Goal: Information Seeking & Learning: Learn about a topic

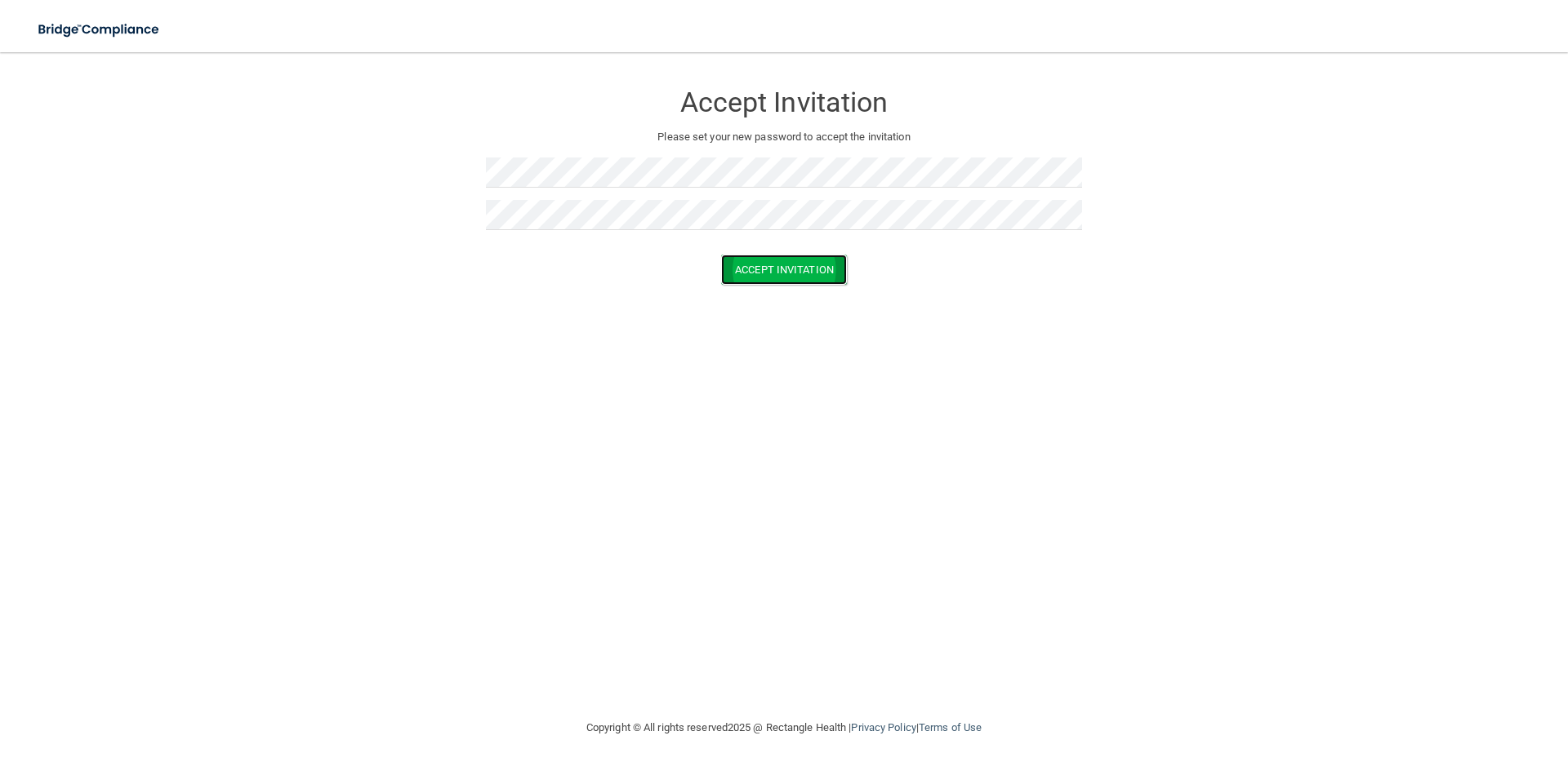
click at [812, 282] on button "Accept Invitation" at bounding box center [783, 269] width 126 height 30
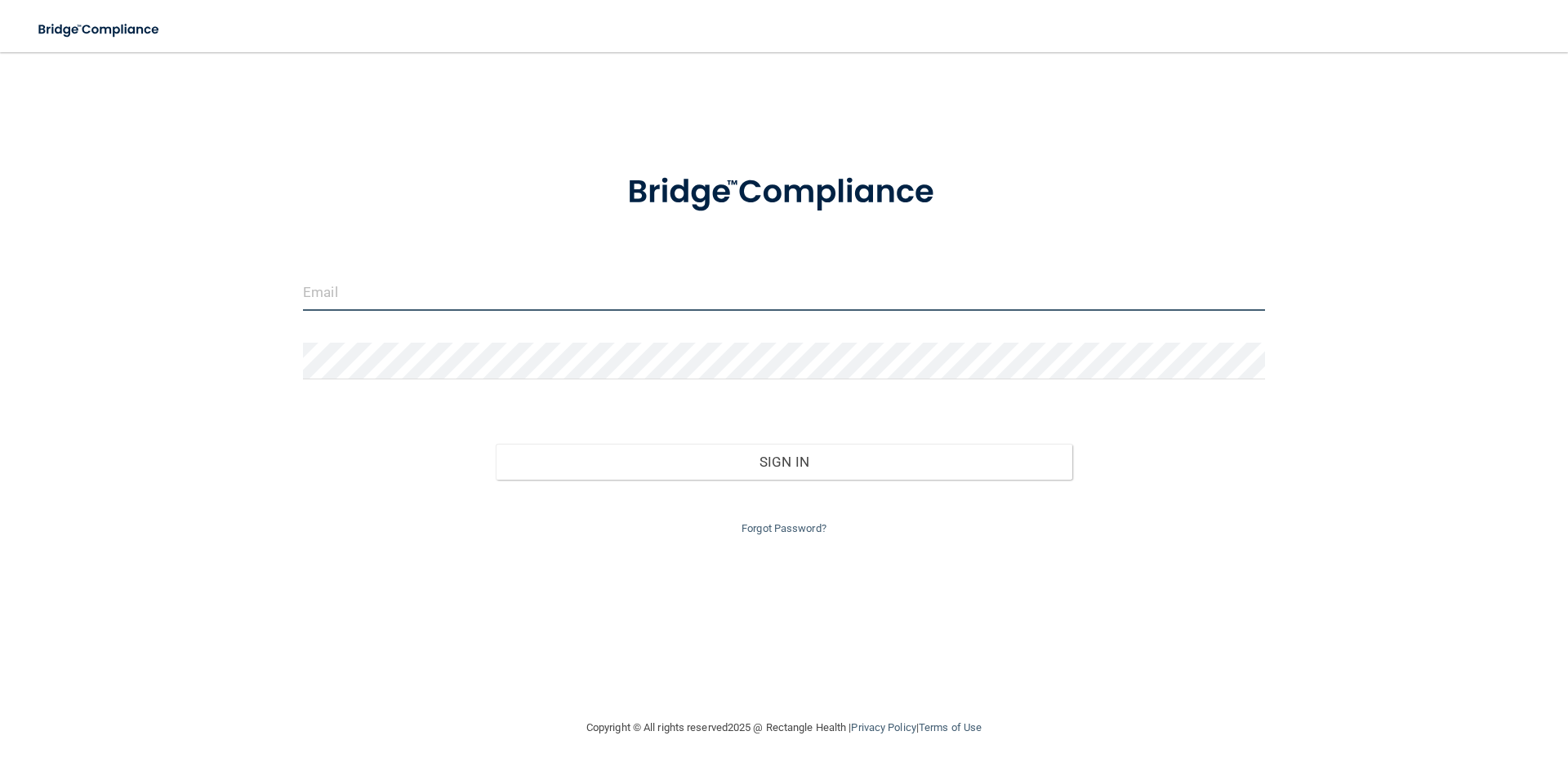
click at [366, 295] on input "email" at bounding box center [784, 292] width 962 height 36
type input "[EMAIL_ADDRESS][DOMAIN_NAME]"
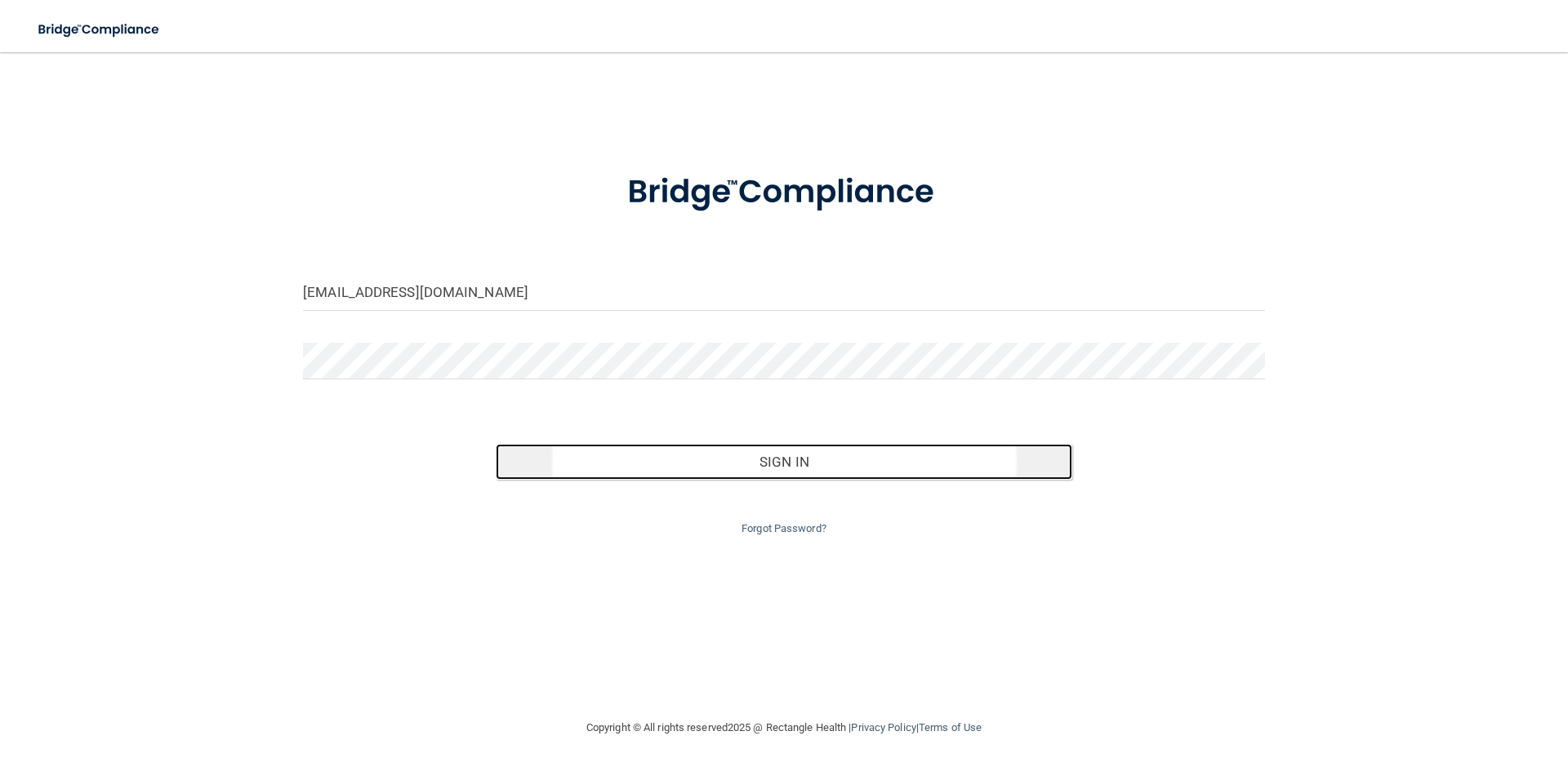
click at [829, 459] on button "Sign In" at bounding box center [784, 462] width 577 height 36
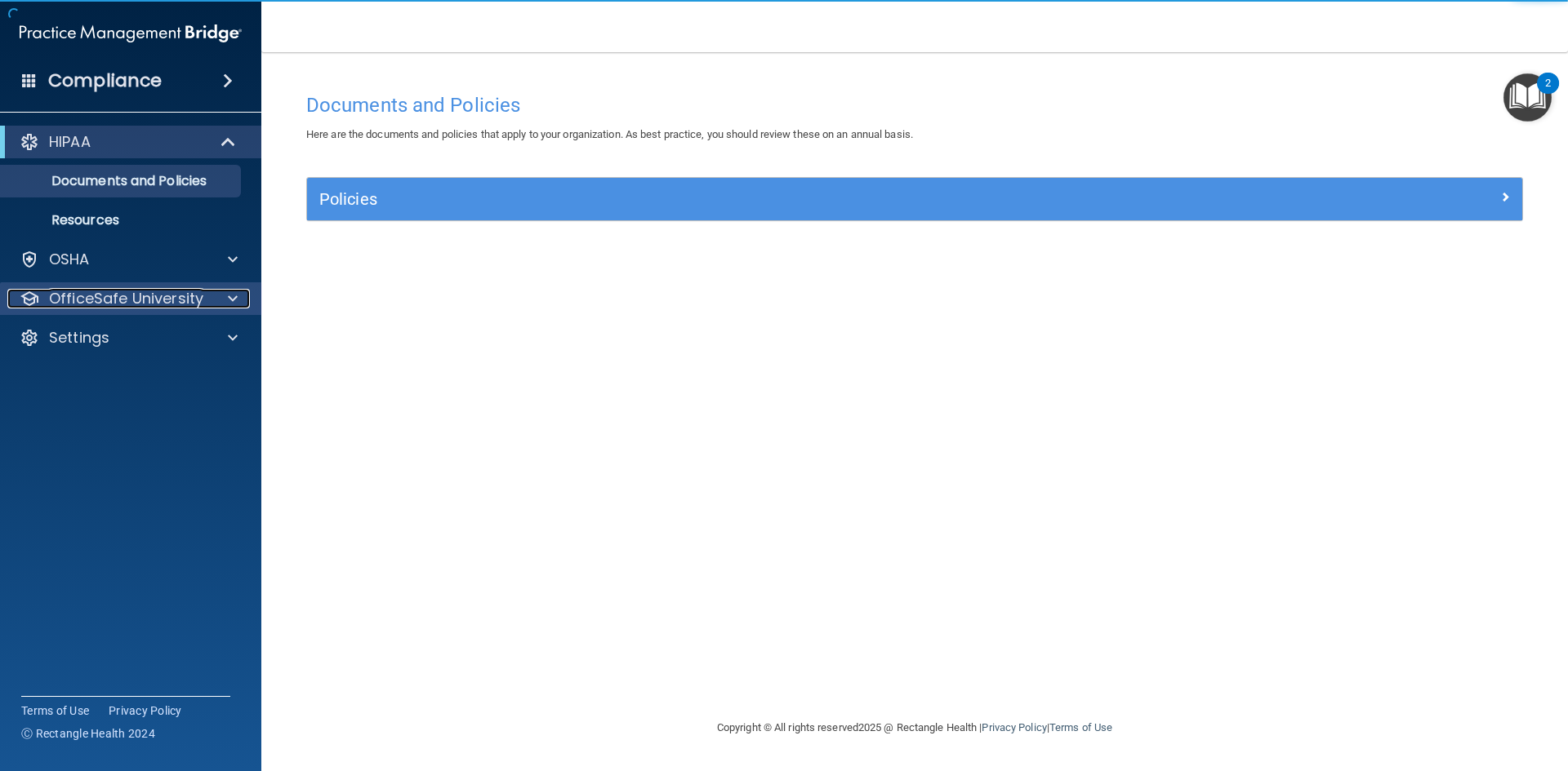
click at [230, 297] on span at bounding box center [232, 299] width 10 height 20
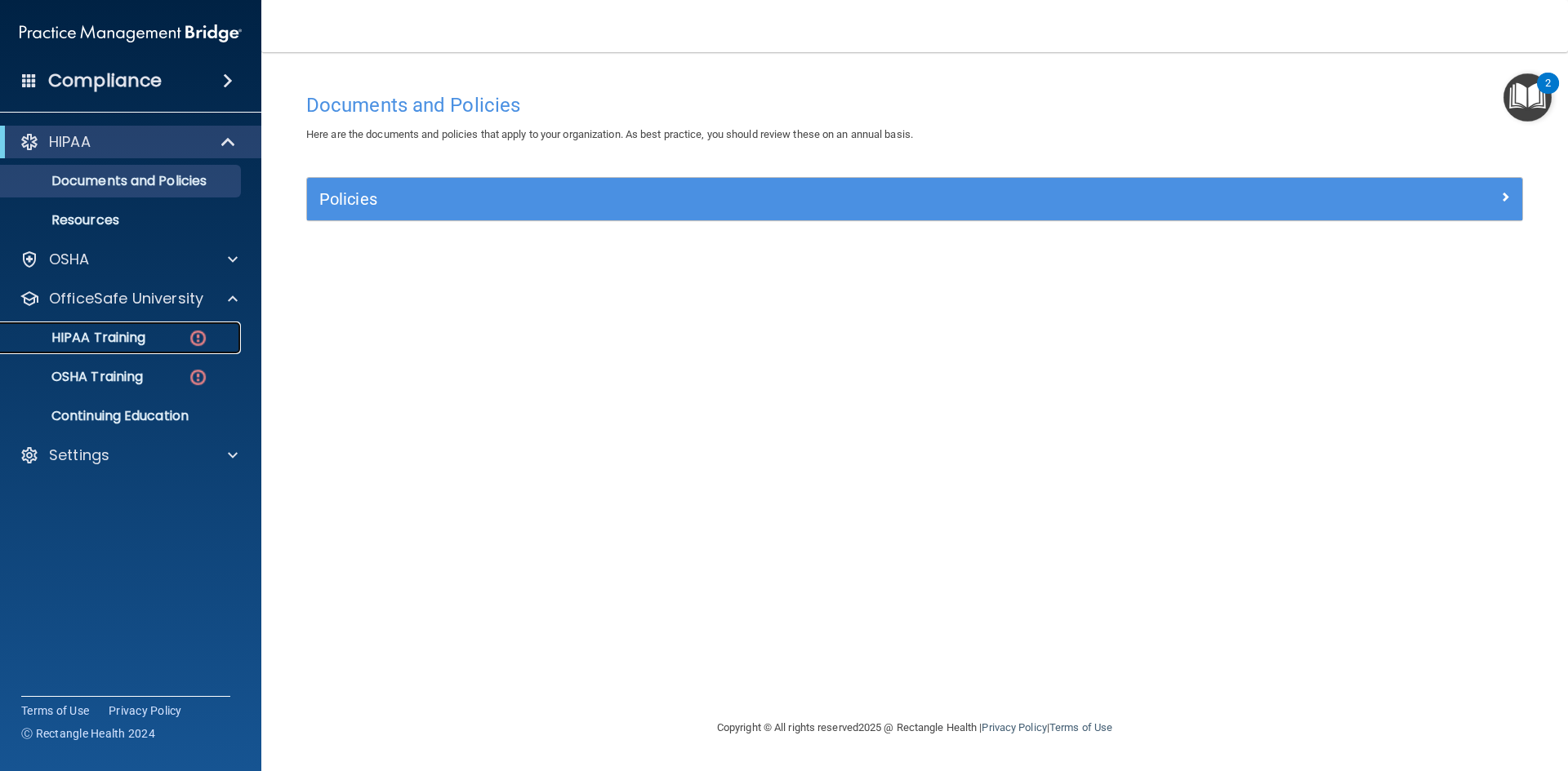
click at [113, 333] on p "HIPAA Training" at bounding box center [78, 338] width 134 height 16
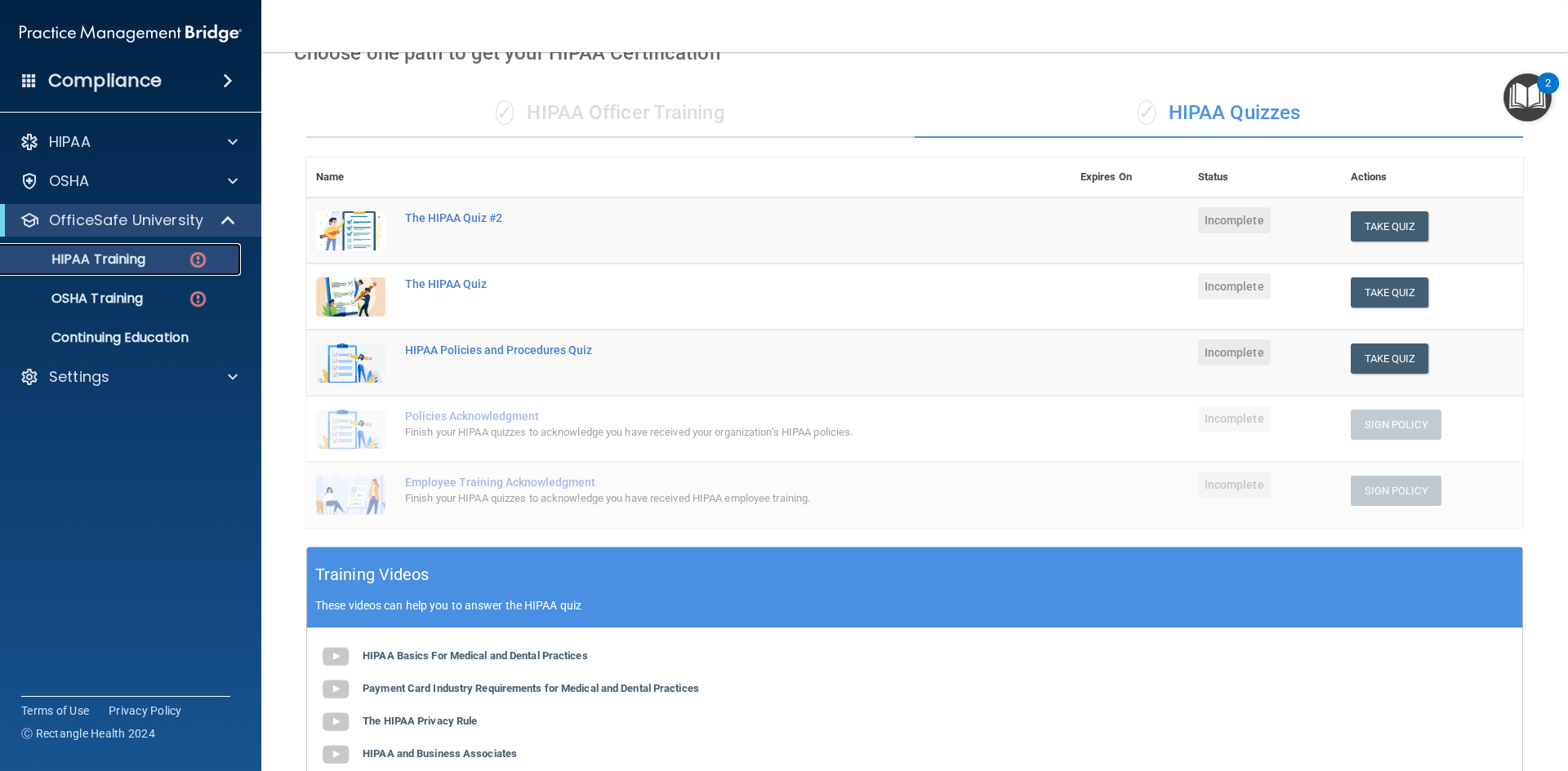
scroll to position [245, 0]
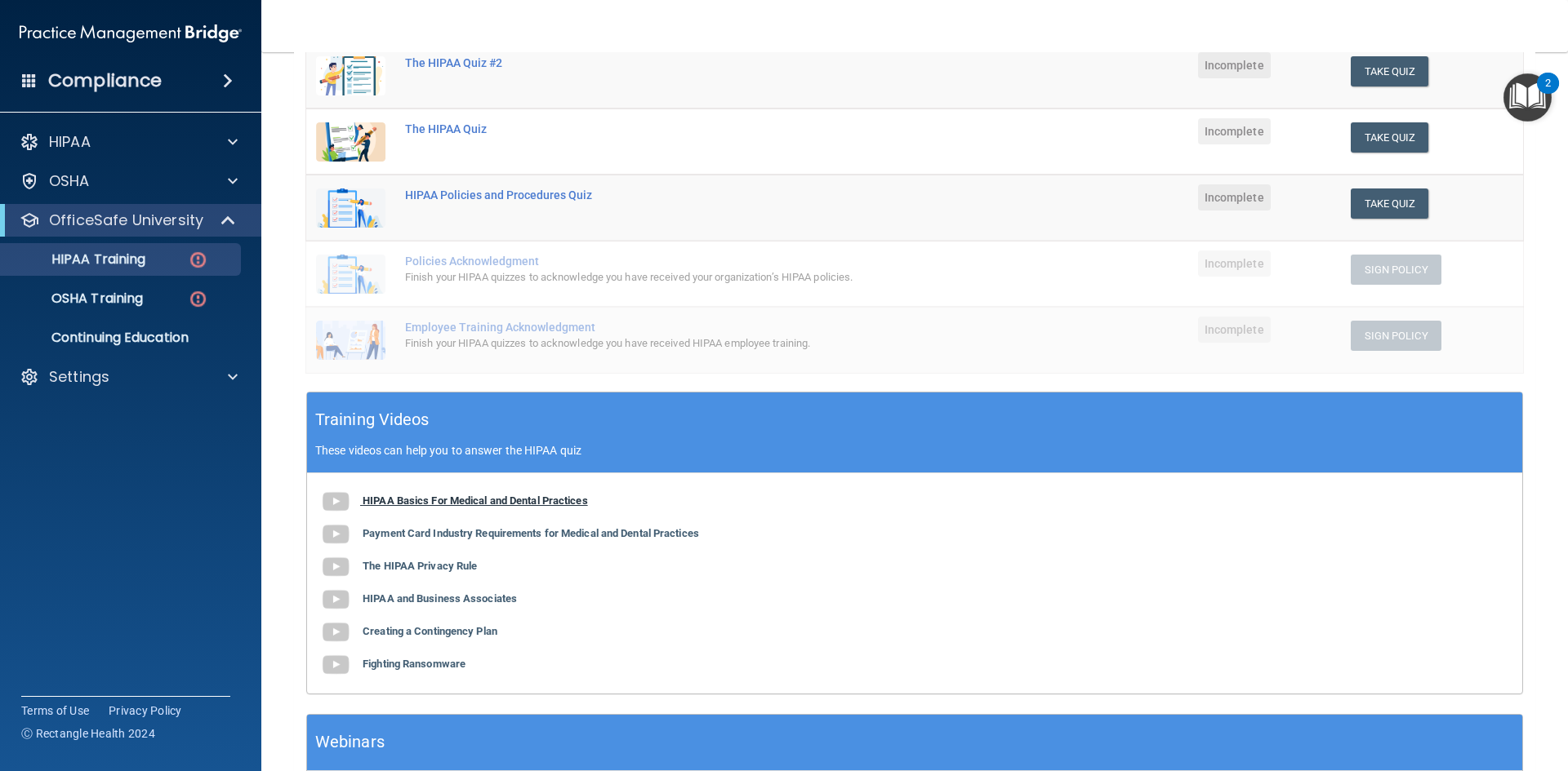
click at [469, 501] on b "HIPAA Basics For Medical and Dental Practices" at bounding box center [475, 500] width 225 height 12
click at [503, 534] on b "Payment Card Industry Requirements for Medical and Dental Practices" at bounding box center [530, 532] width 337 height 12
click at [411, 563] on b "The HIPAA Privacy Rule" at bounding box center [419, 565] width 114 height 12
click at [444, 634] on b "Creating a Contingency Plan" at bounding box center [429, 630] width 134 height 12
click at [434, 666] on b "Fighting Ransomware" at bounding box center [413, 663] width 103 height 12
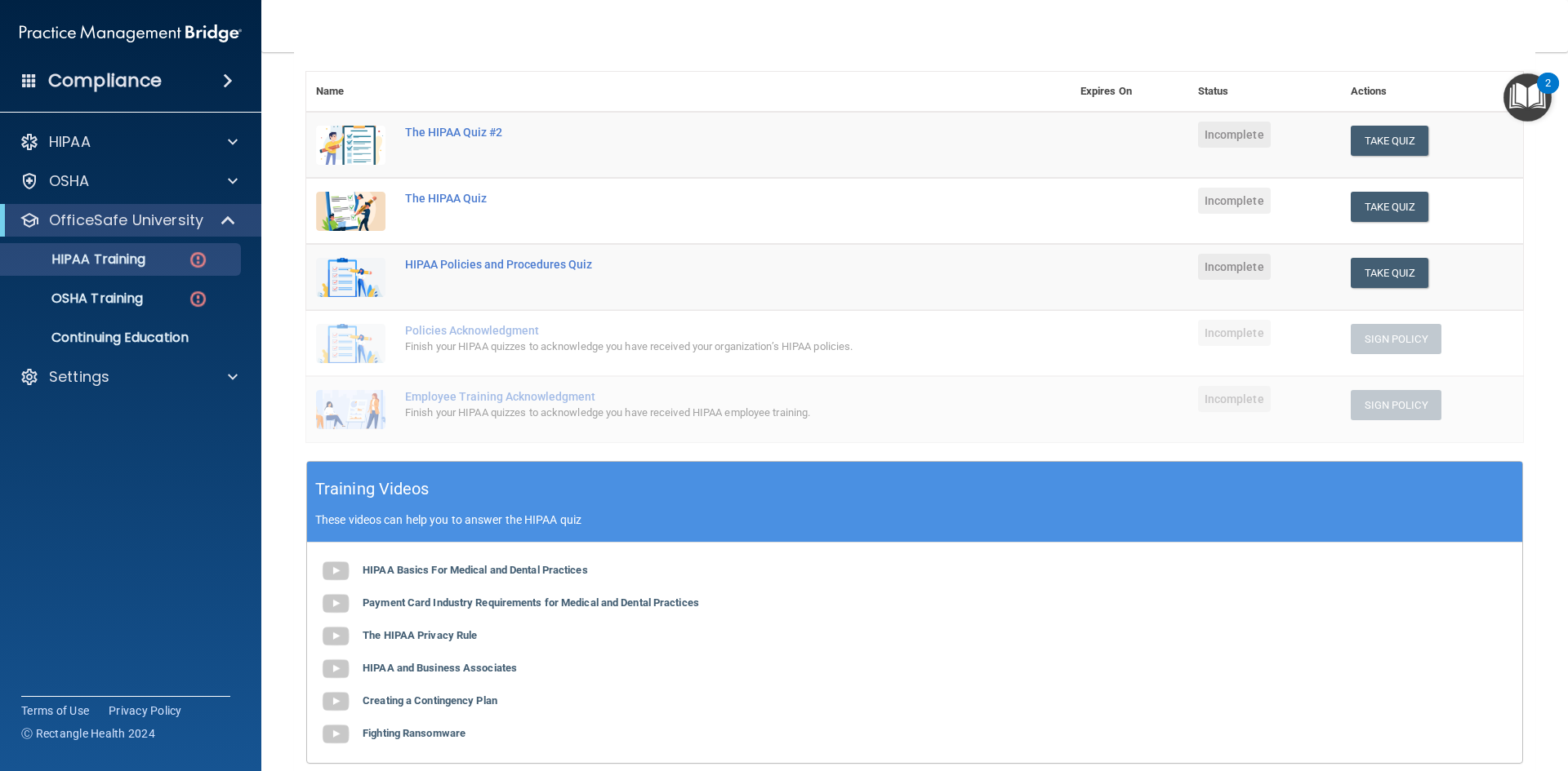
scroll to position [127, 0]
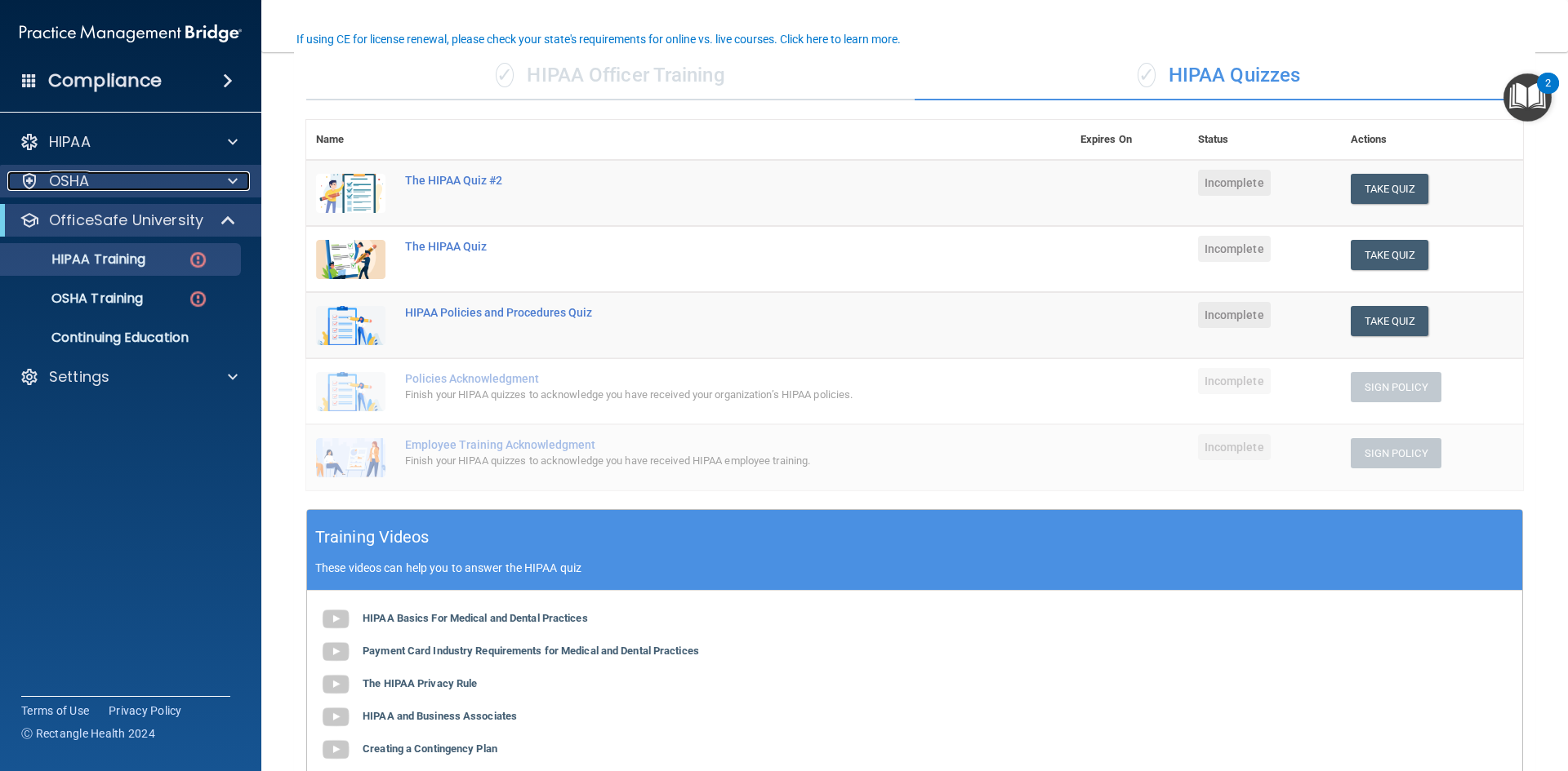
click at [234, 180] on span at bounding box center [232, 181] width 10 height 20
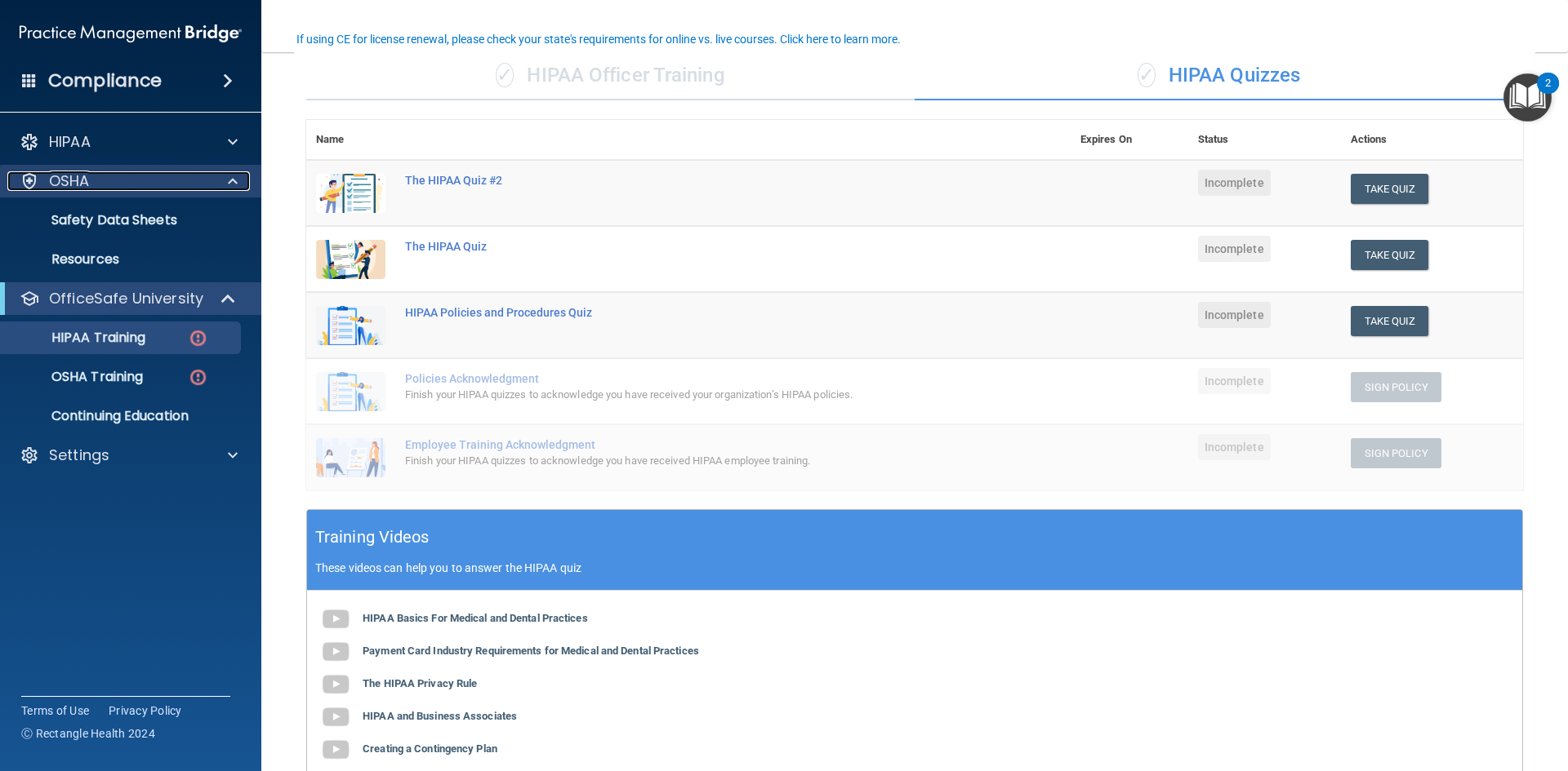
click at [234, 180] on span at bounding box center [232, 181] width 10 height 20
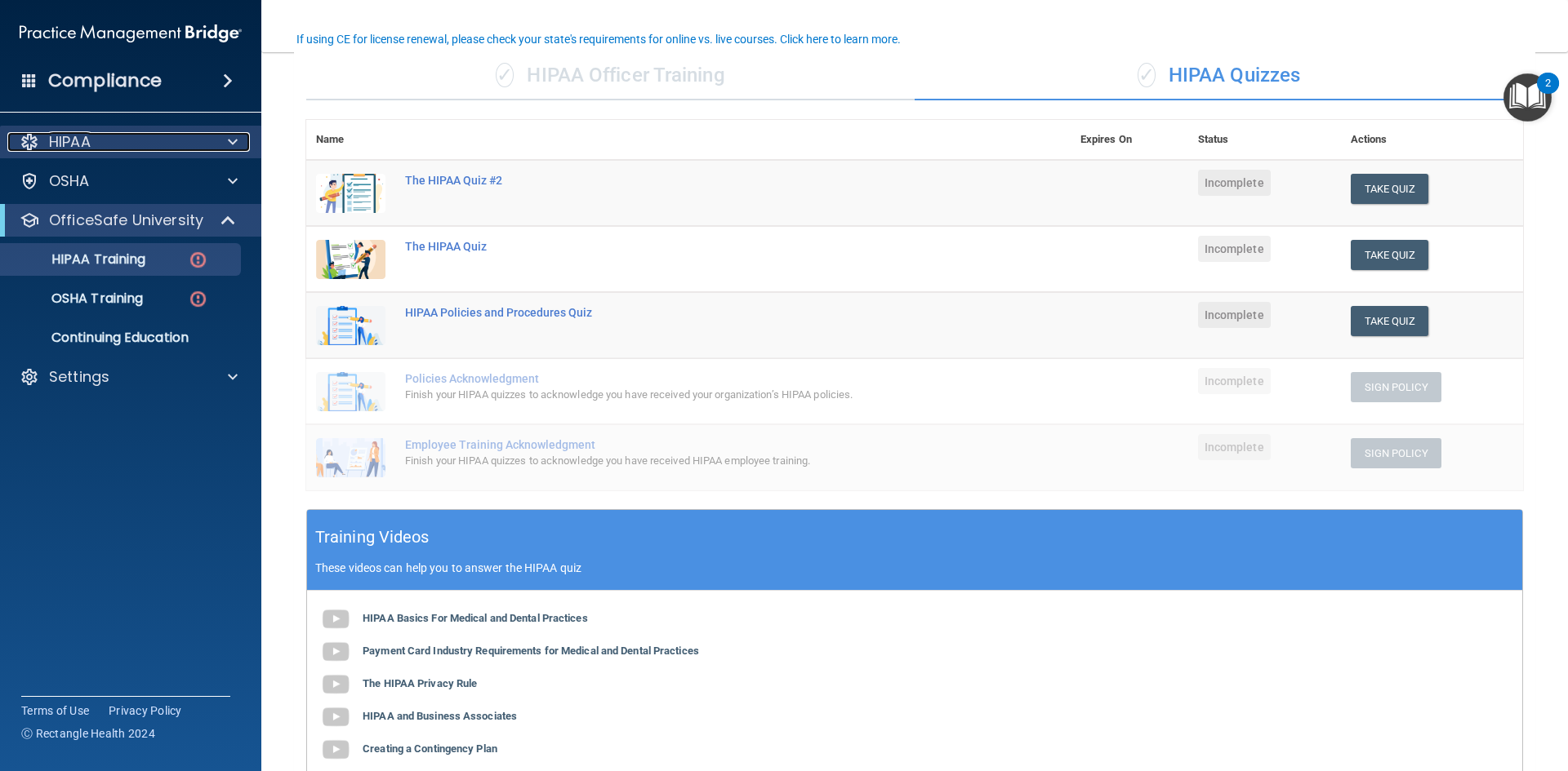
click at [232, 142] on span at bounding box center [232, 142] width 10 height 20
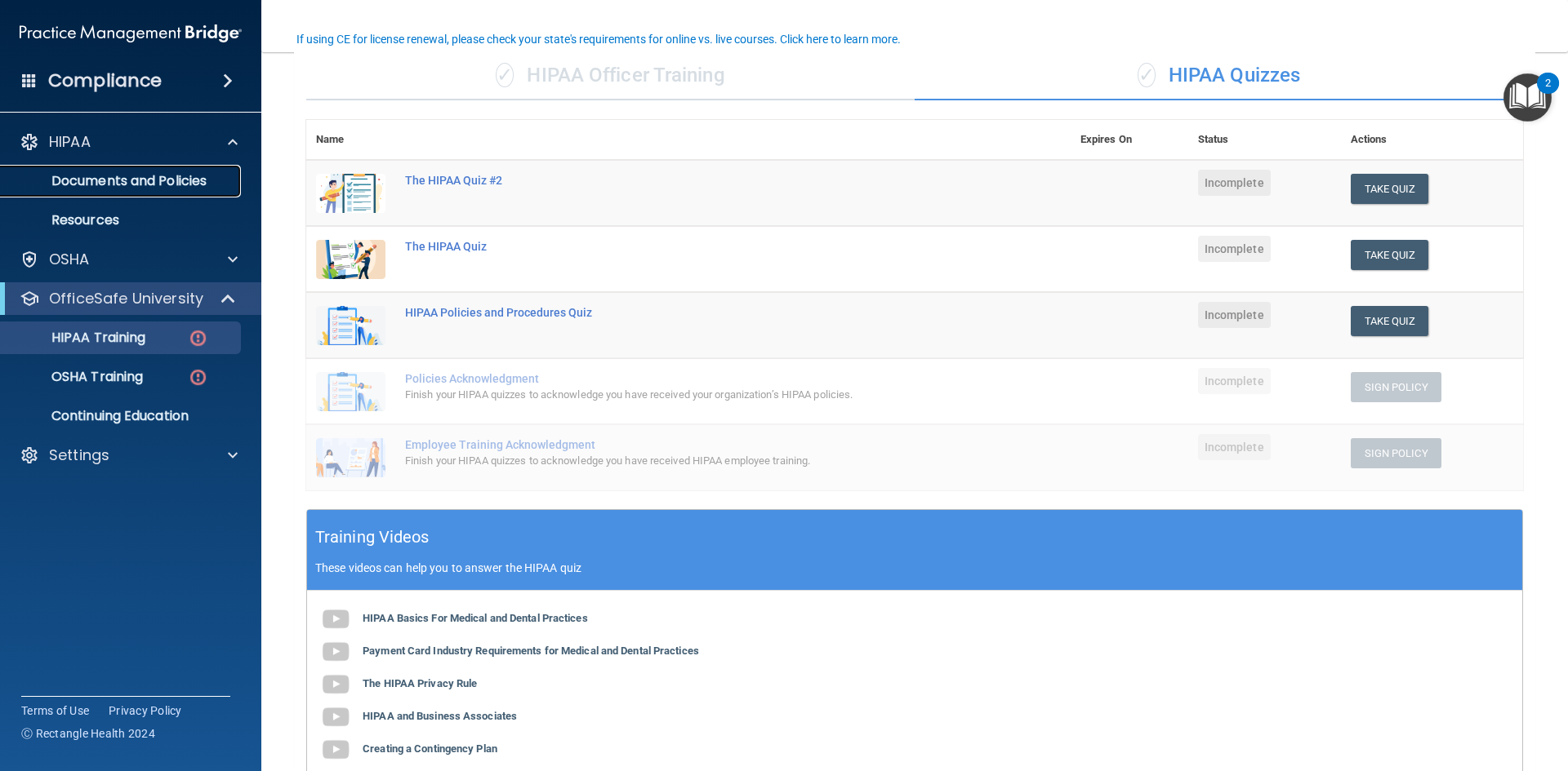
click at [167, 178] on p "Documents and Policies" at bounding box center [122, 181] width 223 height 16
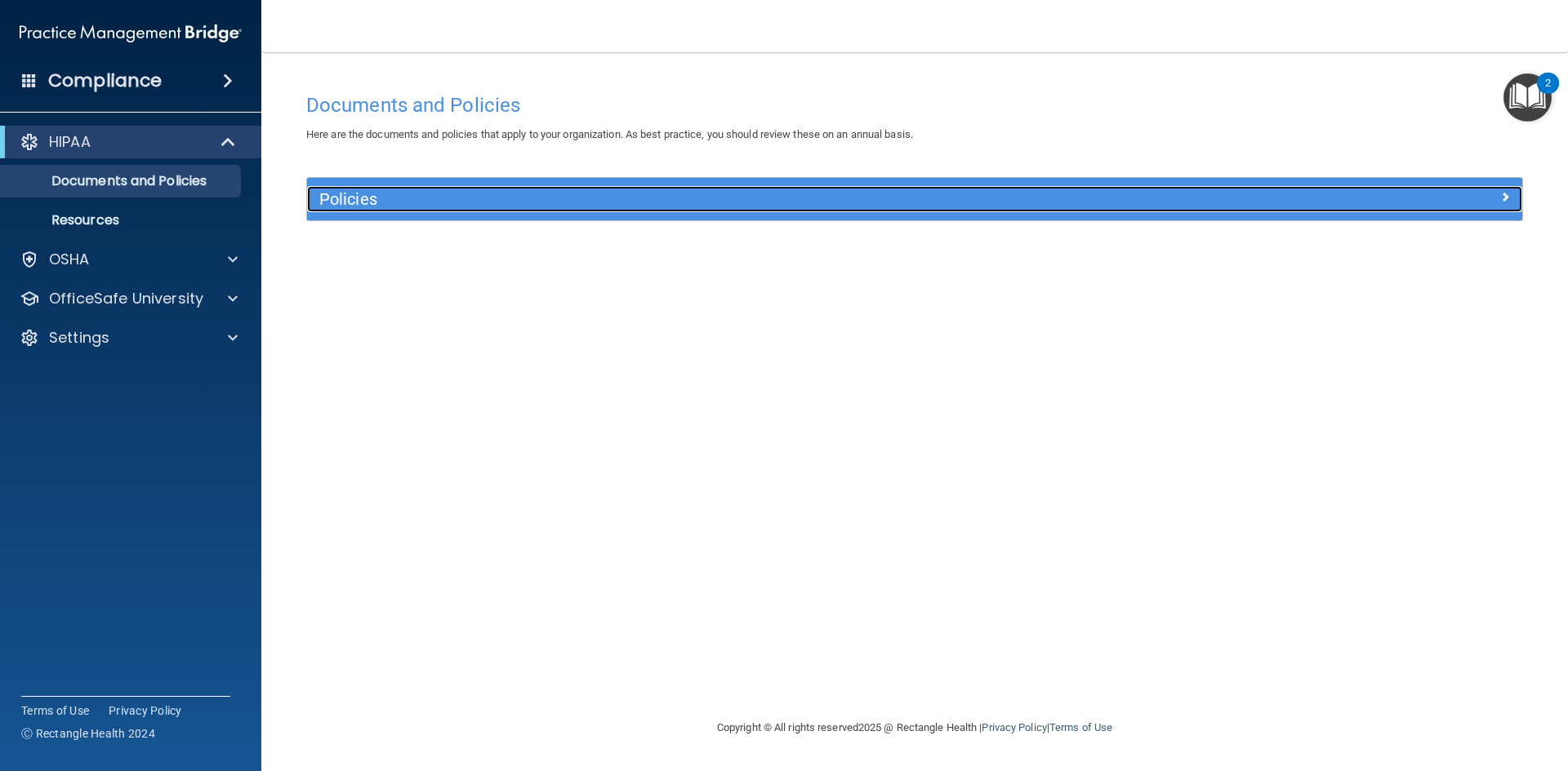
click at [1512, 198] on div at bounding box center [1369, 196] width 304 height 20
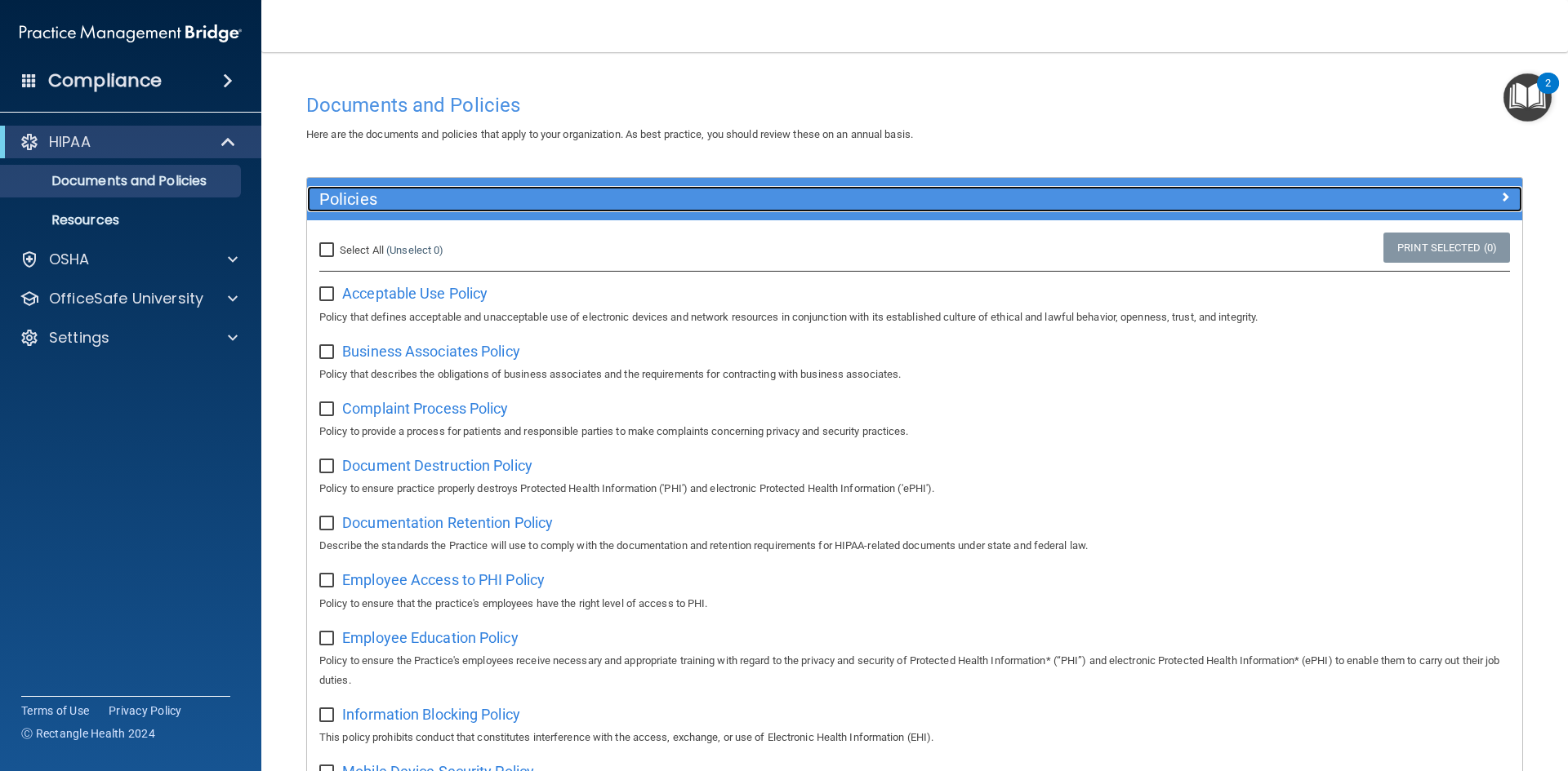
click at [1500, 196] on span at bounding box center [1504, 197] width 10 height 20
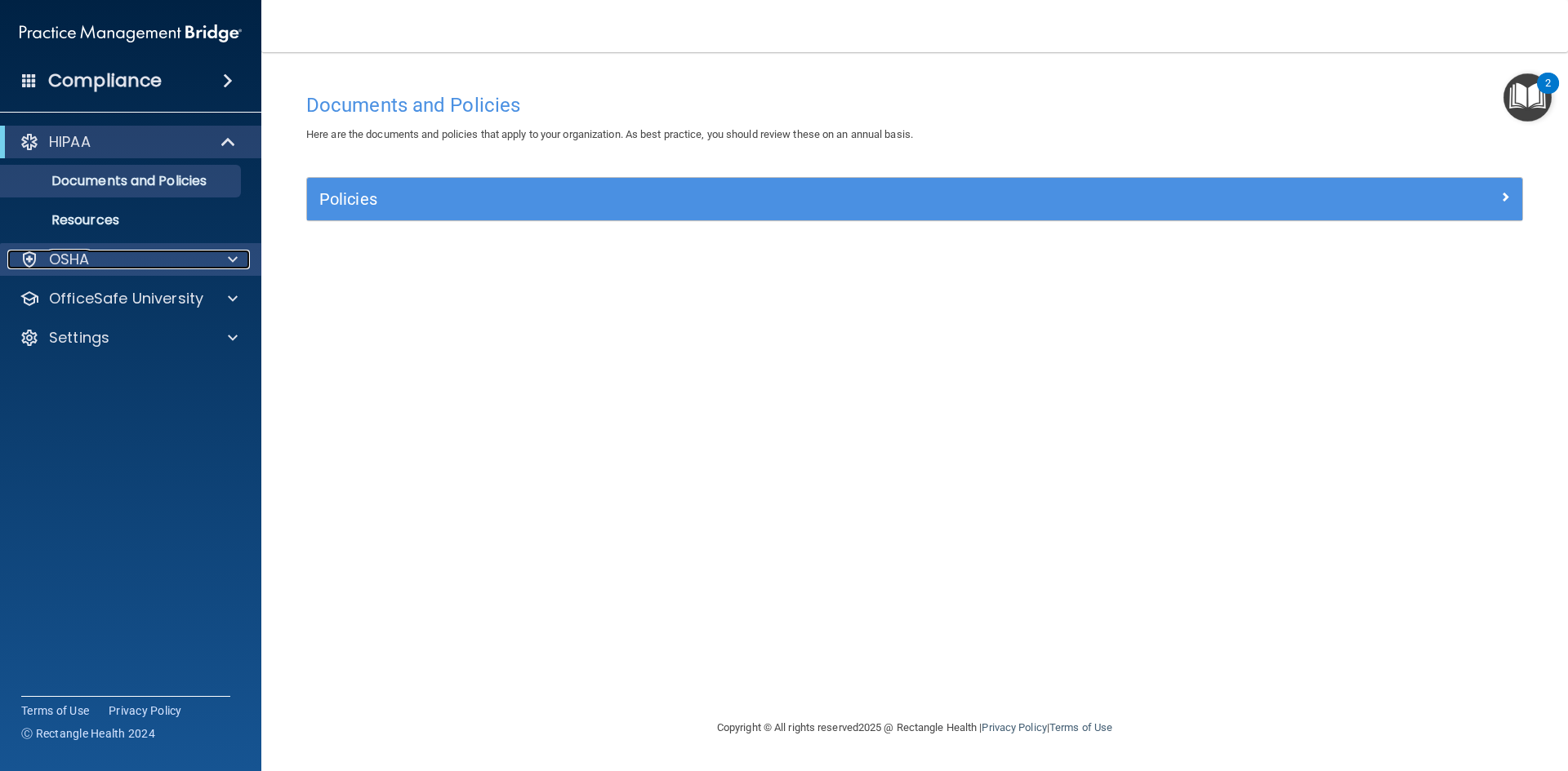
click at [229, 266] on span at bounding box center [232, 259] width 10 height 20
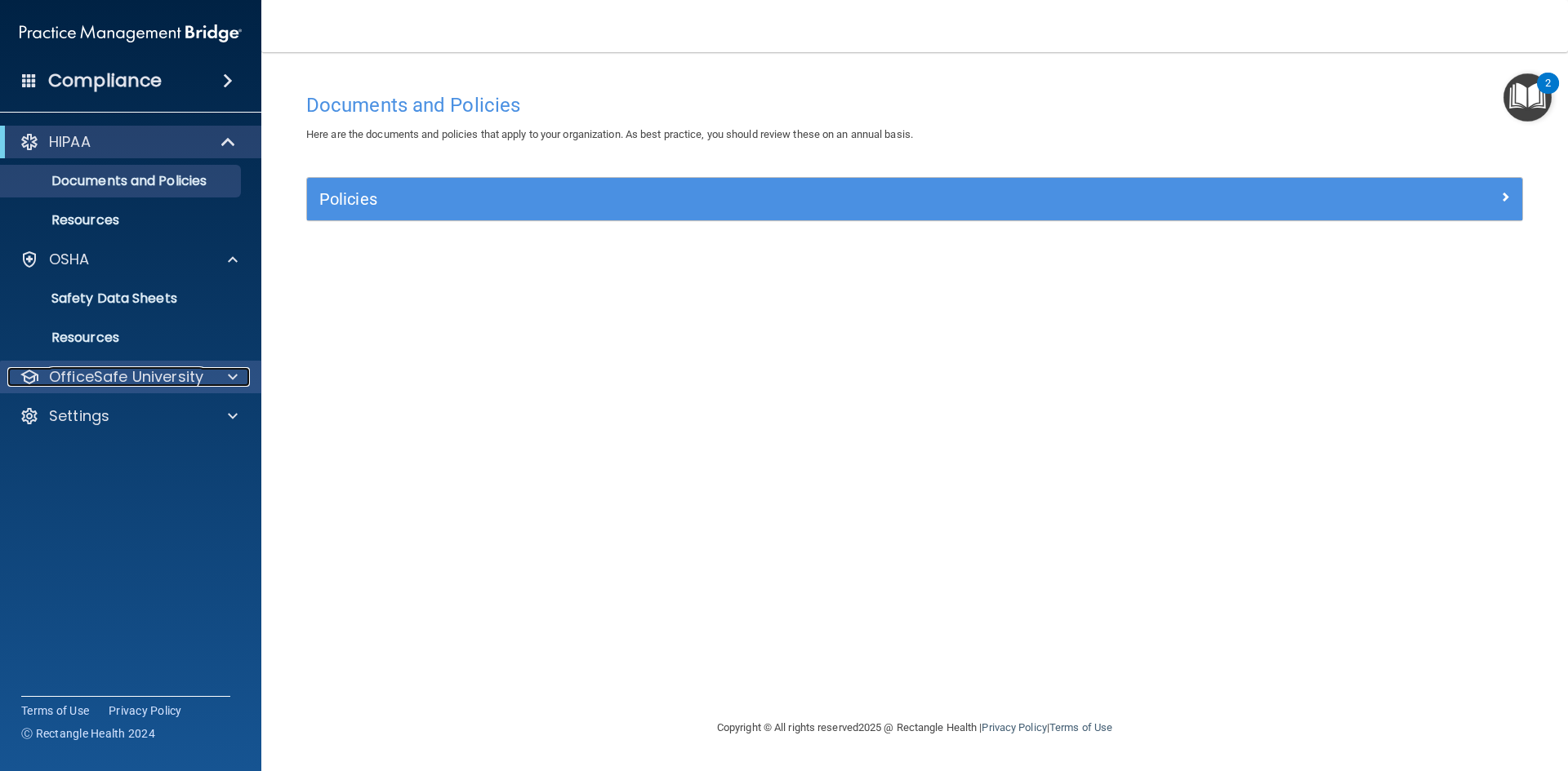
click at [236, 380] on span at bounding box center [232, 377] width 10 height 20
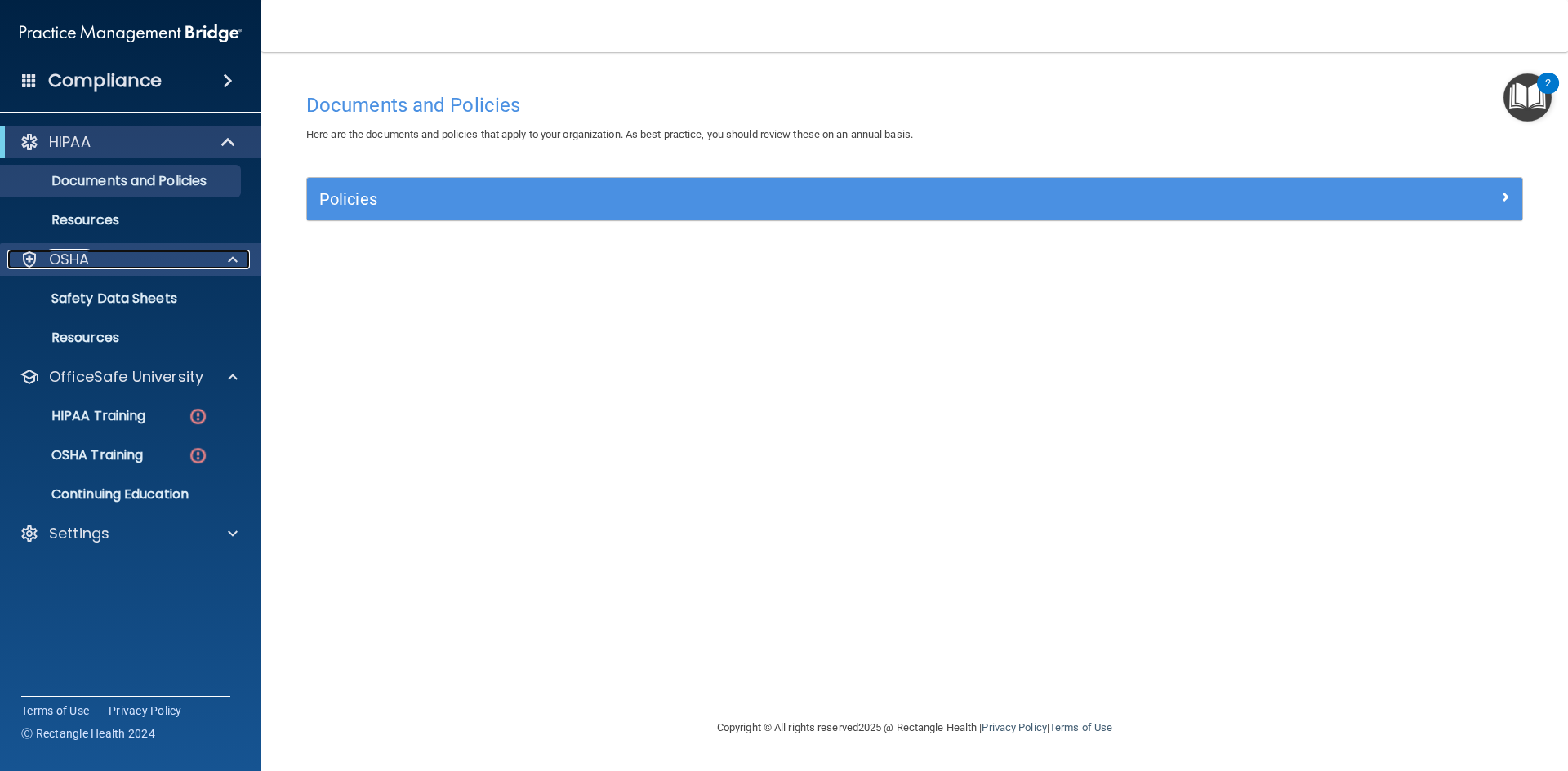
click at [235, 249] on span at bounding box center [232, 259] width 10 height 20
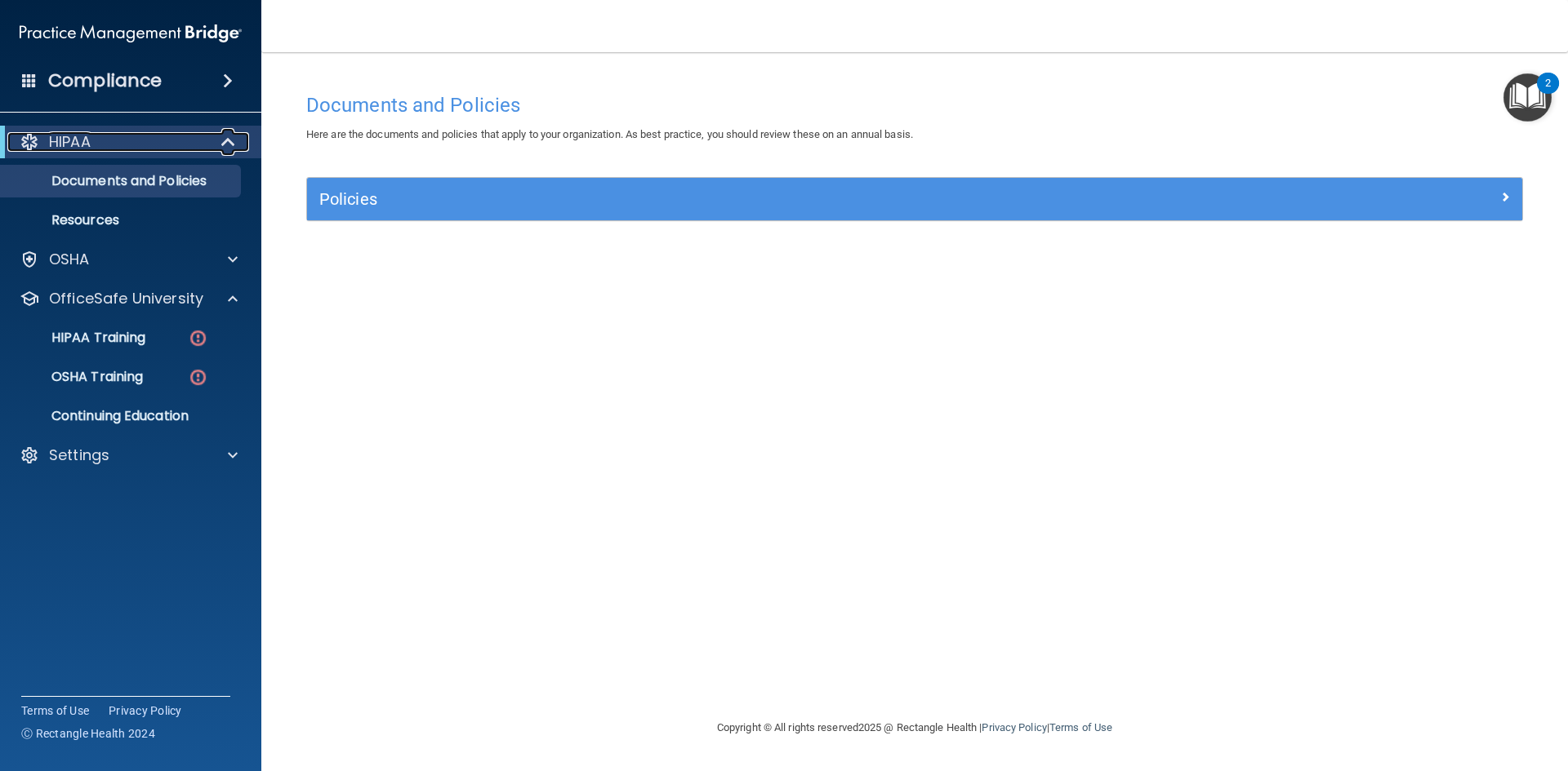
click at [223, 137] on span at bounding box center [230, 142] width 14 height 20
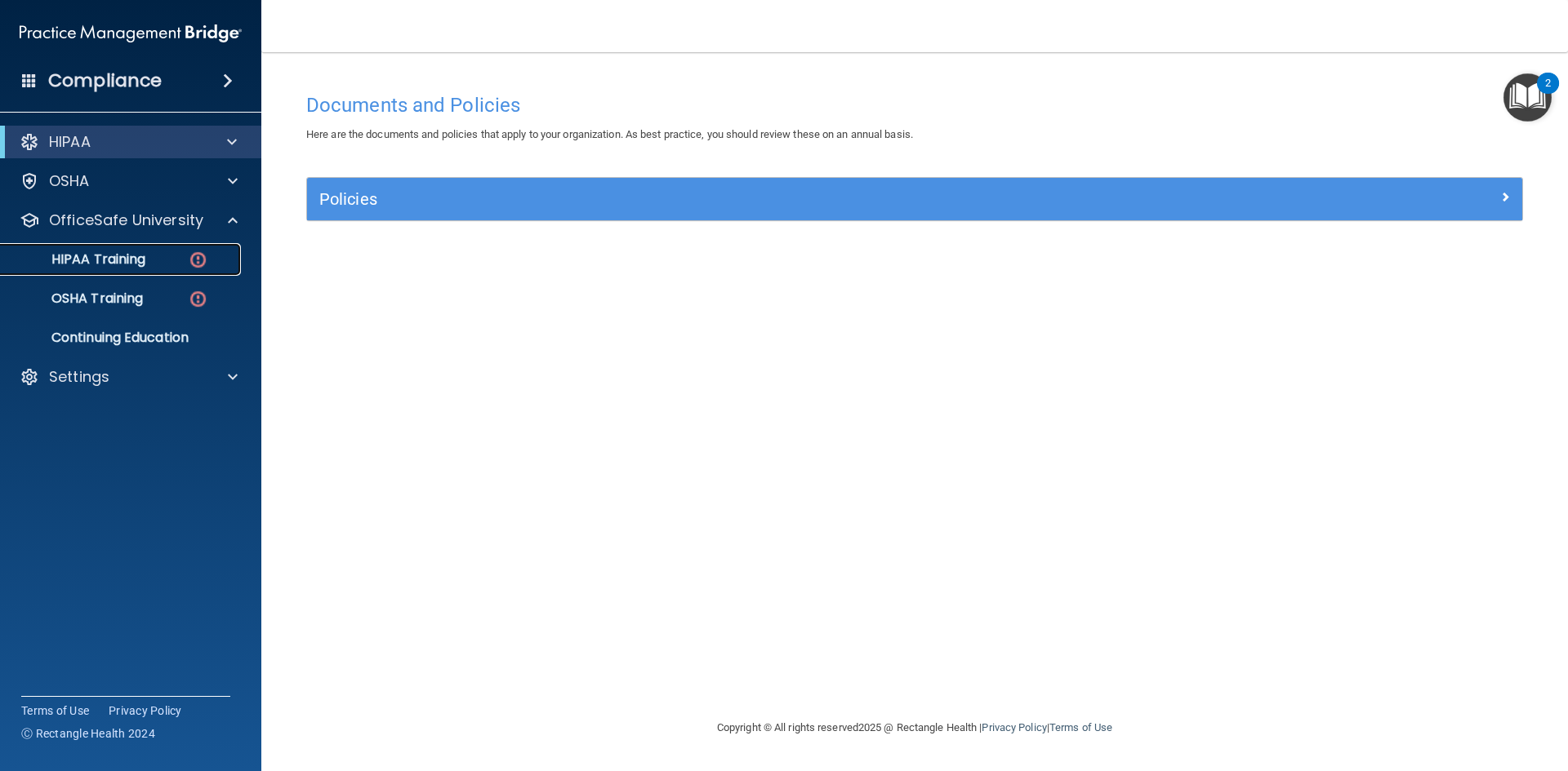
click at [111, 257] on p "HIPAA Training" at bounding box center [78, 259] width 134 height 16
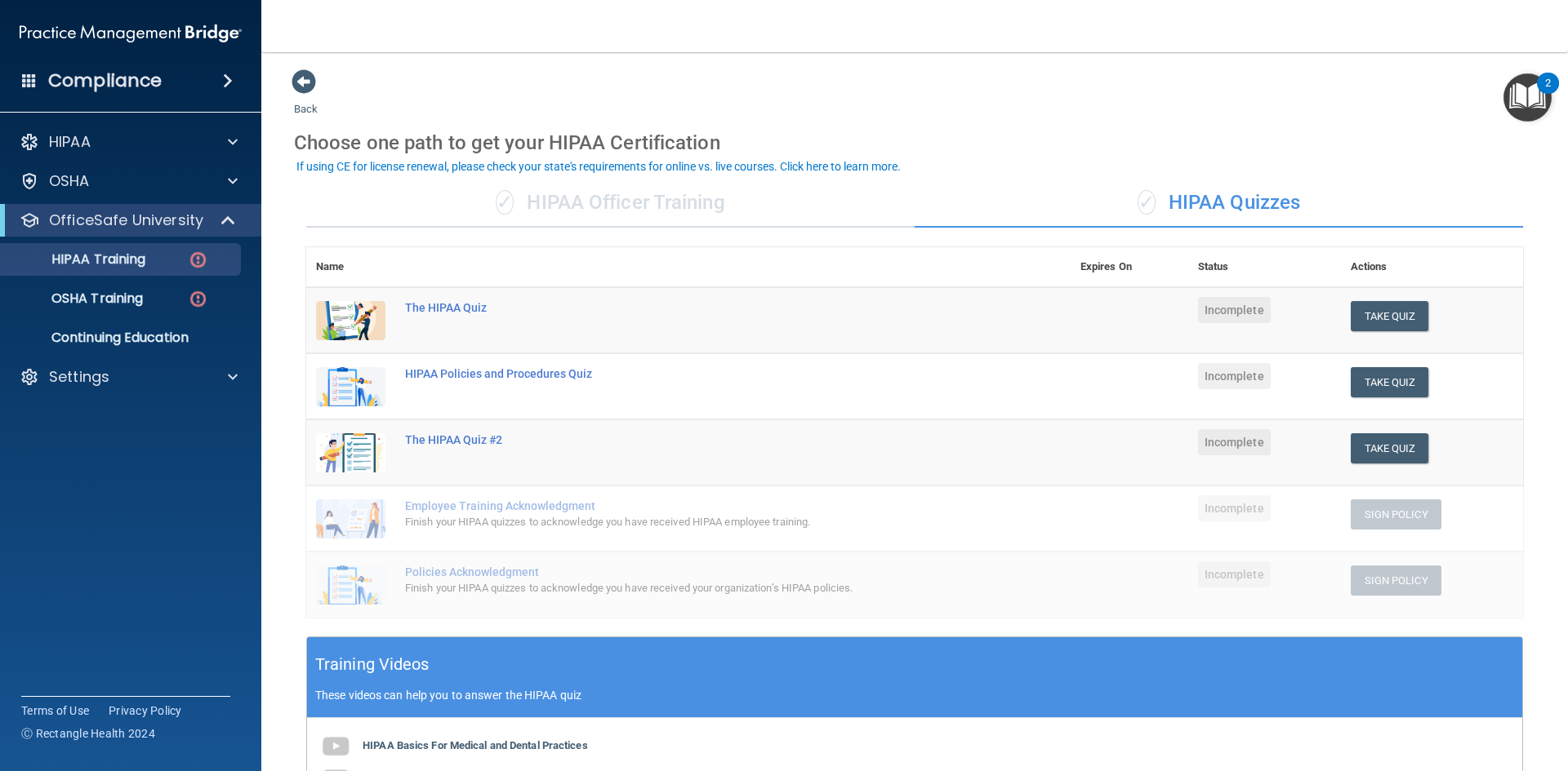
click at [565, 201] on div "✓ HIPAA Officer Training" at bounding box center [610, 203] width 608 height 49
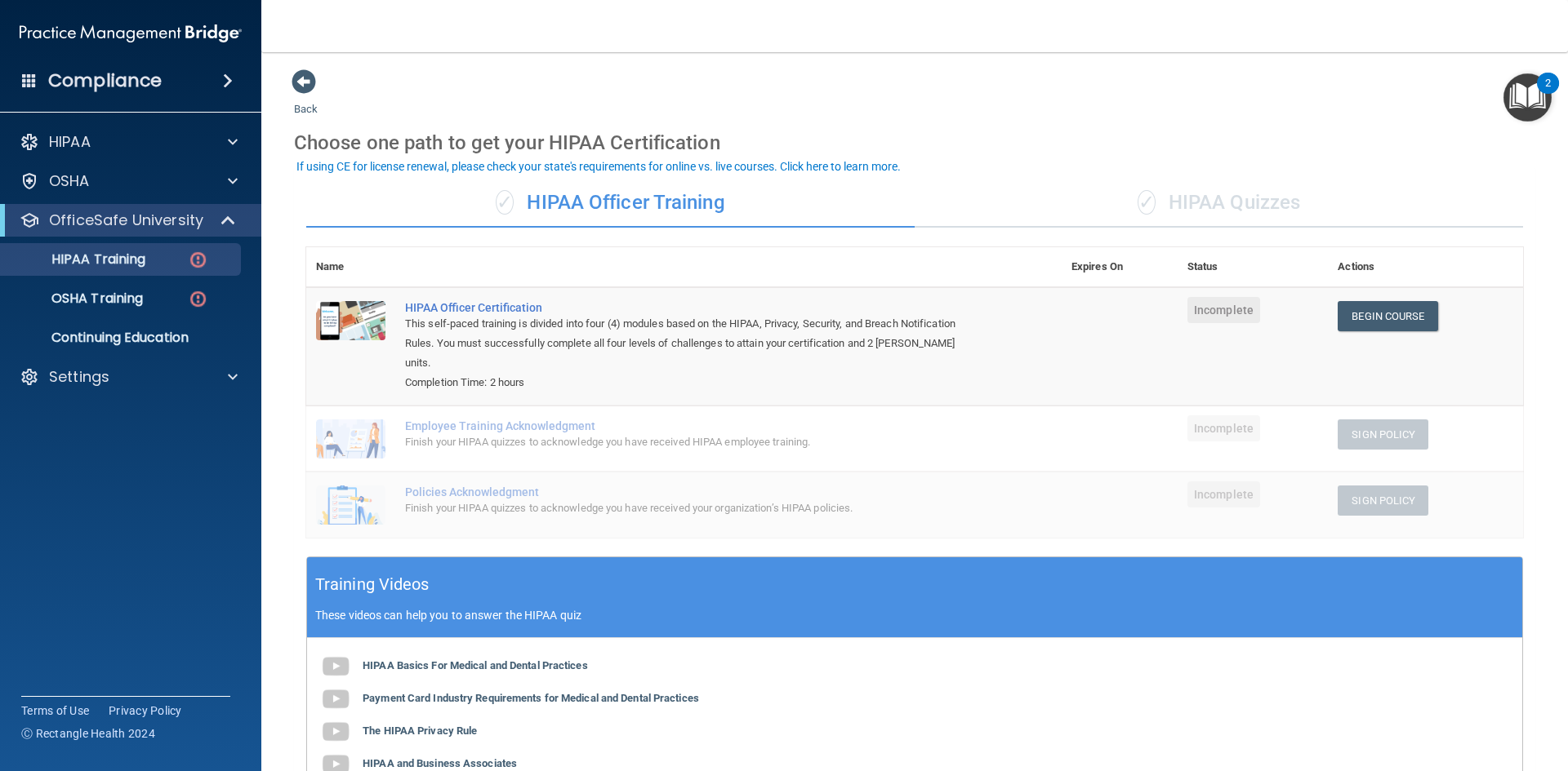
click at [1230, 203] on div "✓ HIPAA Quizzes" at bounding box center [1219, 203] width 608 height 49
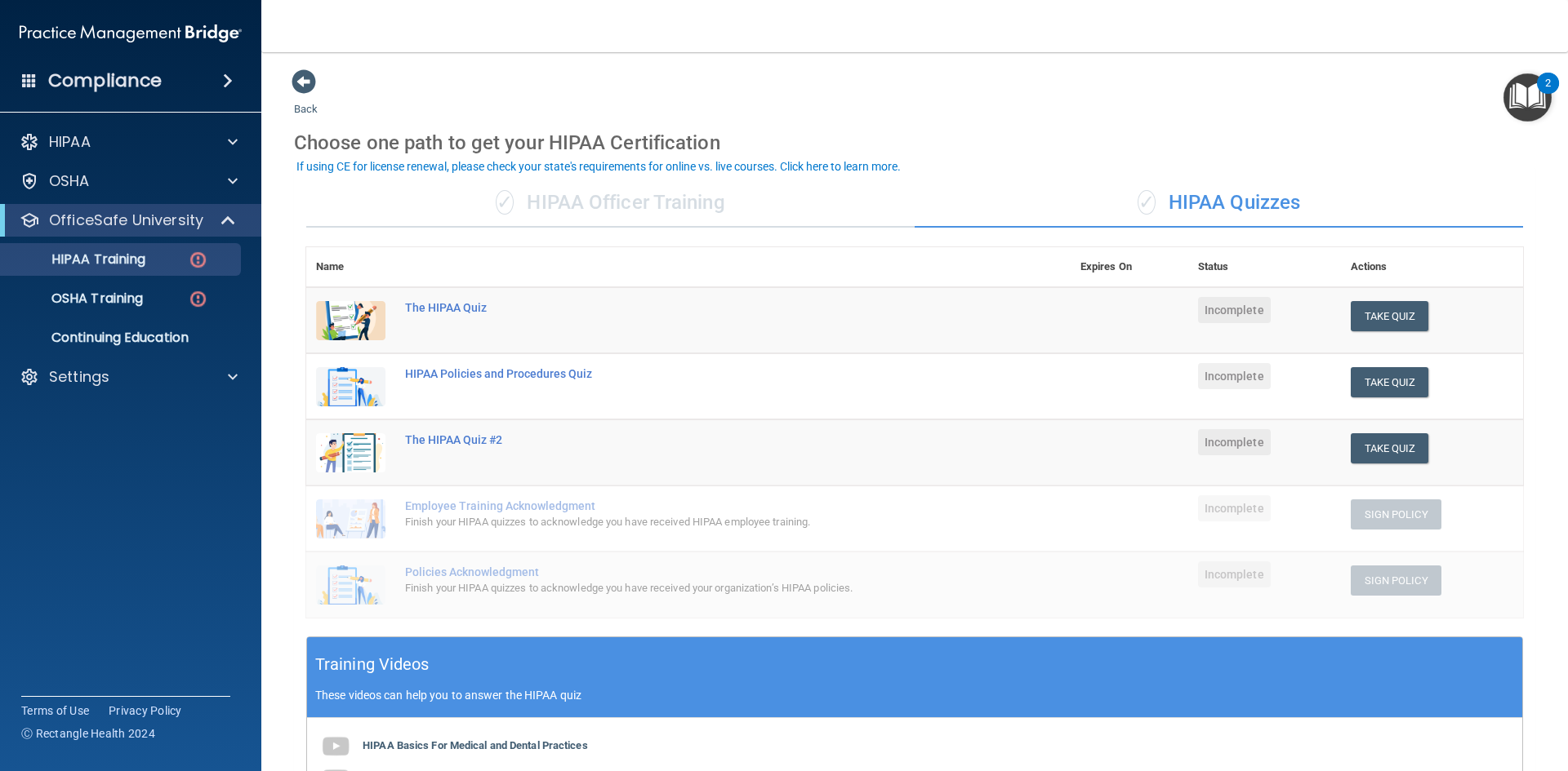
click at [1547, 83] on div "2" at bounding box center [1547, 93] width 5 height 21
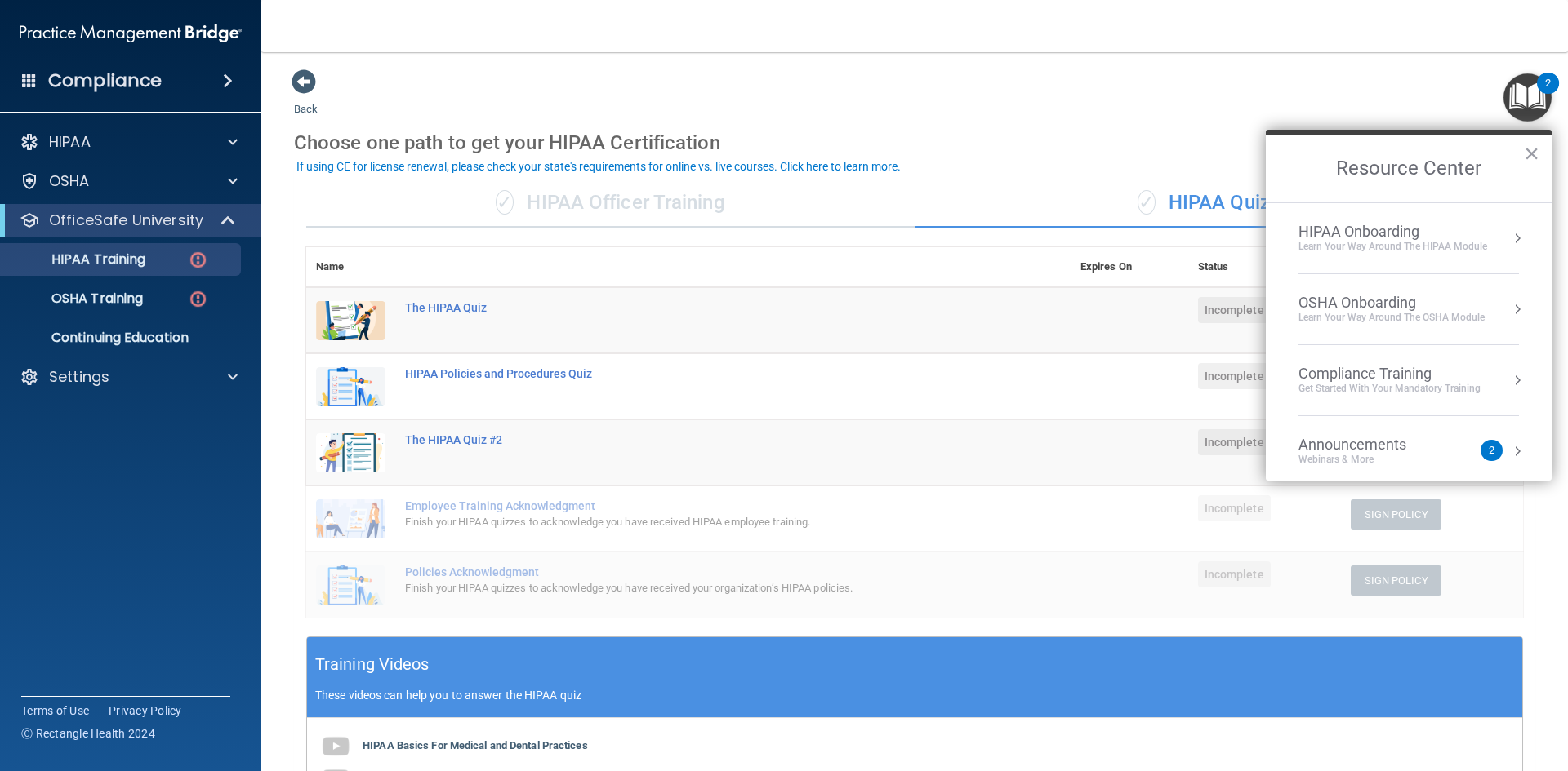
click at [1406, 386] on div "Get Started with your mandatory training" at bounding box center [1389, 388] width 182 height 14
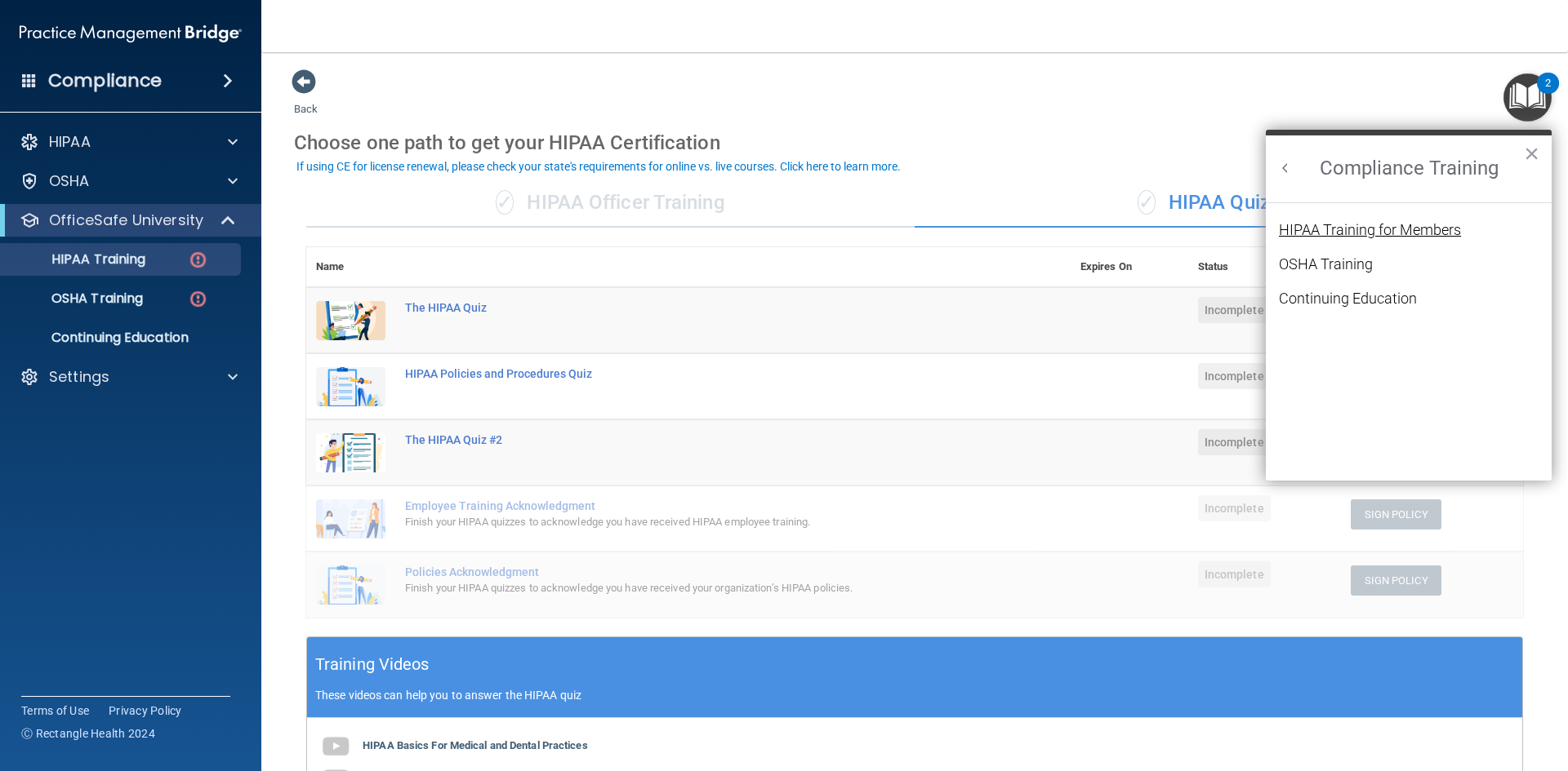
click at [1374, 228] on div "HIPAA Training for Members" at bounding box center [1369, 230] width 182 height 15
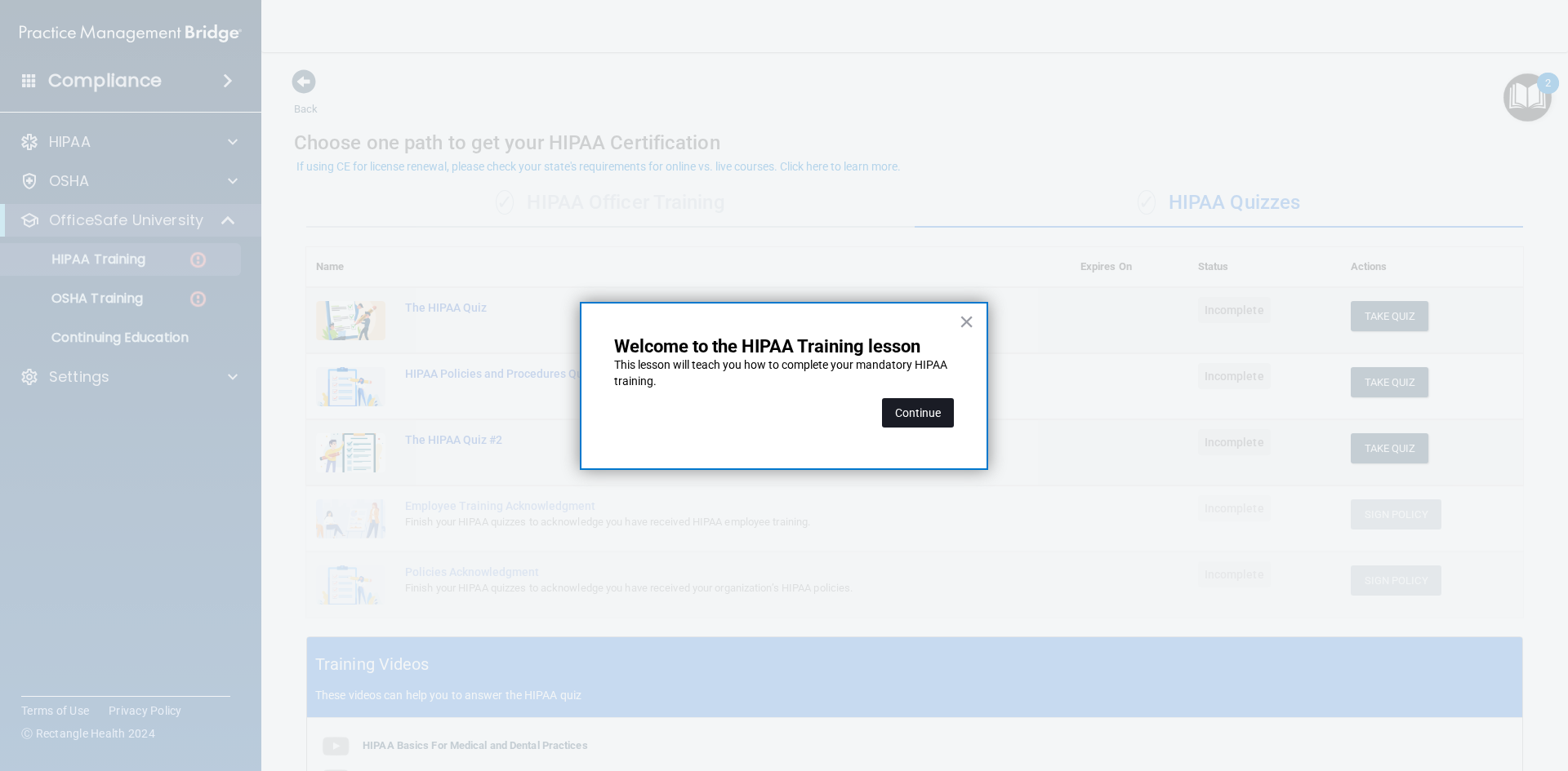
click at [928, 411] on button "Continue" at bounding box center [917, 413] width 72 height 29
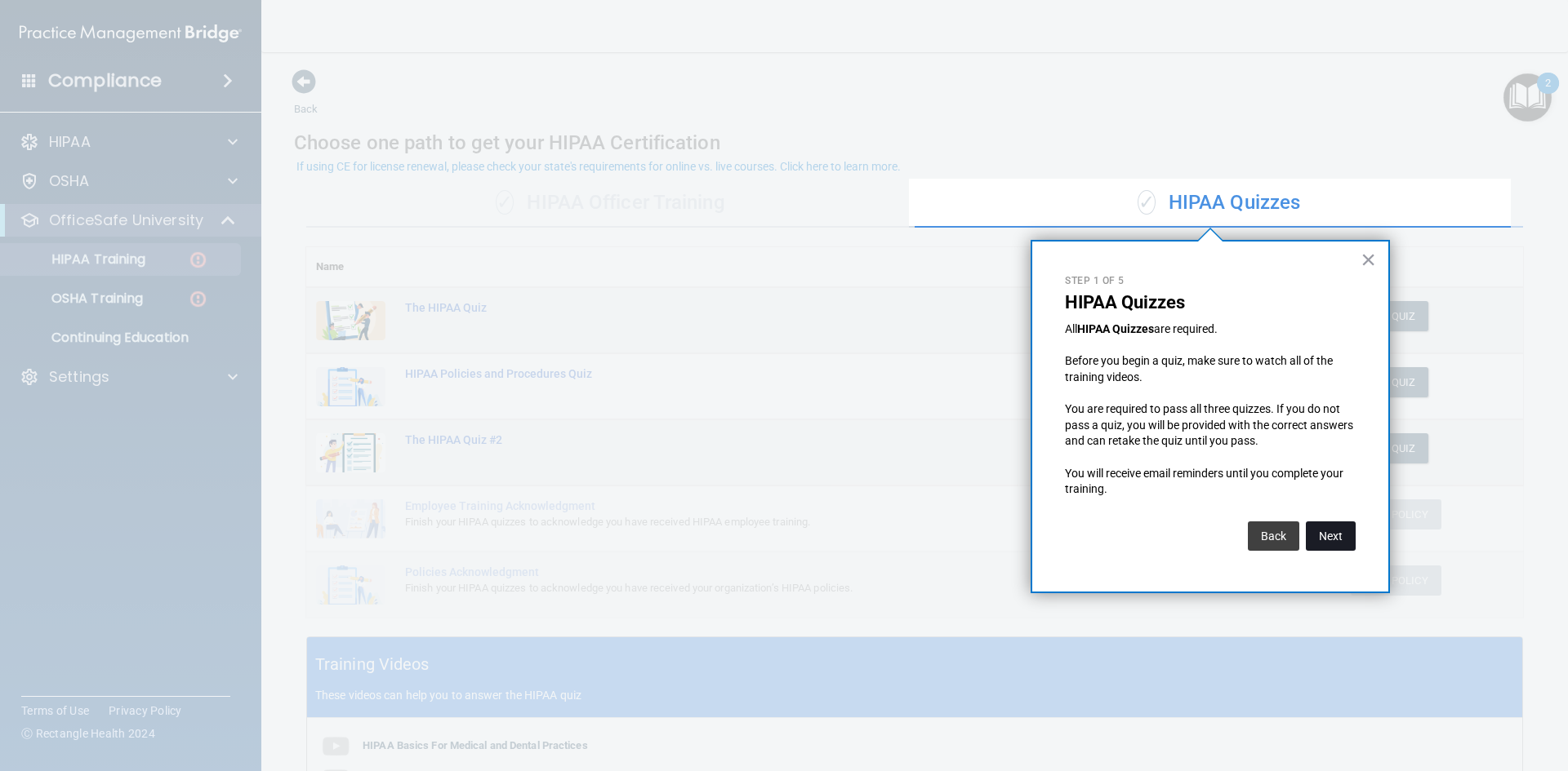
click at [1338, 535] on button "Next" at bounding box center [1330, 536] width 50 height 29
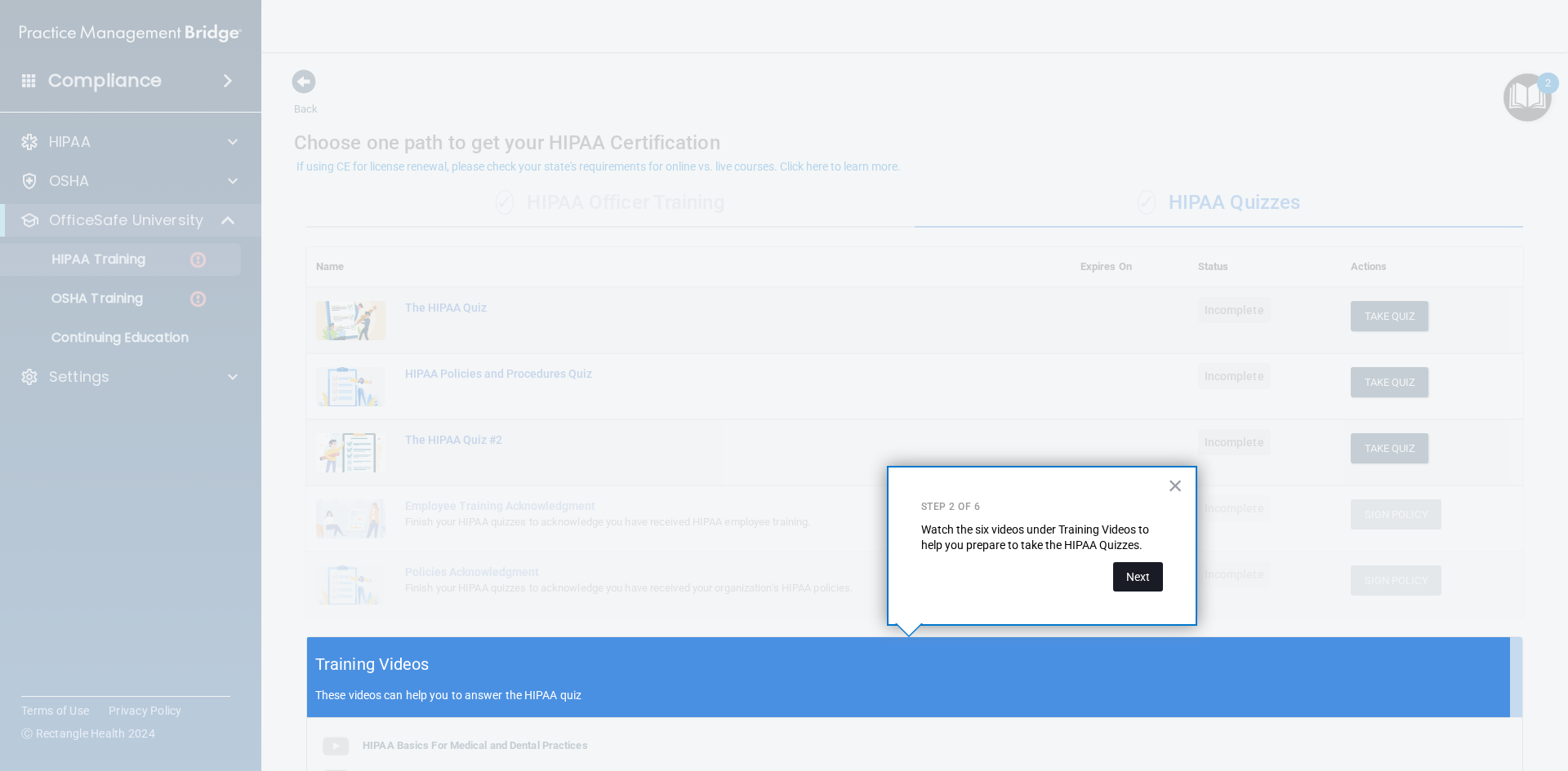
click at [1137, 582] on button "Next" at bounding box center [1137, 577] width 50 height 29
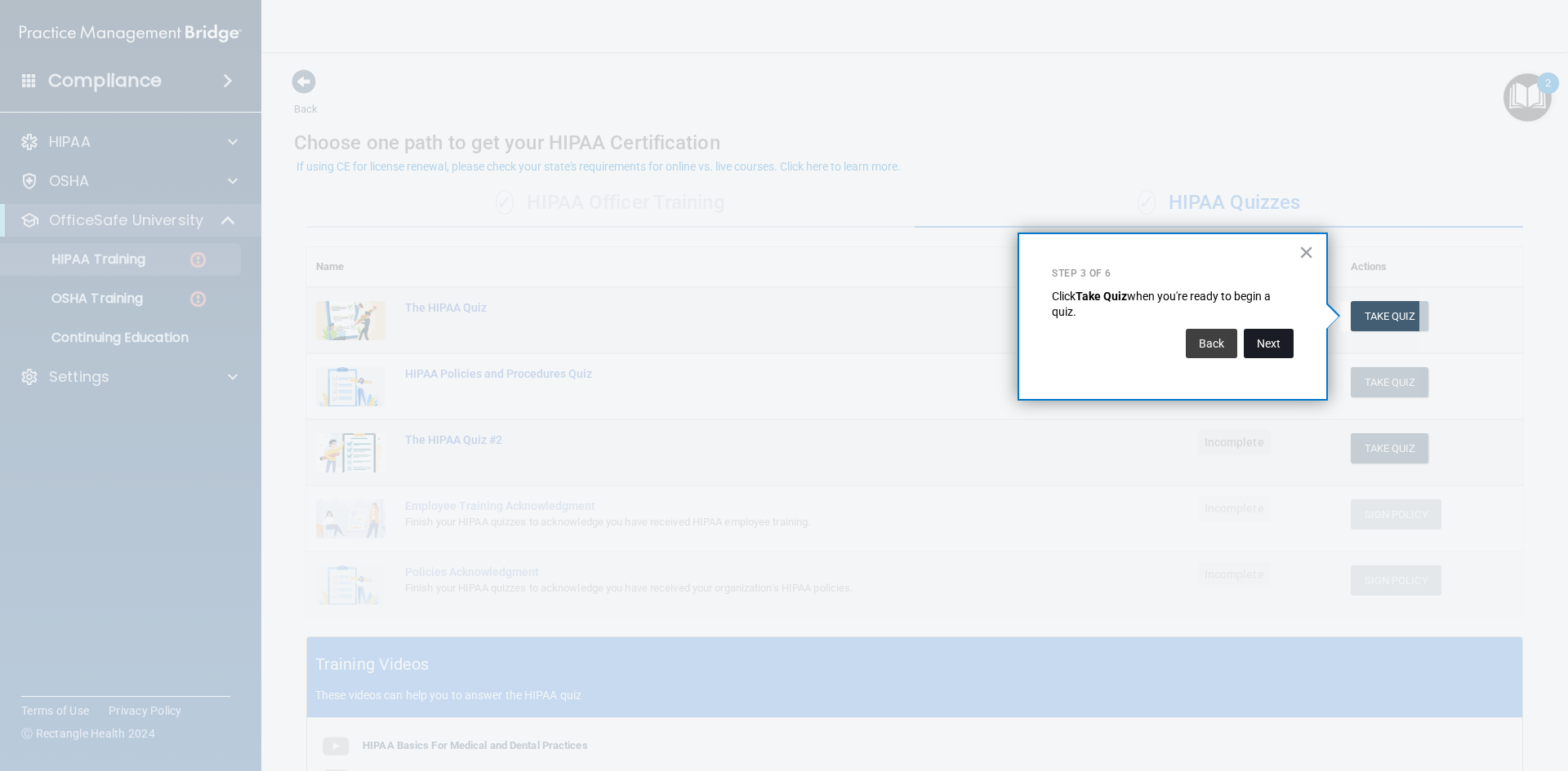
click at [1265, 340] on button "Next" at bounding box center [1268, 344] width 50 height 29
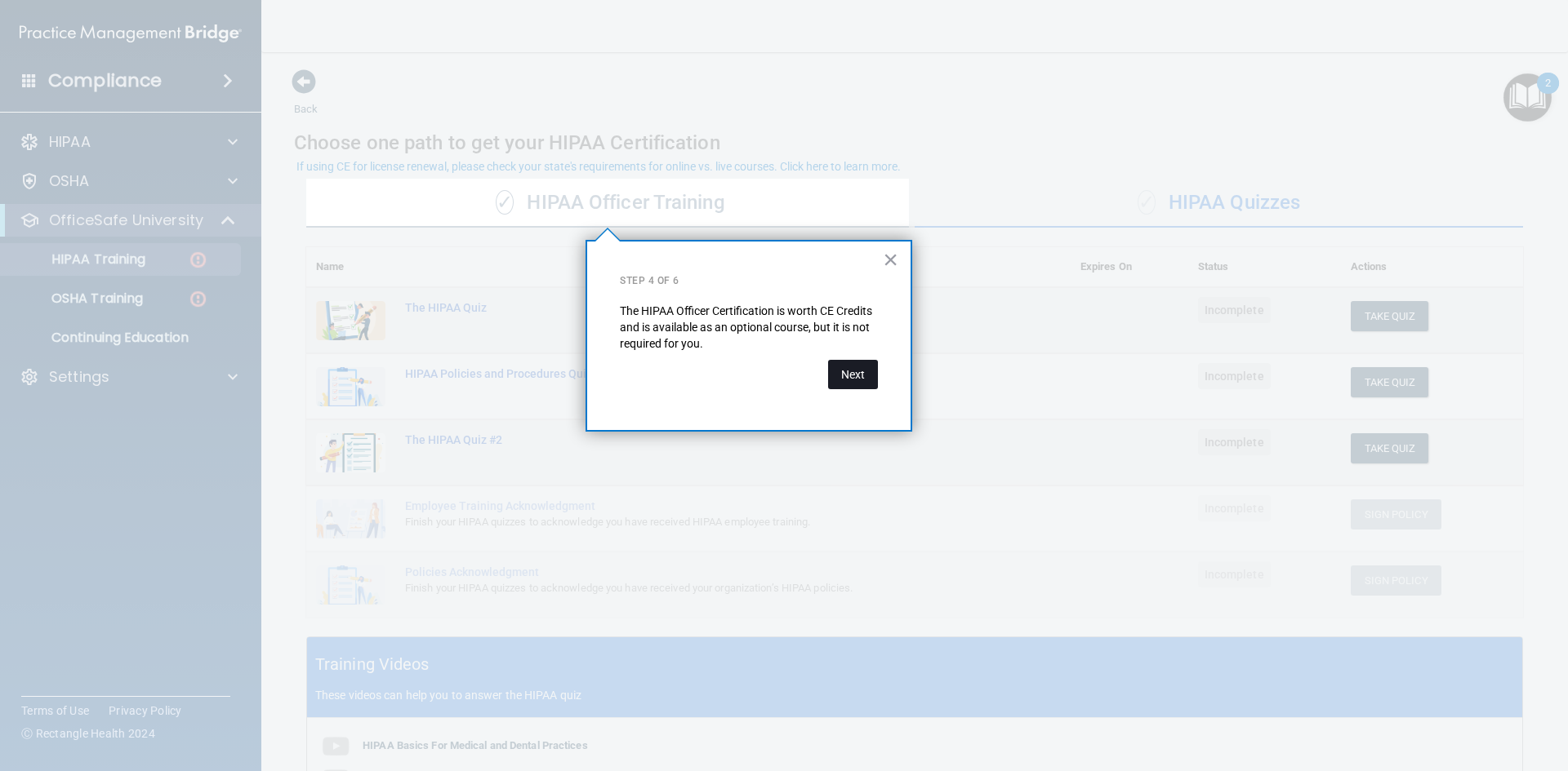
click at [859, 376] on button "Next" at bounding box center [852, 375] width 50 height 29
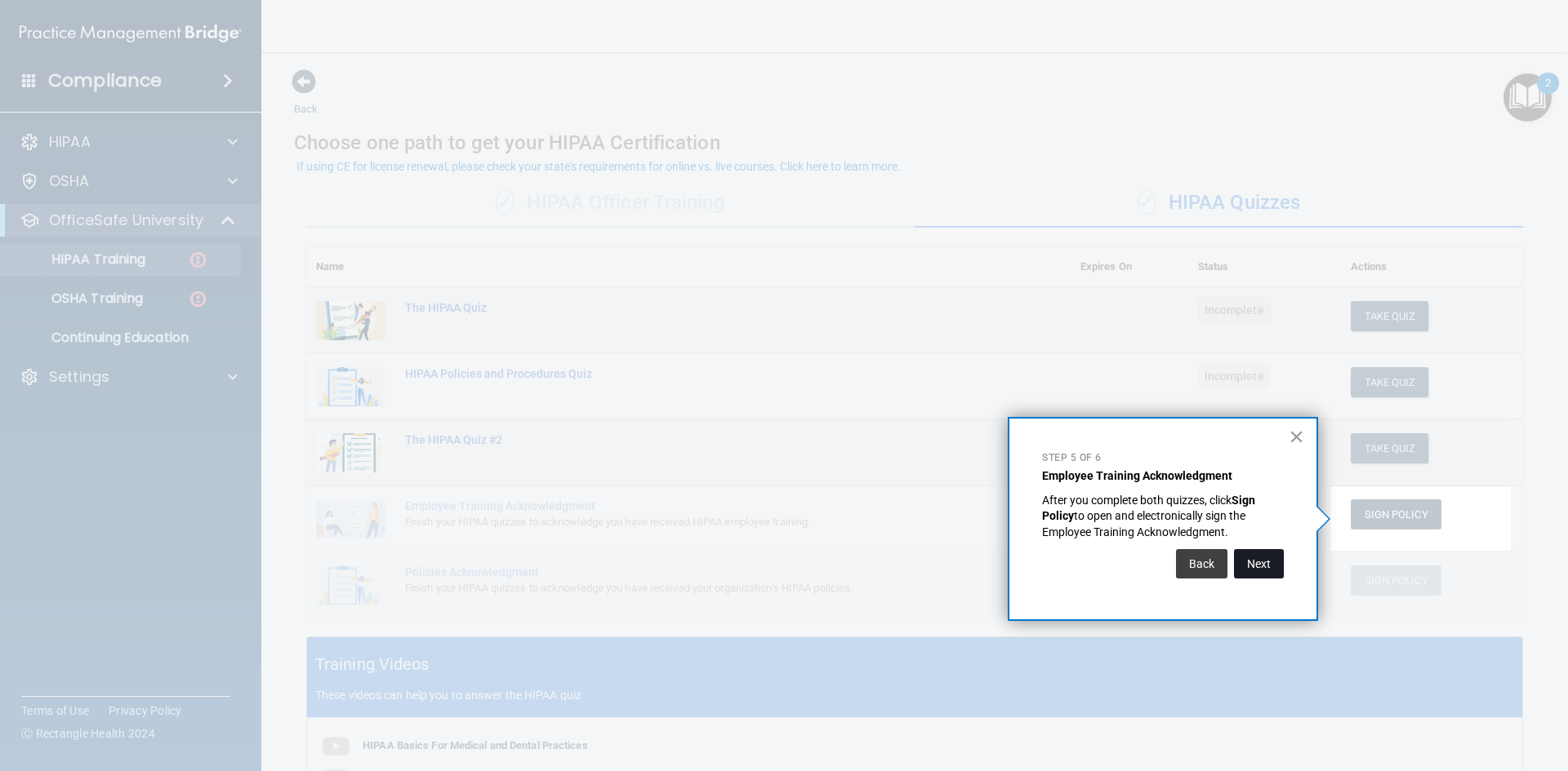
click at [1259, 565] on button "Next" at bounding box center [1259, 564] width 50 height 29
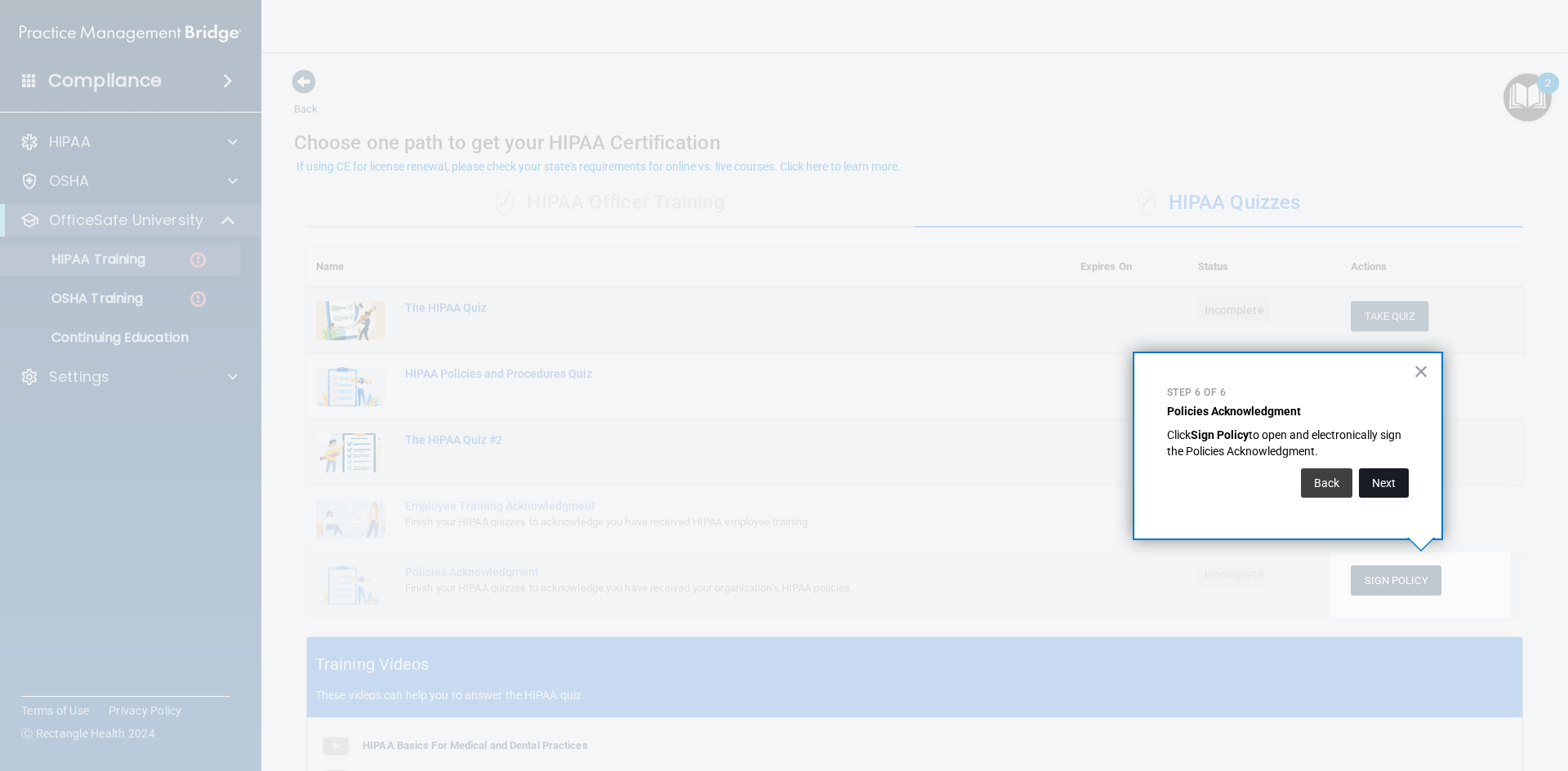
click at [1383, 484] on button "Next" at bounding box center [1383, 483] width 50 height 29
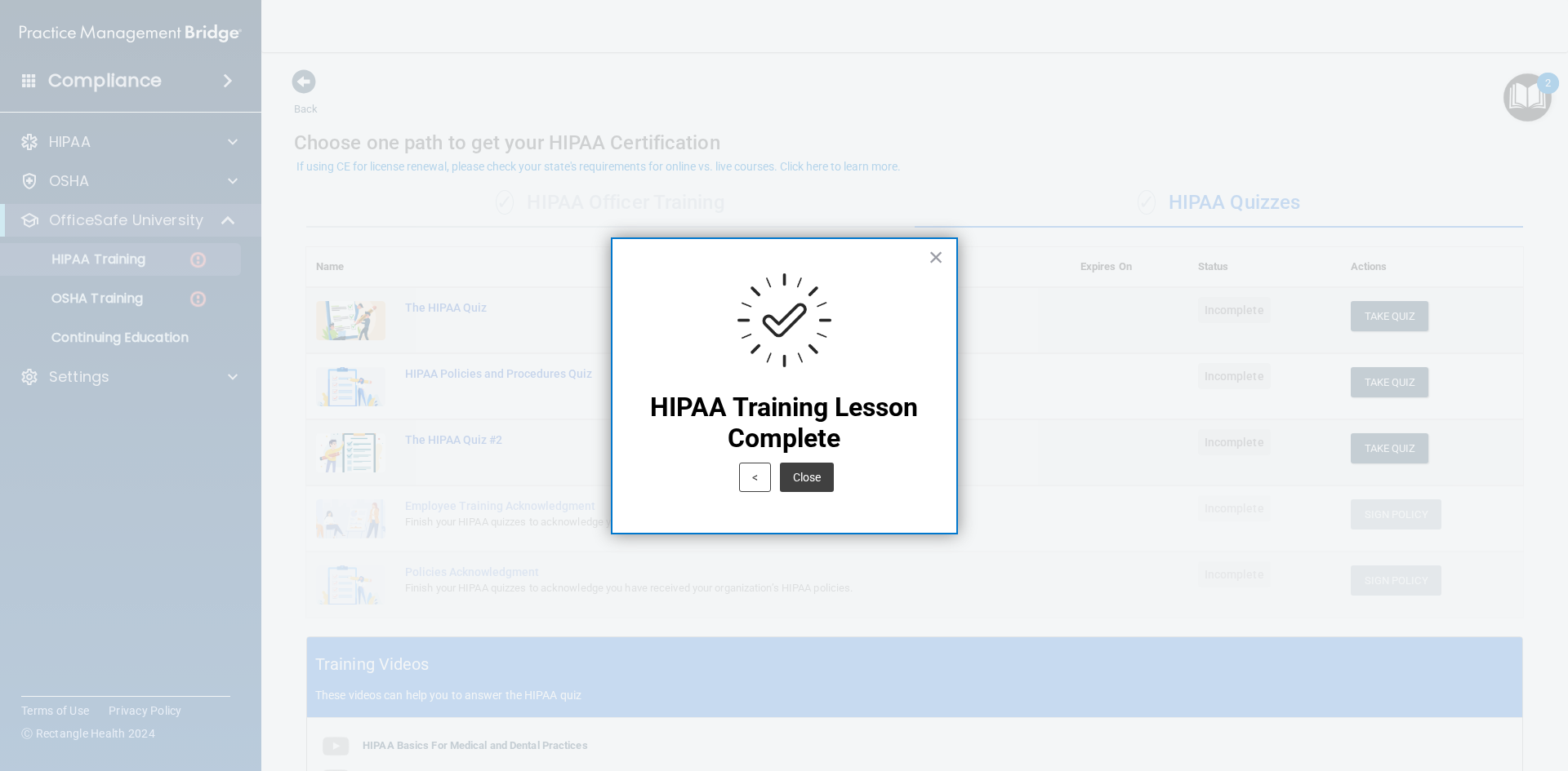
click at [813, 476] on button "Close" at bounding box center [806, 477] width 54 height 29
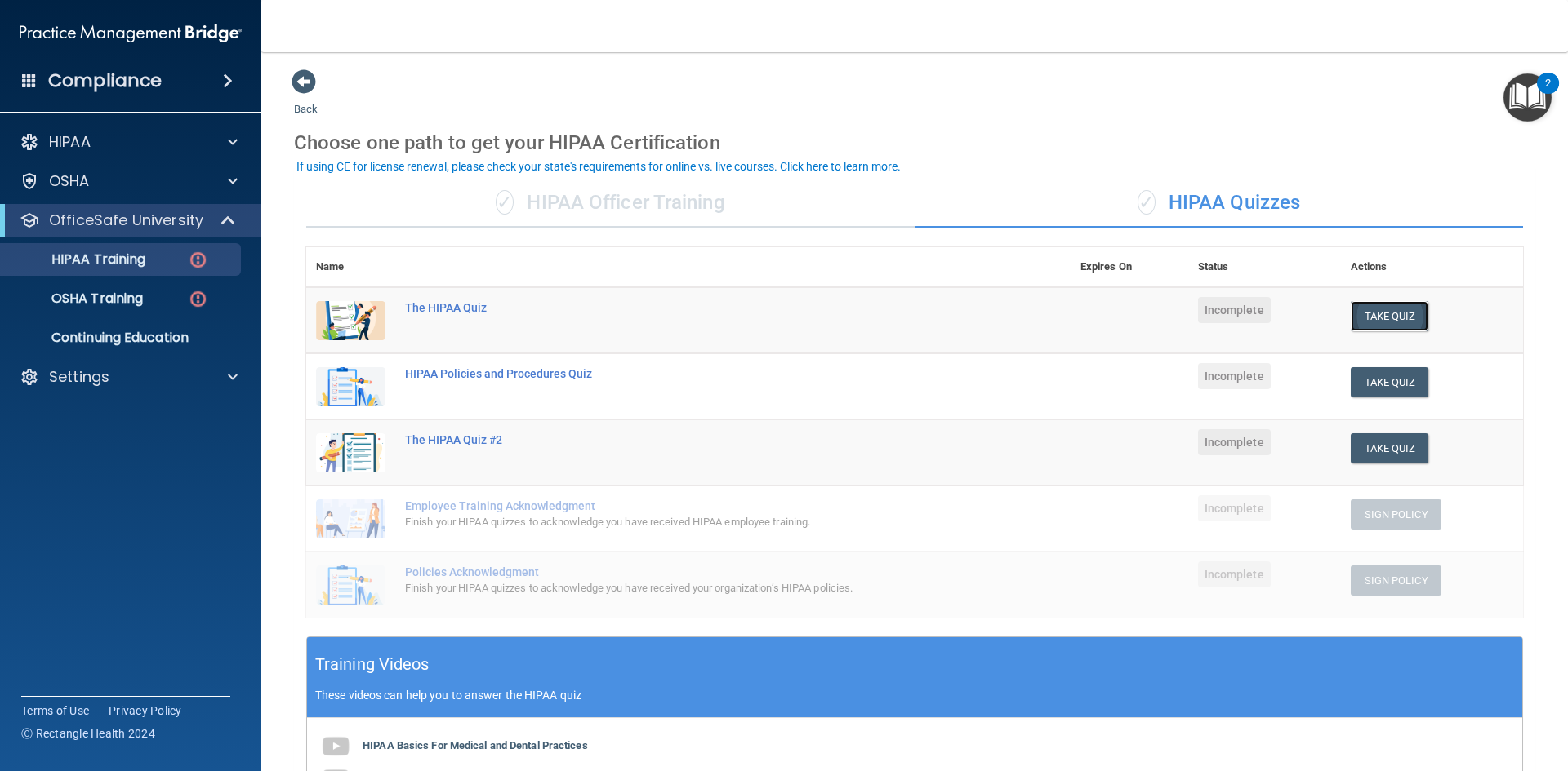
click at [1387, 320] on button "Take Quiz" at bounding box center [1389, 316] width 78 height 30
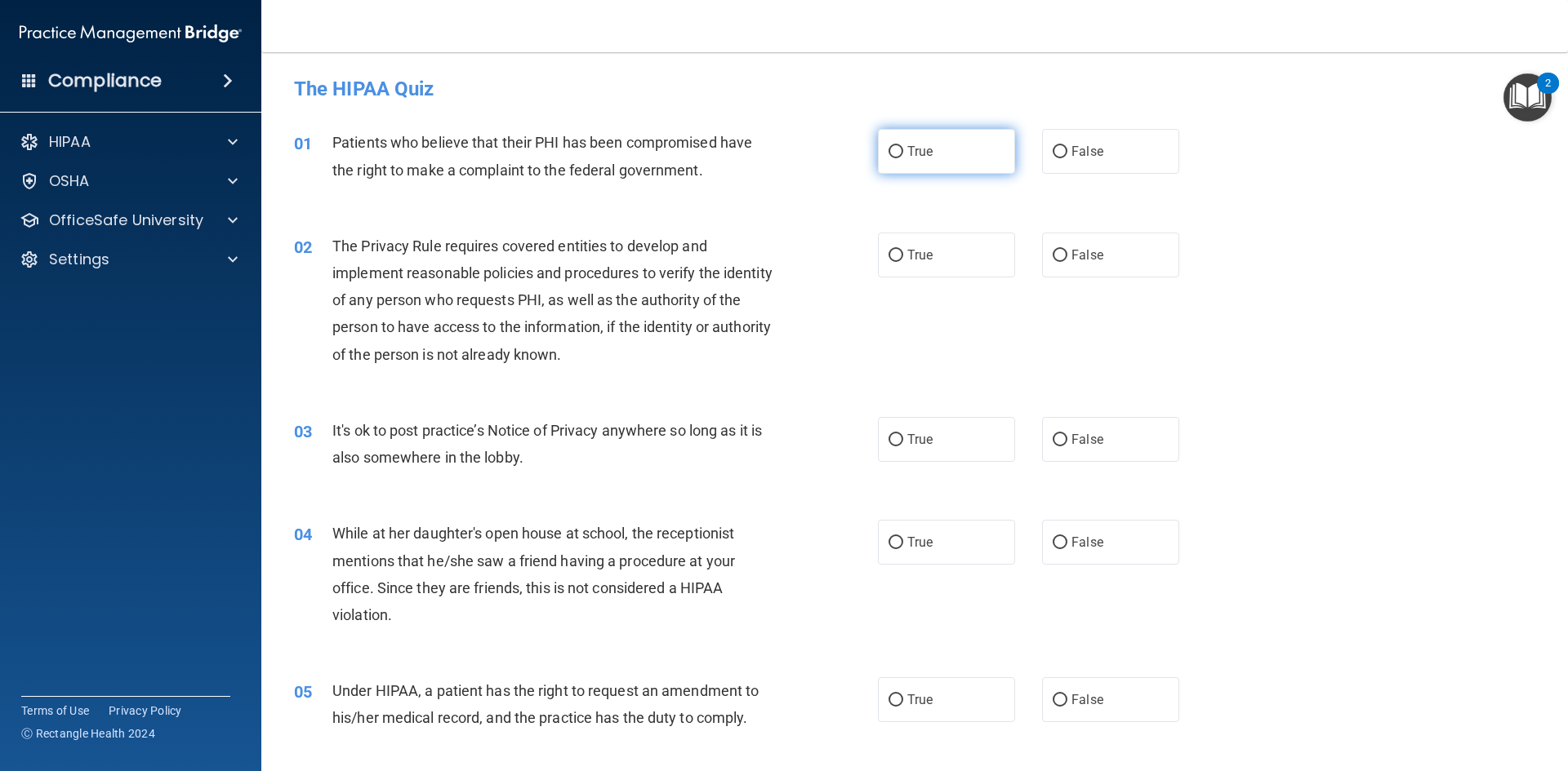
click at [886, 142] on label "True" at bounding box center [946, 151] width 137 height 44
click at [888, 146] on input "True" at bounding box center [896, 151] width 15 height 12
radio input "true"
click at [890, 256] on input "True" at bounding box center [896, 255] width 15 height 12
radio input "true"
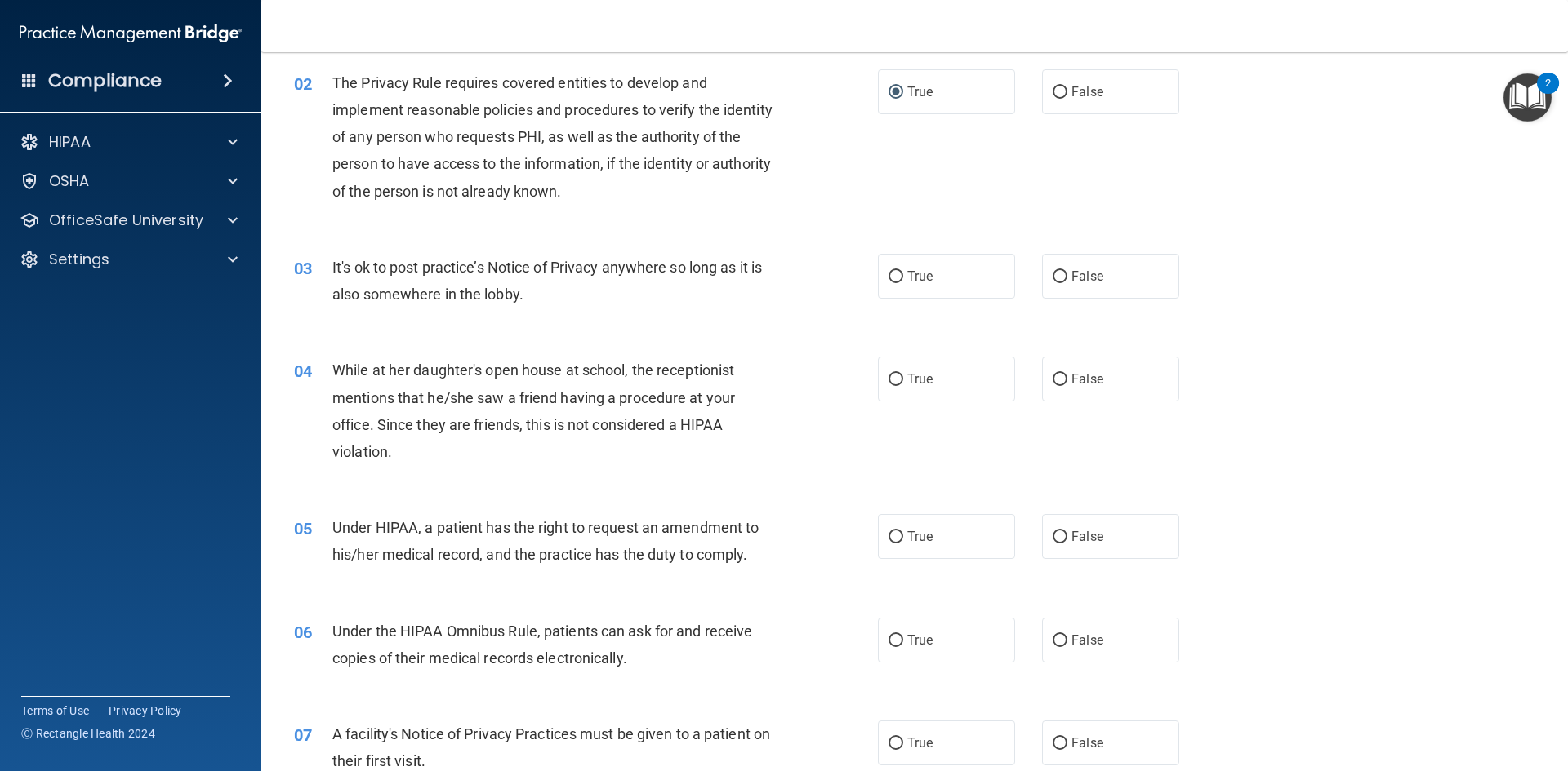
scroll to position [245, 0]
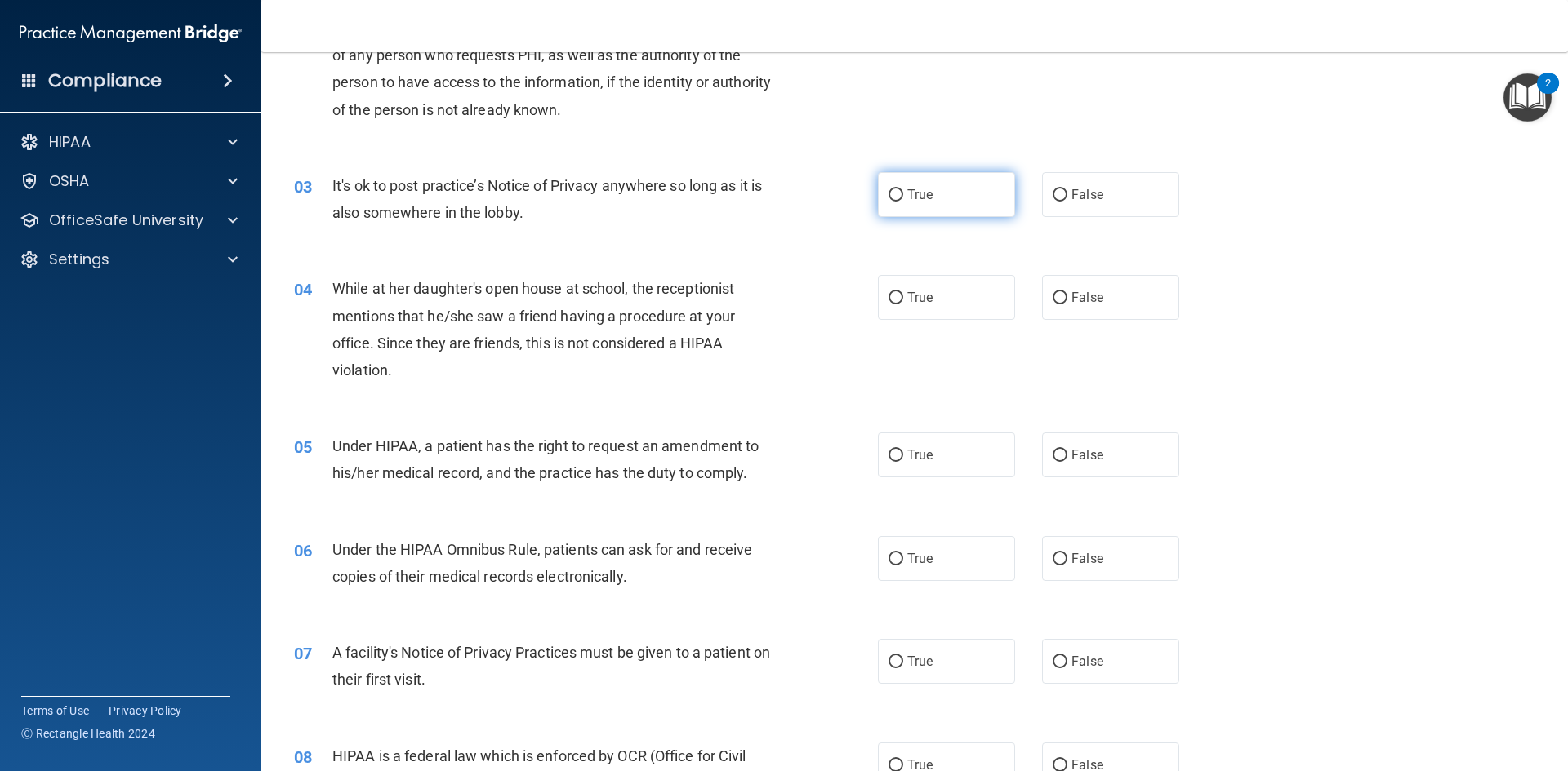
click at [888, 191] on input "True" at bounding box center [896, 195] width 15 height 12
radio input "true"
click at [1053, 293] on input "False" at bounding box center [1060, 298] width 15 height 12
radio input "true"
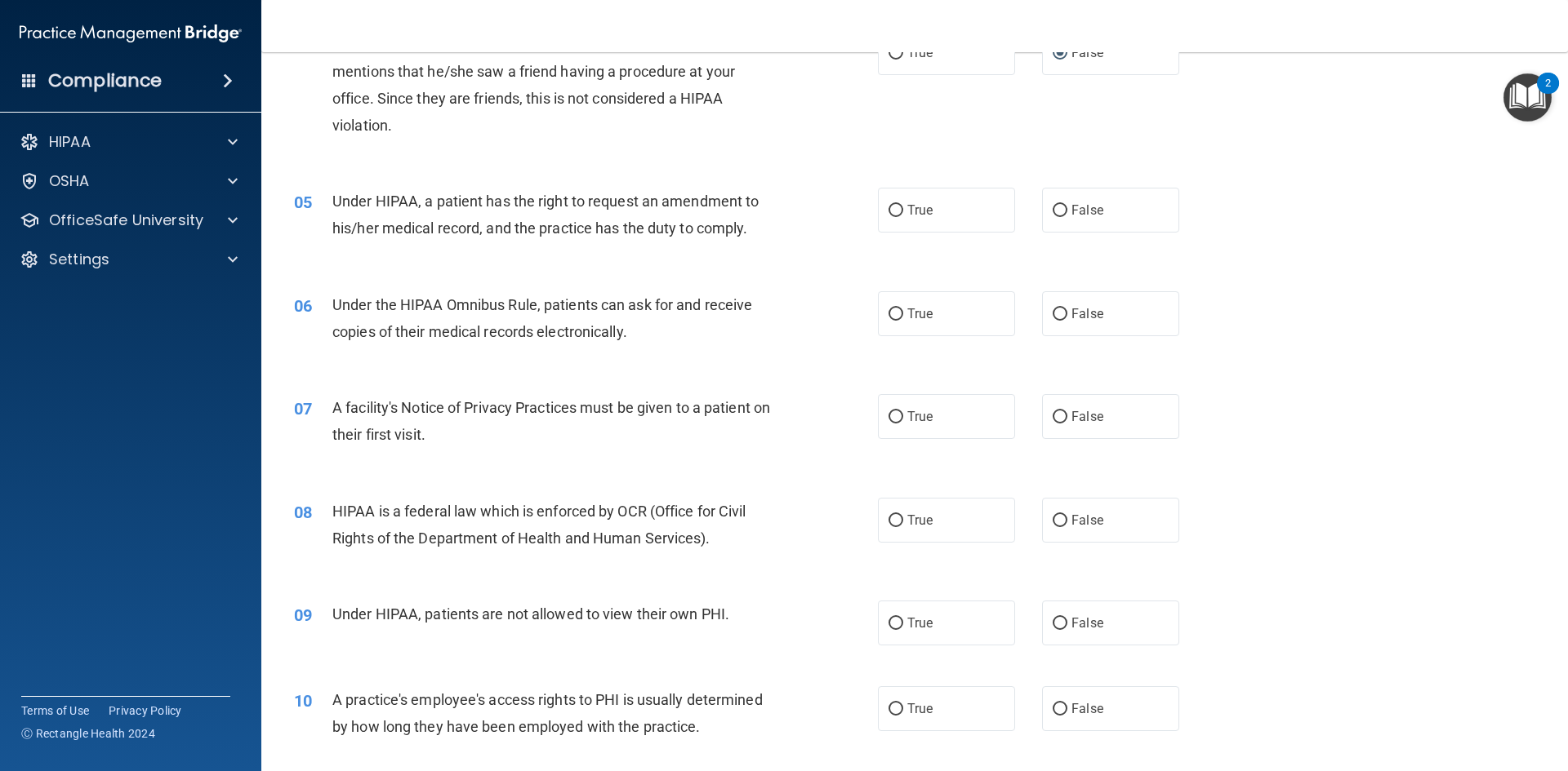
scroll to position [571, 0]
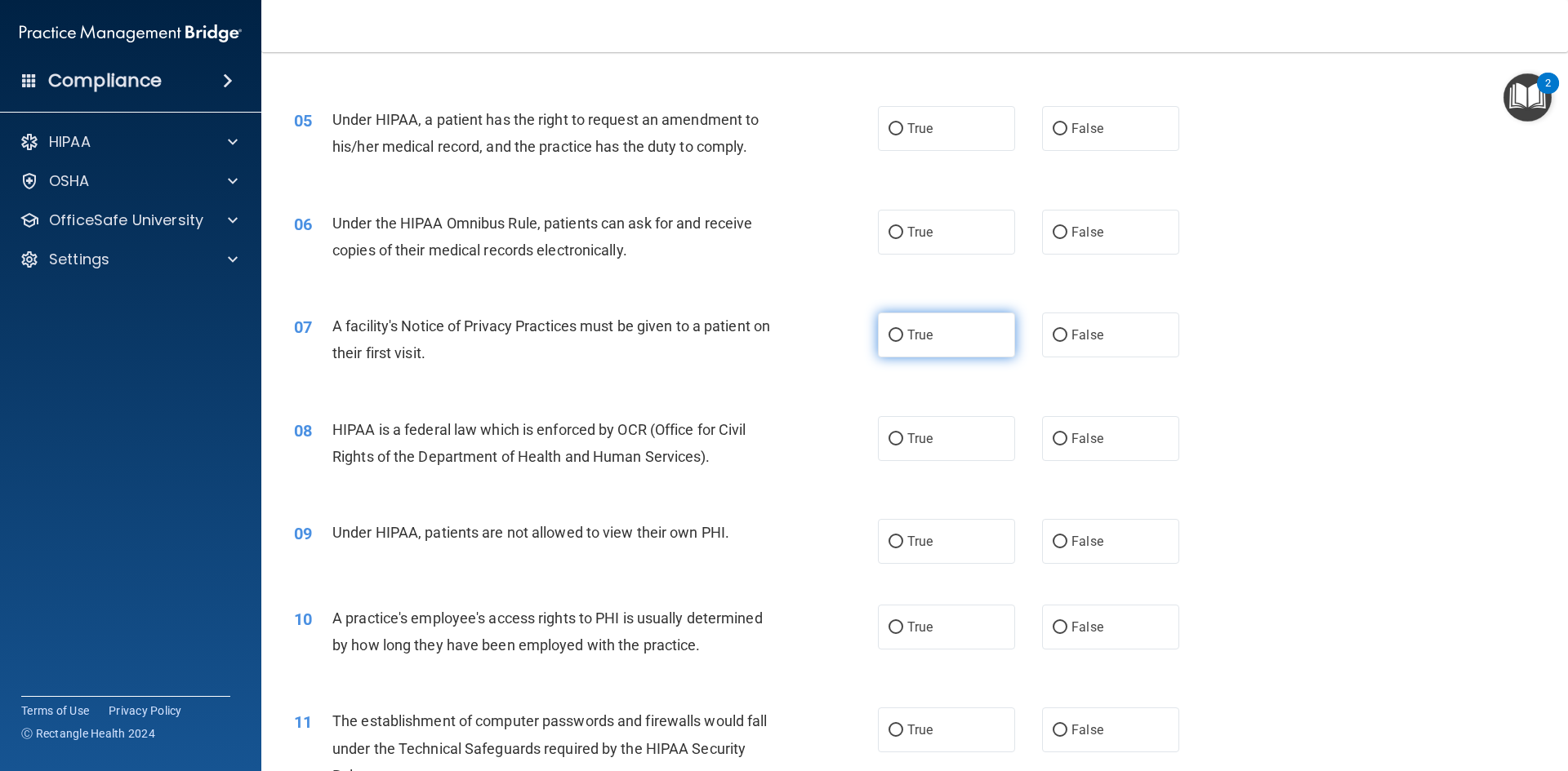
click at [888, 337] on input "True" at bounding box center [896, 336] width 15 height 12
radio input "true"
click at [893, 231] on input "True" at bounding box center [896, 232] width 15 height 12
radio input "true"
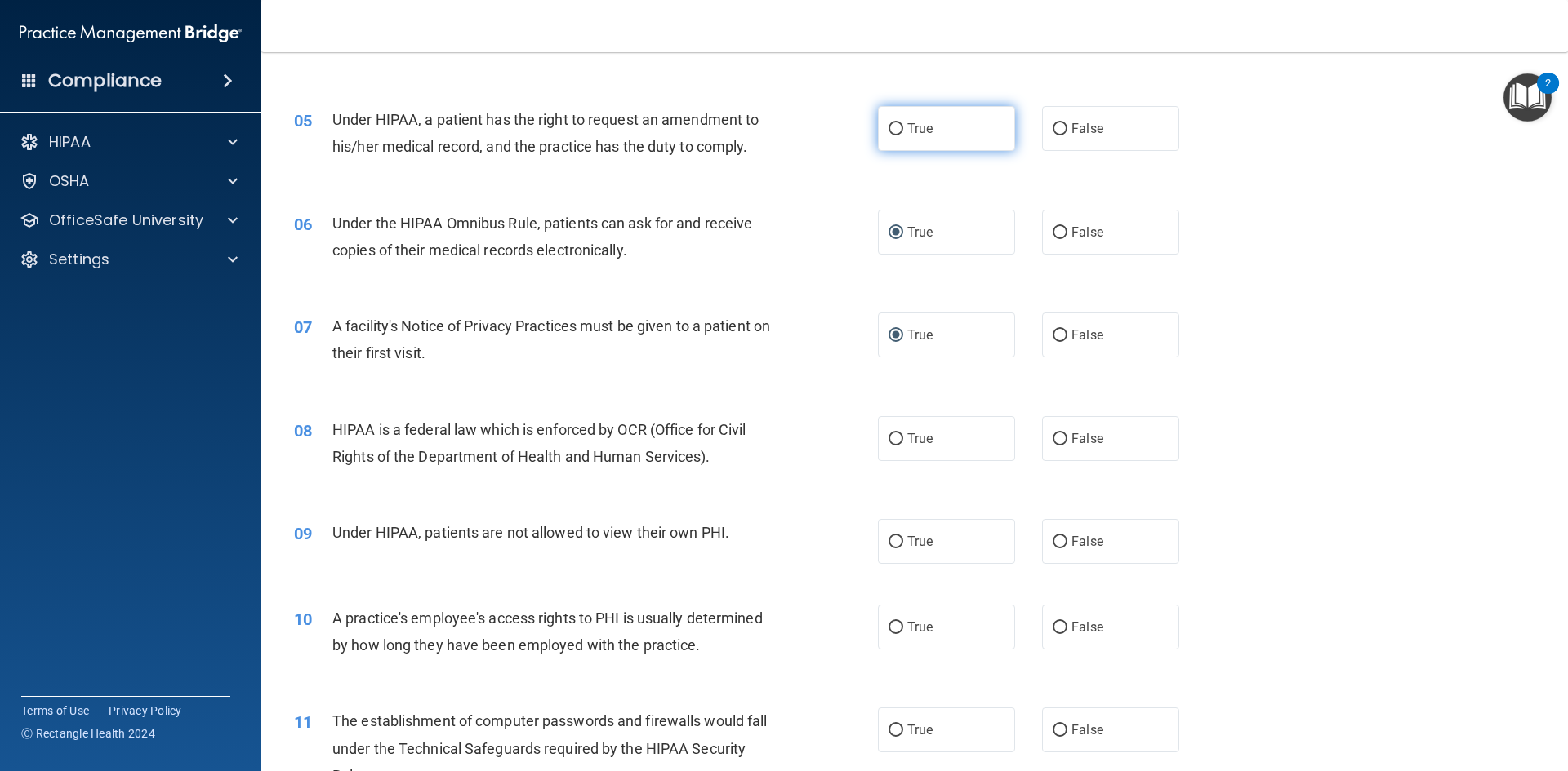
click at [894, 126] on input "True" at bounding box center [896, 129] width 15 height 12
radio input "true"
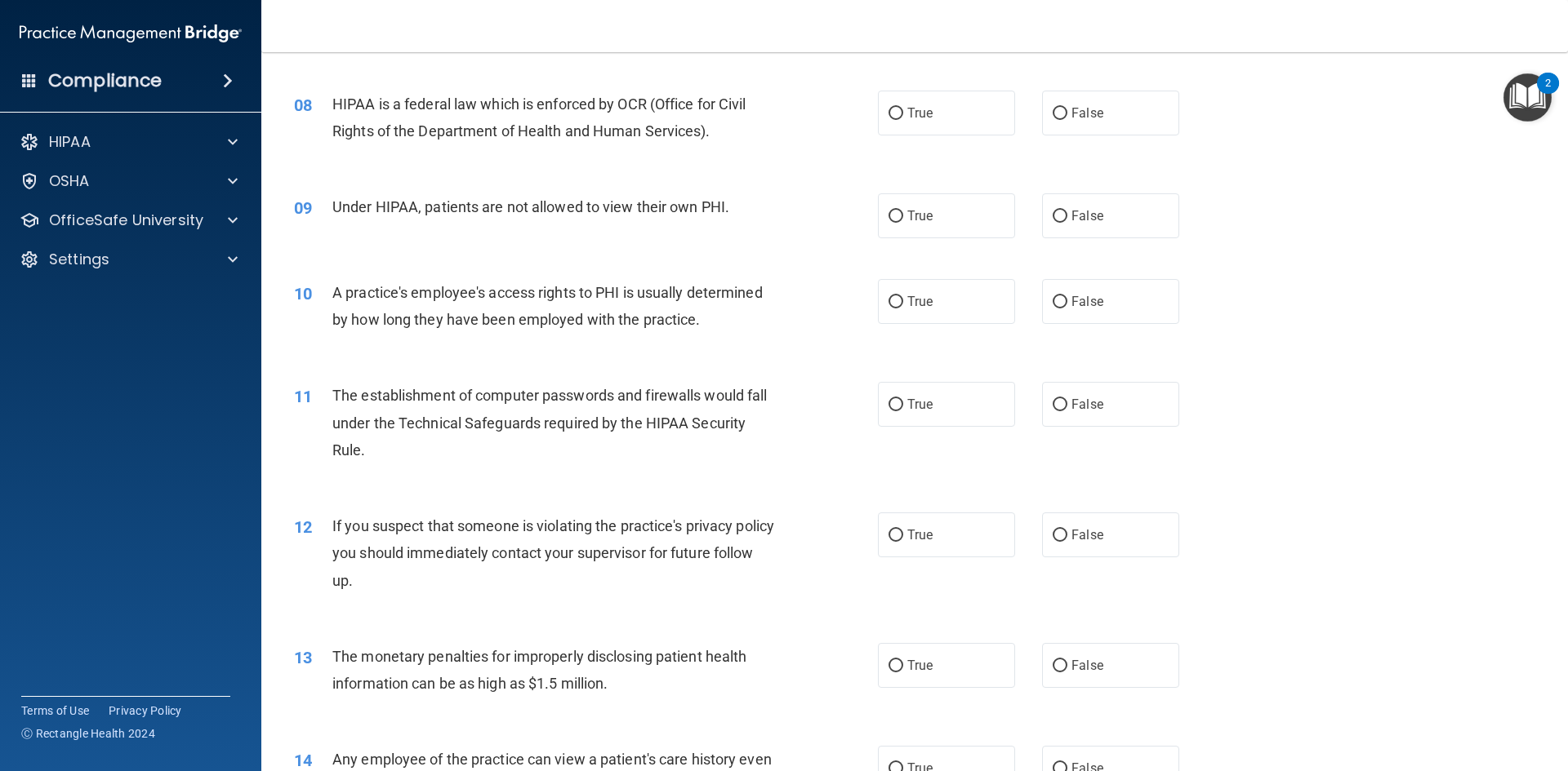
scroll to position [898, 0]
click at [893, 111] on input "True" at bounding box center [896, 112] width 15 height 12
radio input "true"
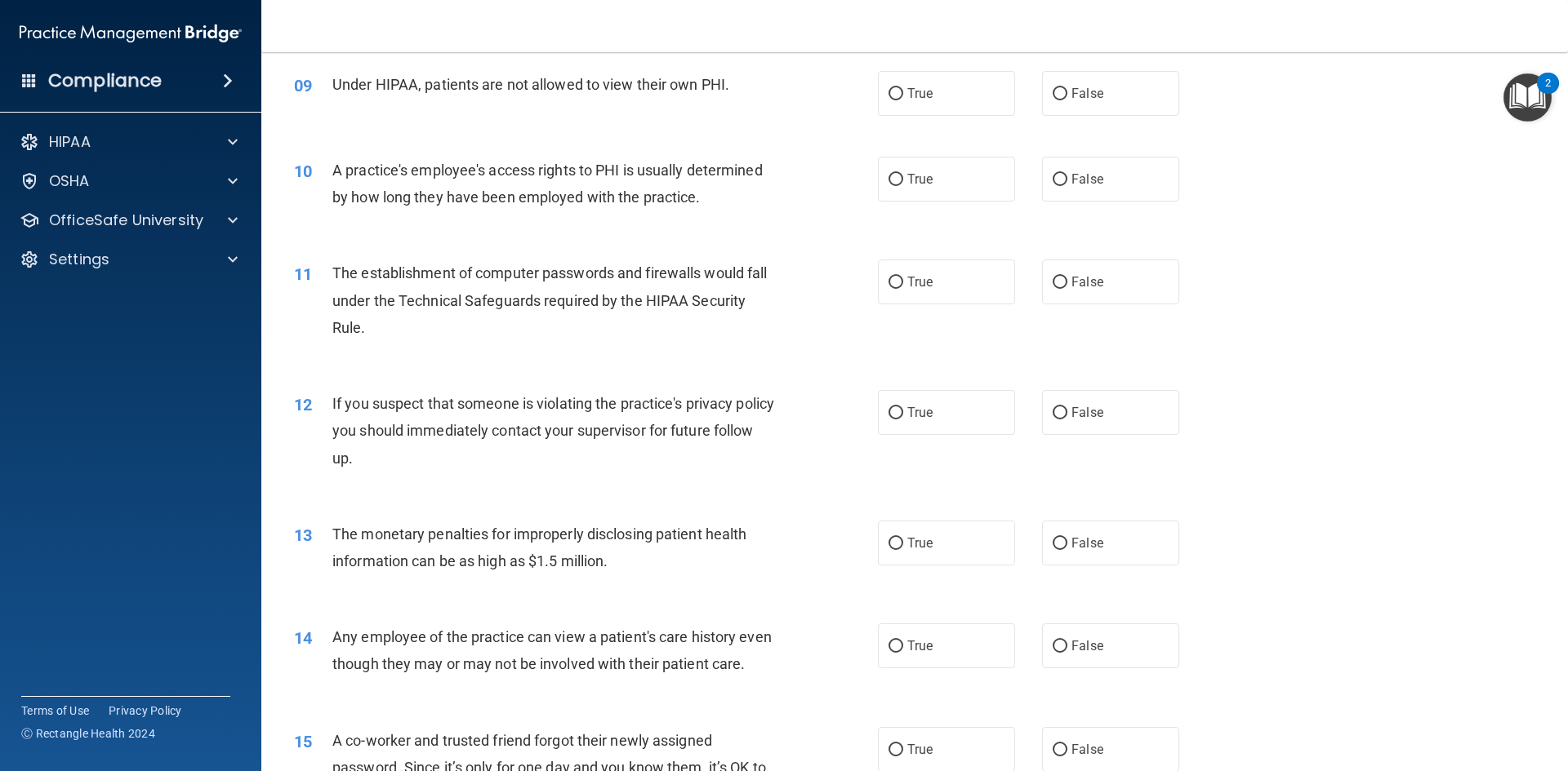
scroll to position [980, 0]
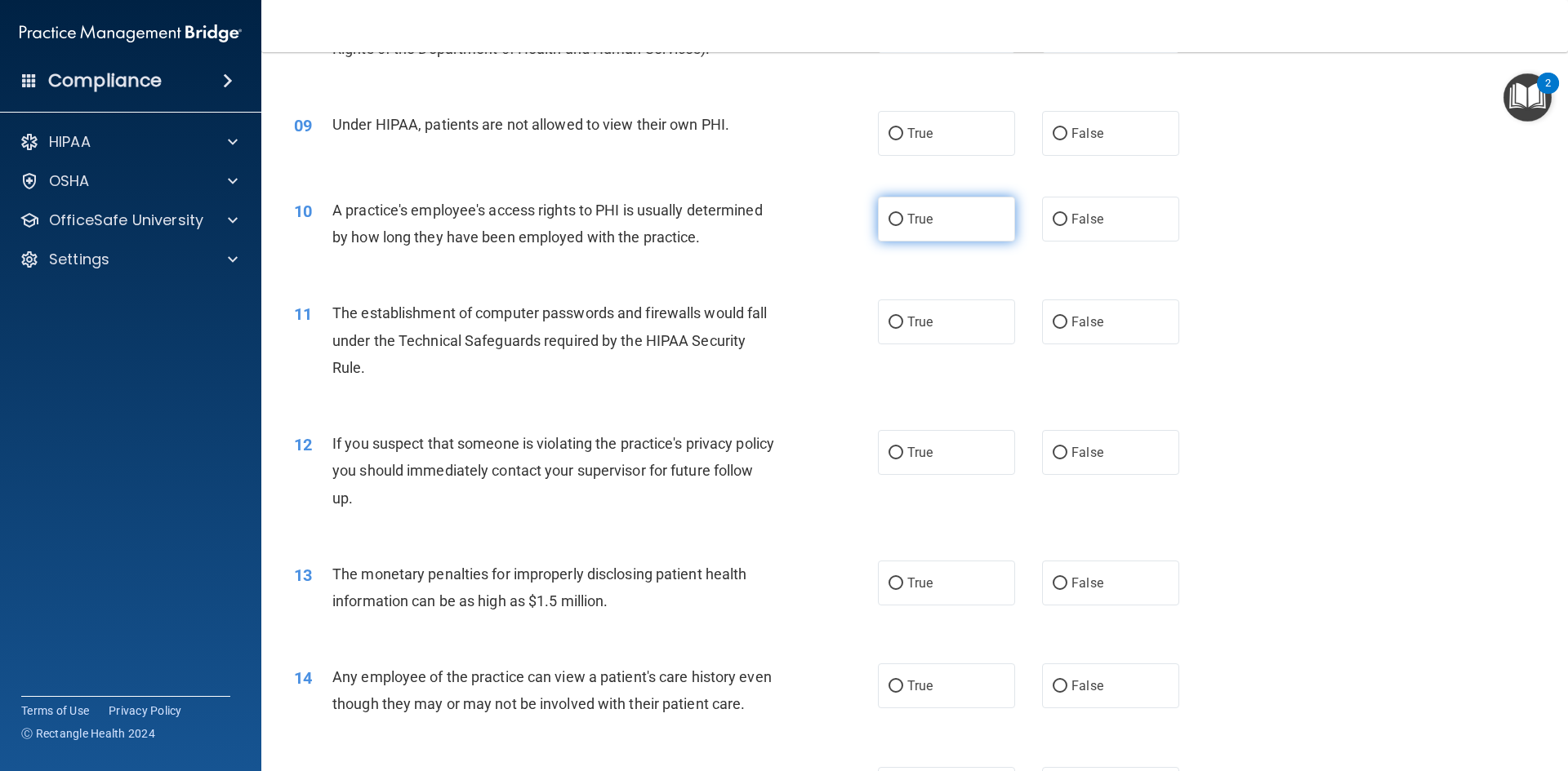
drag, startPoint x: 1049, startPoint y: 218, endPoint x: 957, endPoint y: 212, distance: 92.2
click at [1053, 218] on input "False" at bounding box center [1060, 220] width 15 height 12
radio input "true"
click at [1053, 134] on input "False" at bounding box center [1060, 133] width 15 height 12
radio input "true"
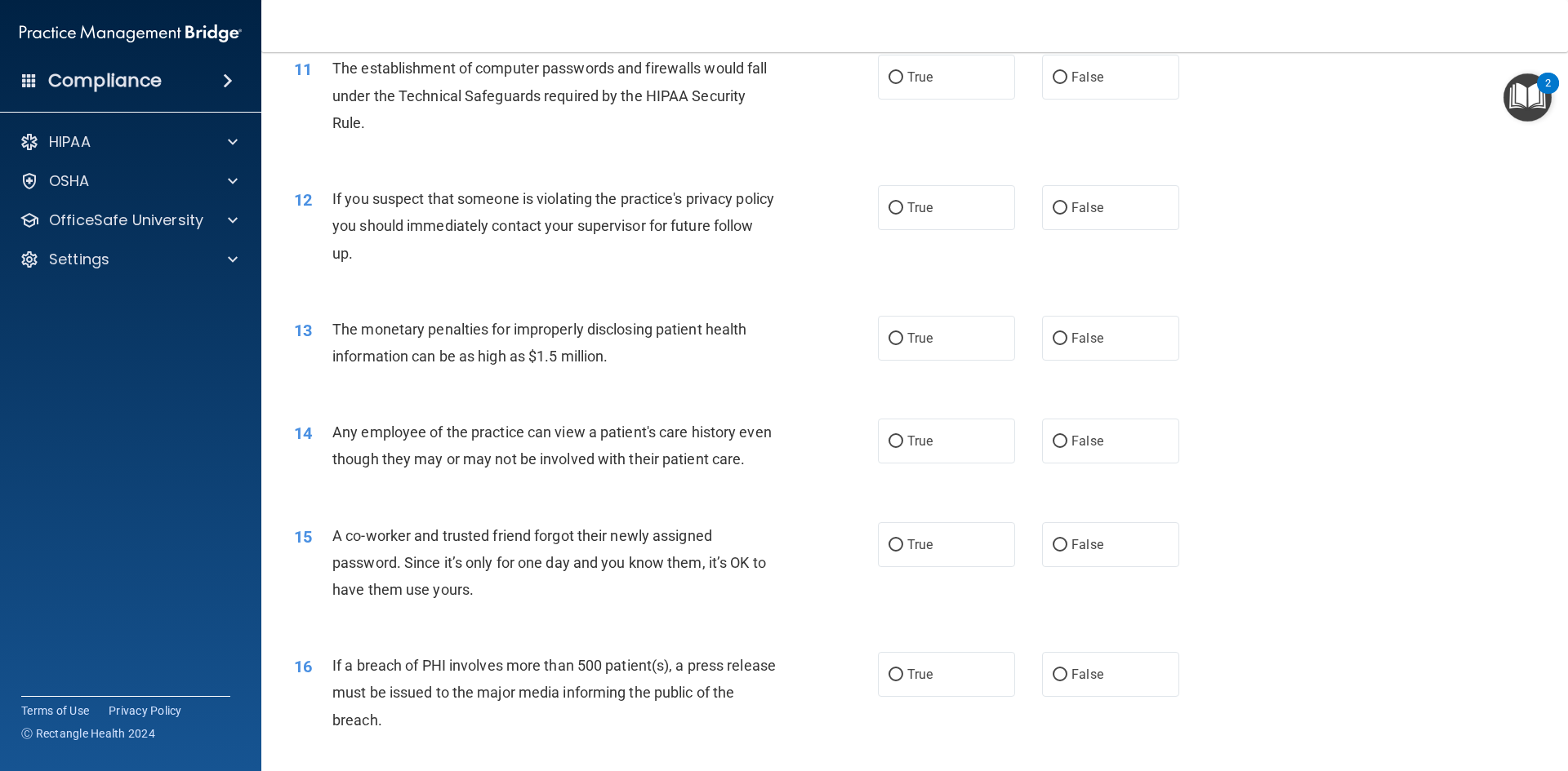
scroll to position [1143, 0]
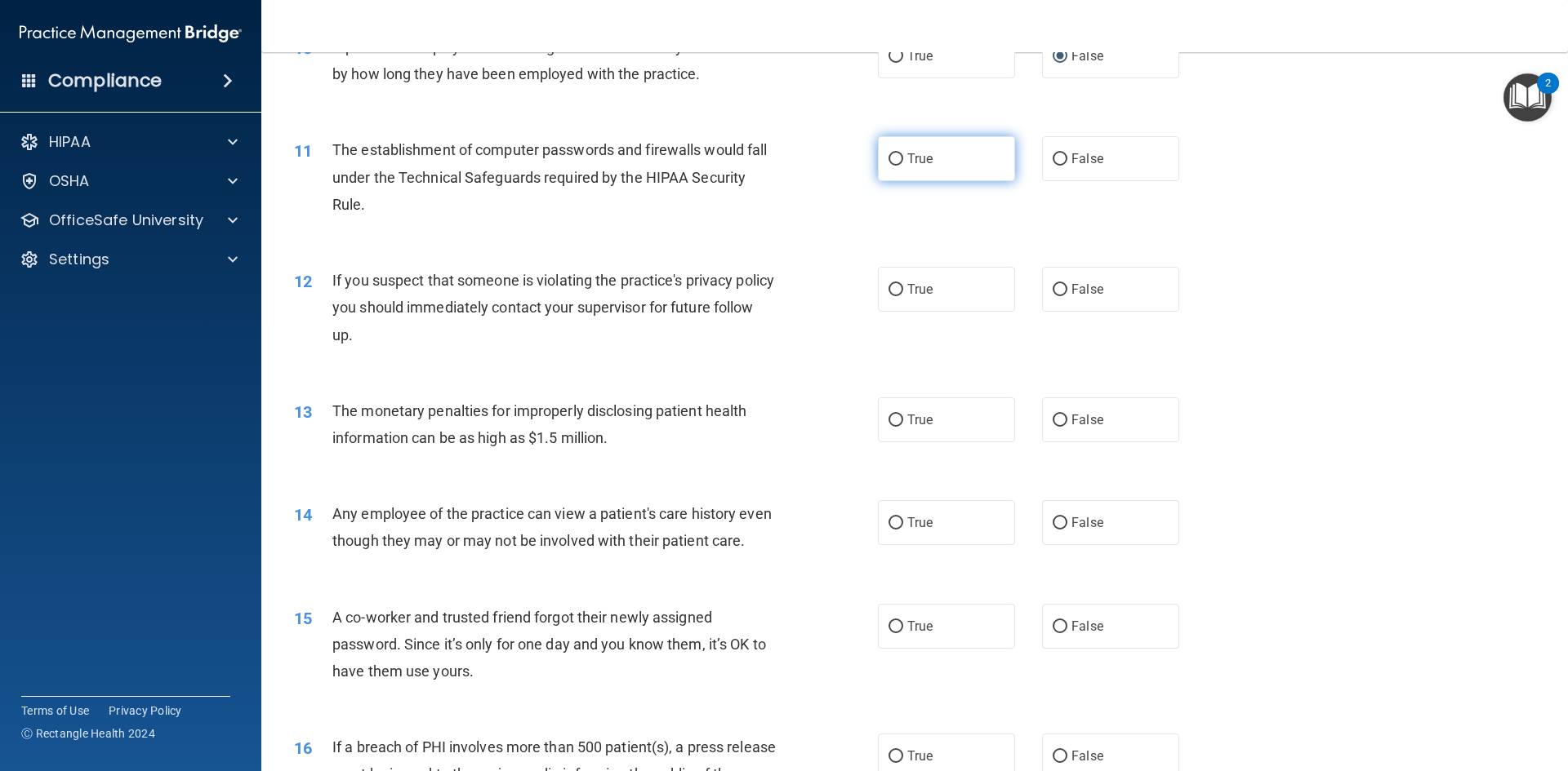
click at [892, 157] on input "True" at bounding box center [896, 159] width 15 height 12
radio input "true"
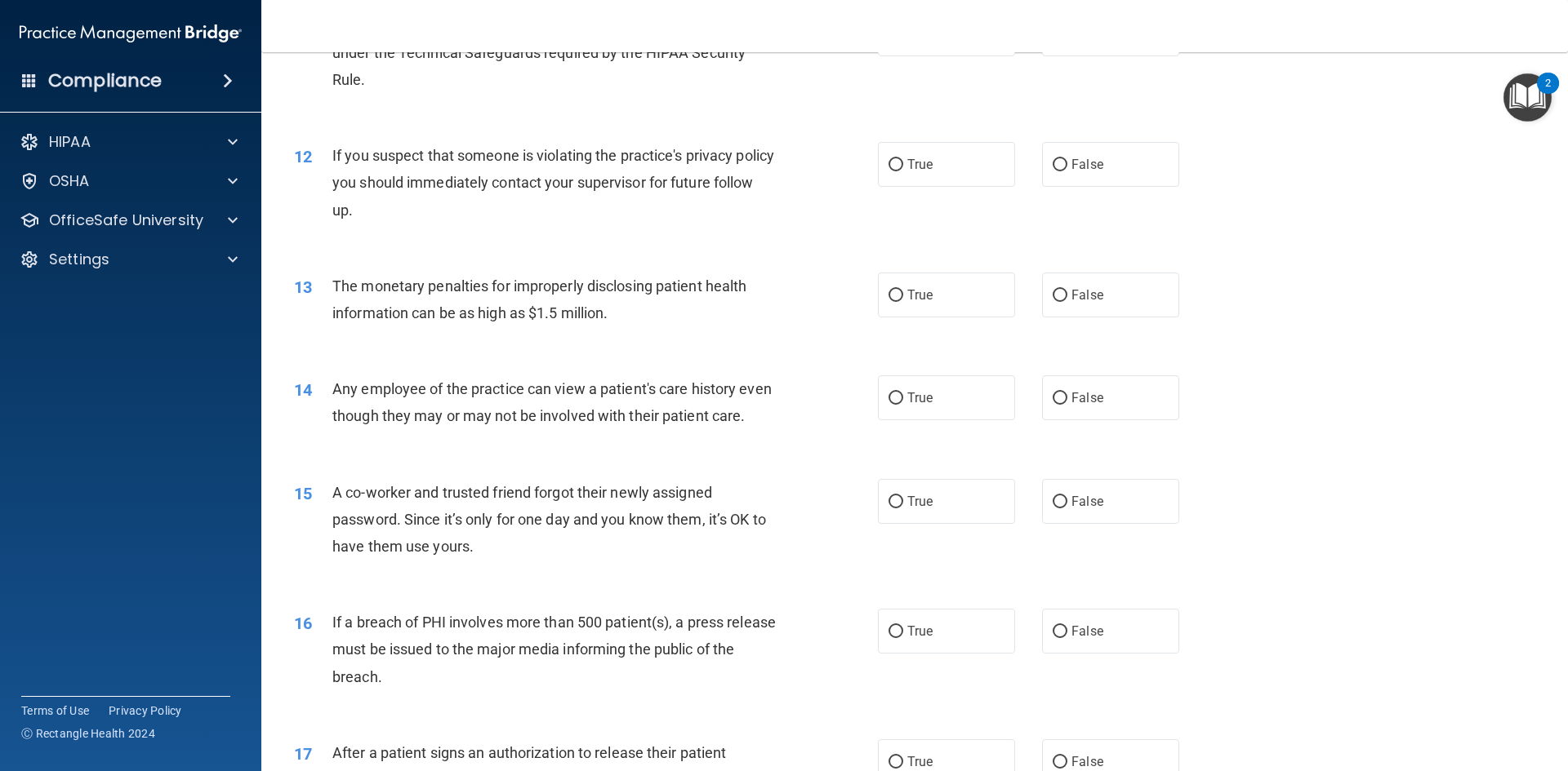
scroll to position [1306, 0]
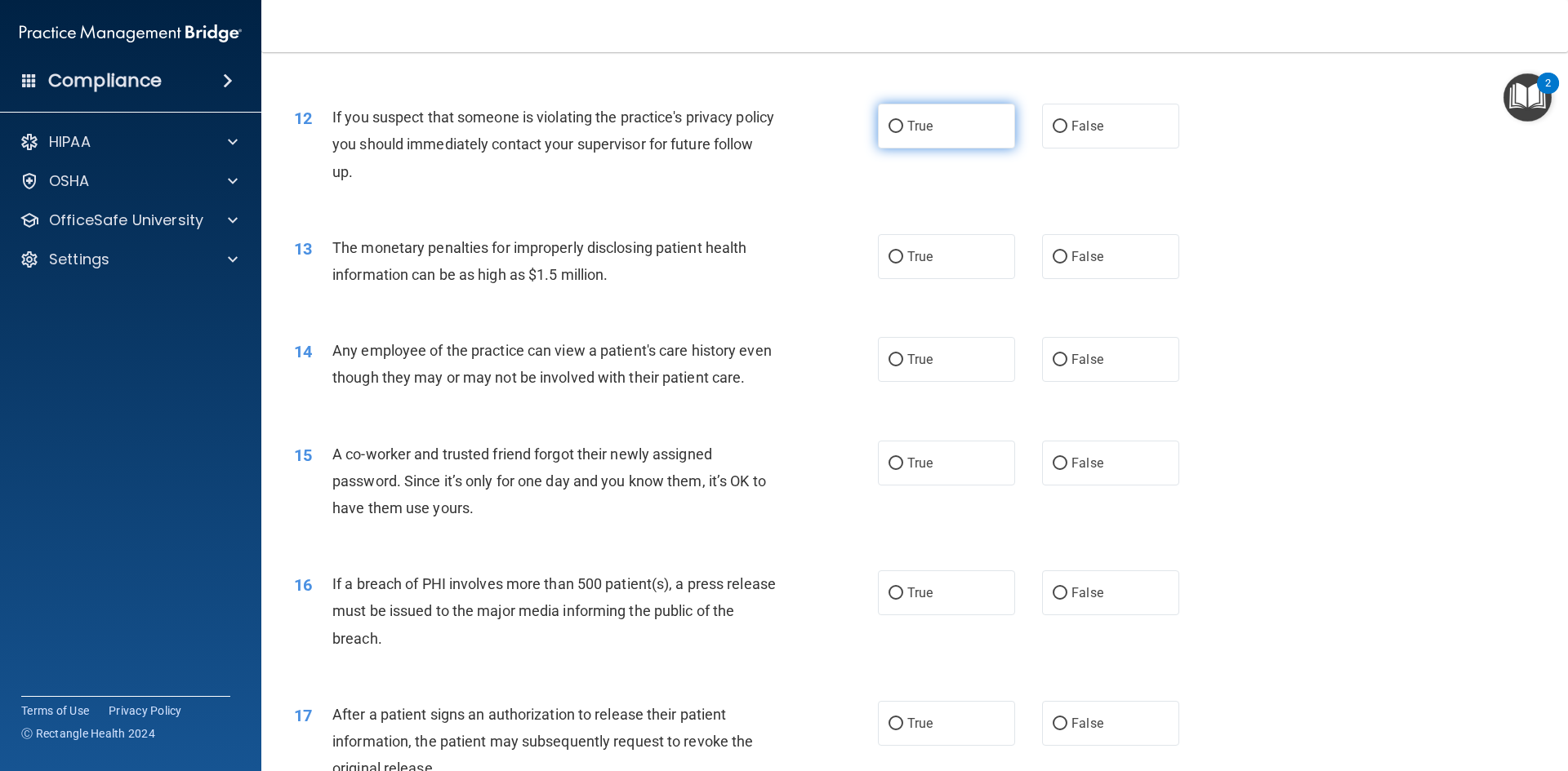
click at [888, 121] on input "True" at bounding box center [896, 126] width 15 height 12
radio input "true"
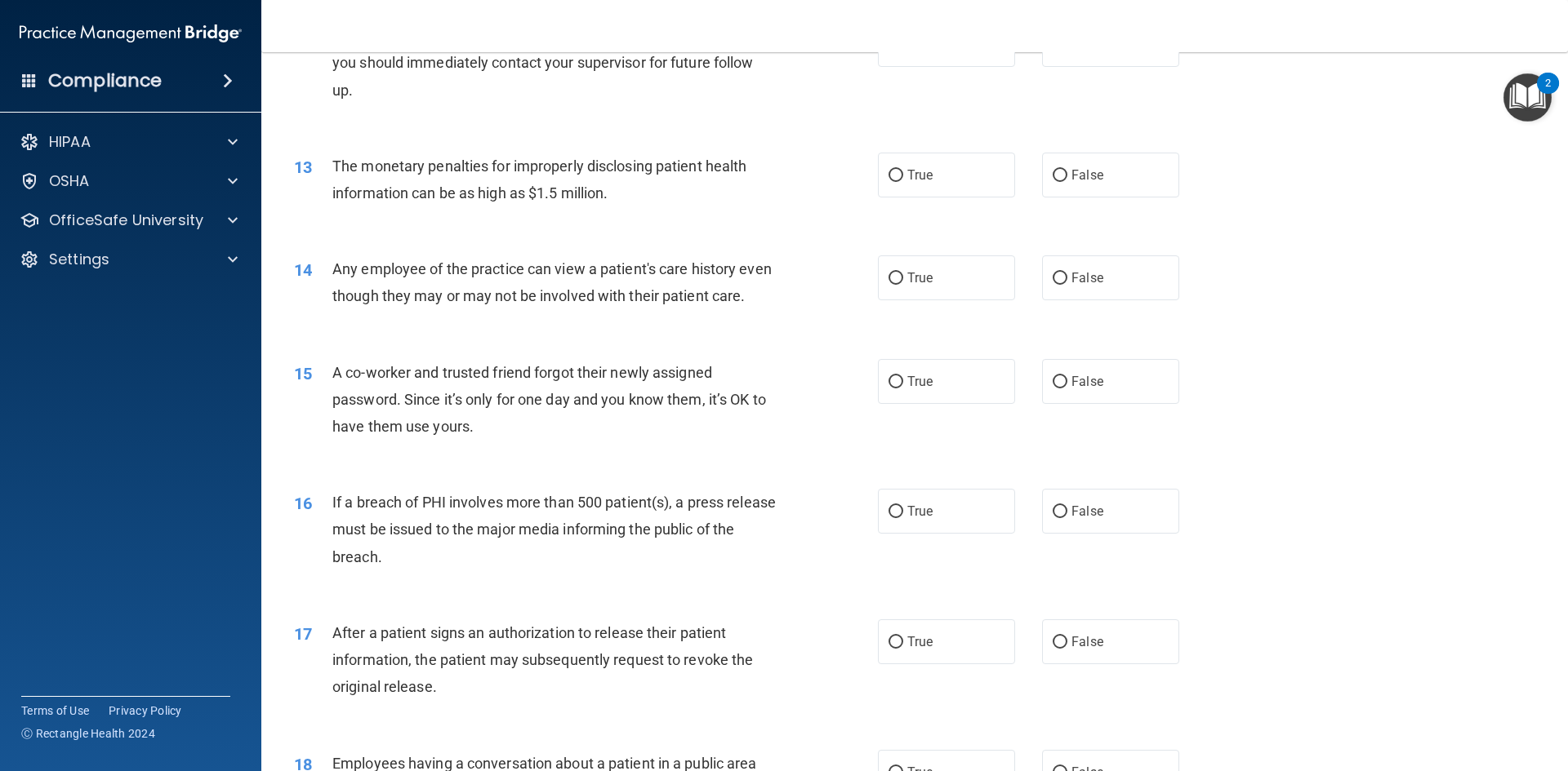
scroll to position [1469, 0]
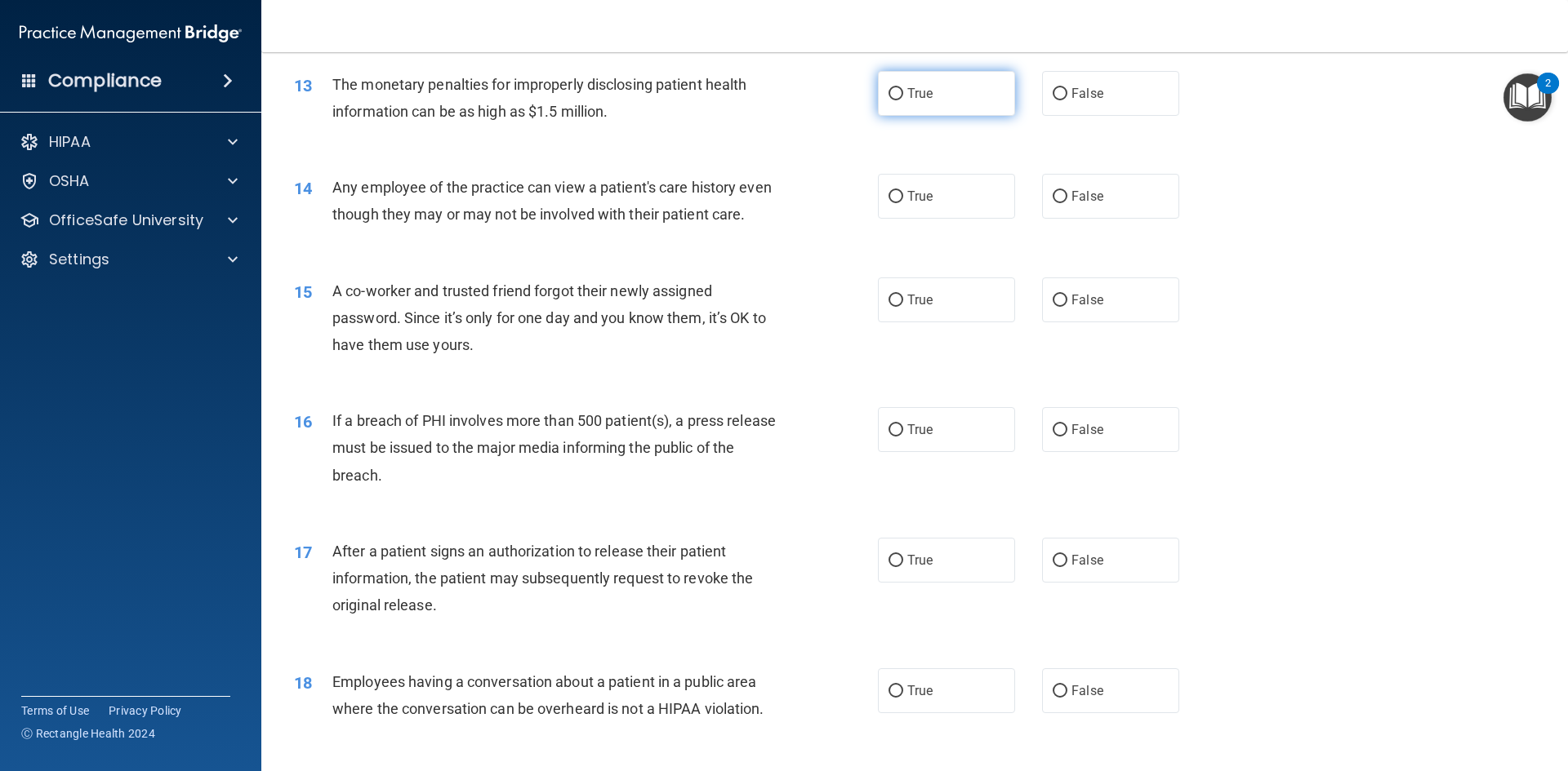
click at [888, 93] on input "True" at bounding box center [896, 93] width 15 height 12
radio input "true"
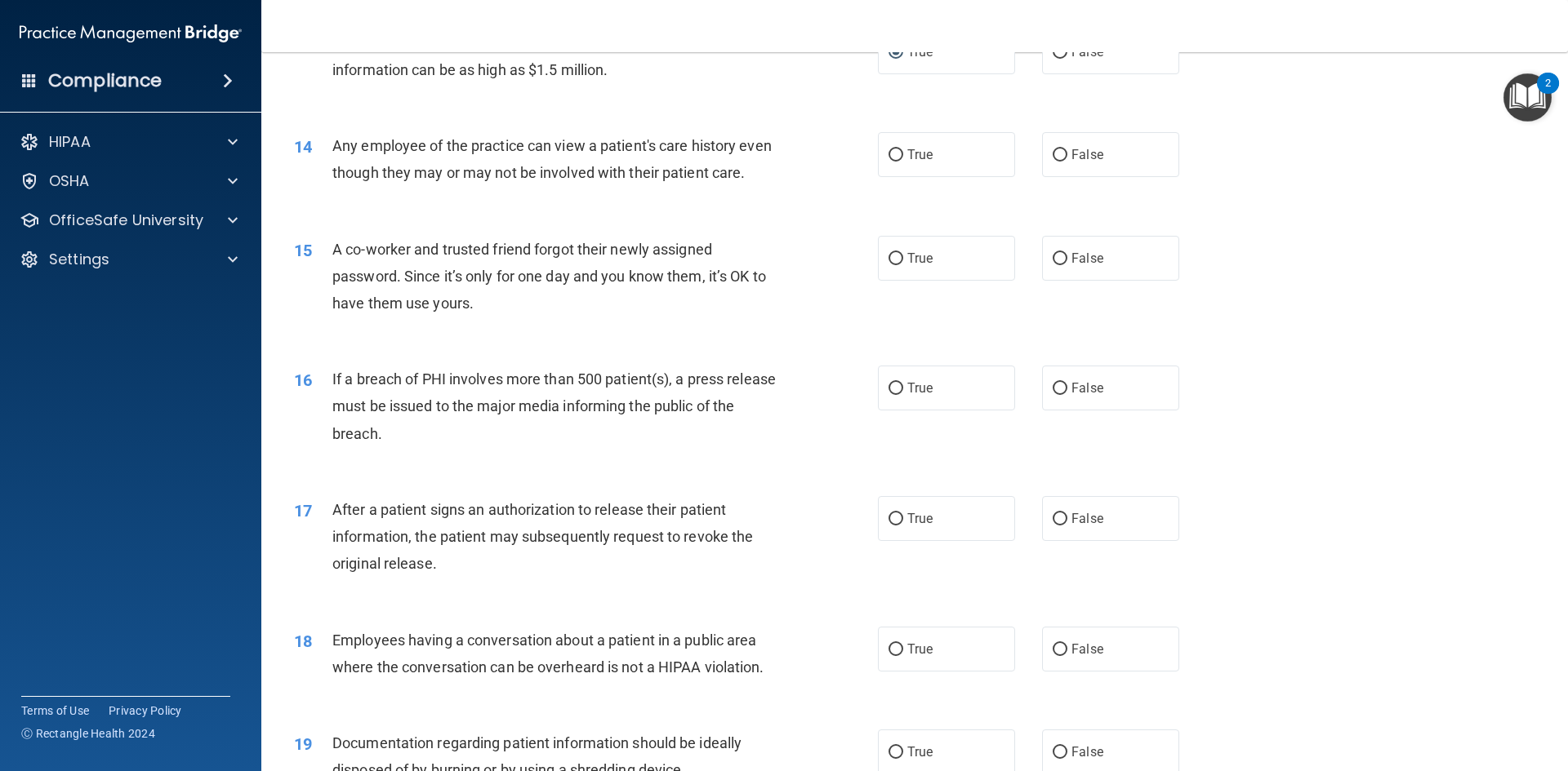
scroll to position [1551, 0]
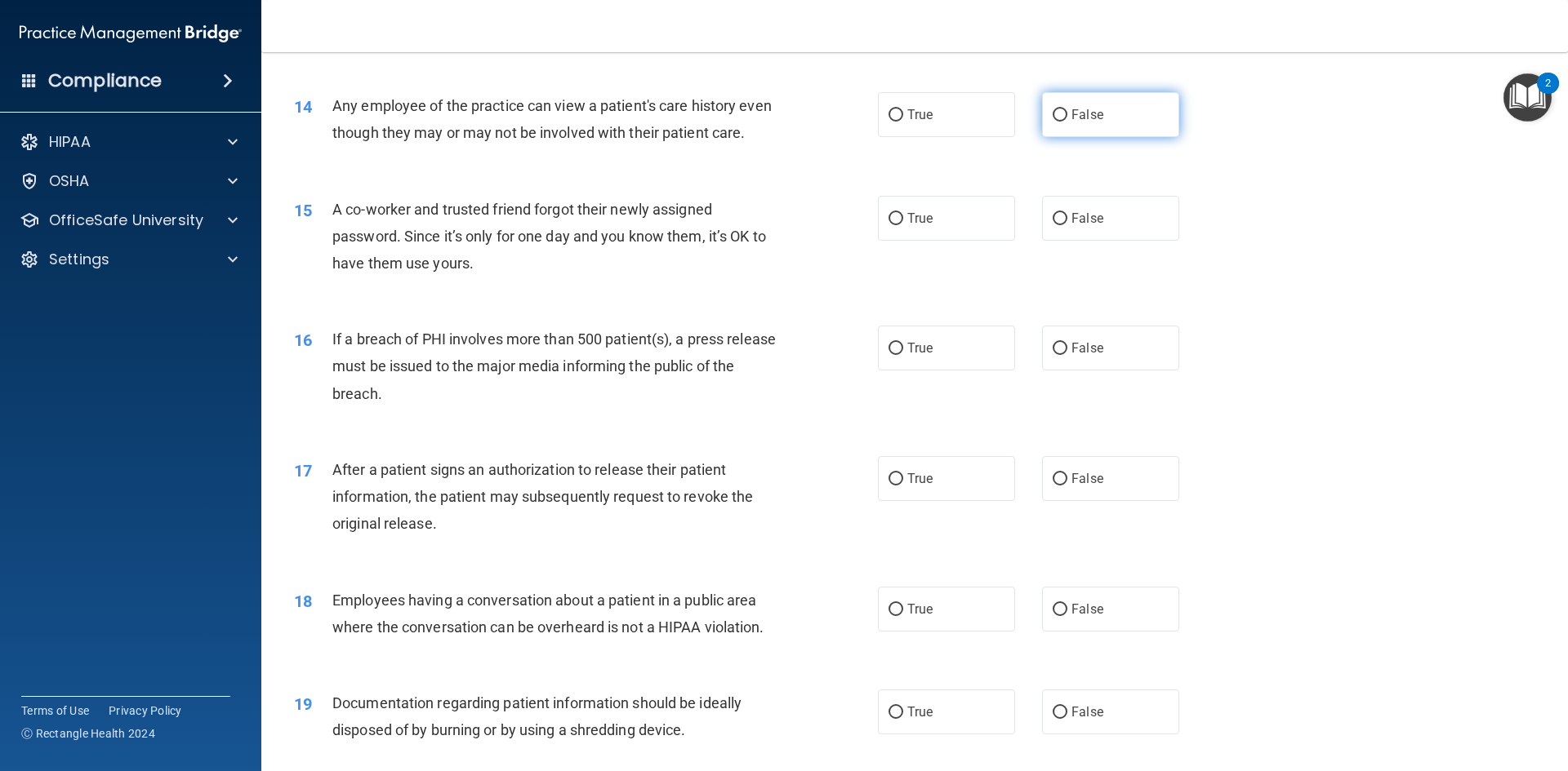
click at [1054, 111] on input "False" at bounding box center [1060, 115] width 15 height 12
radio input "true"
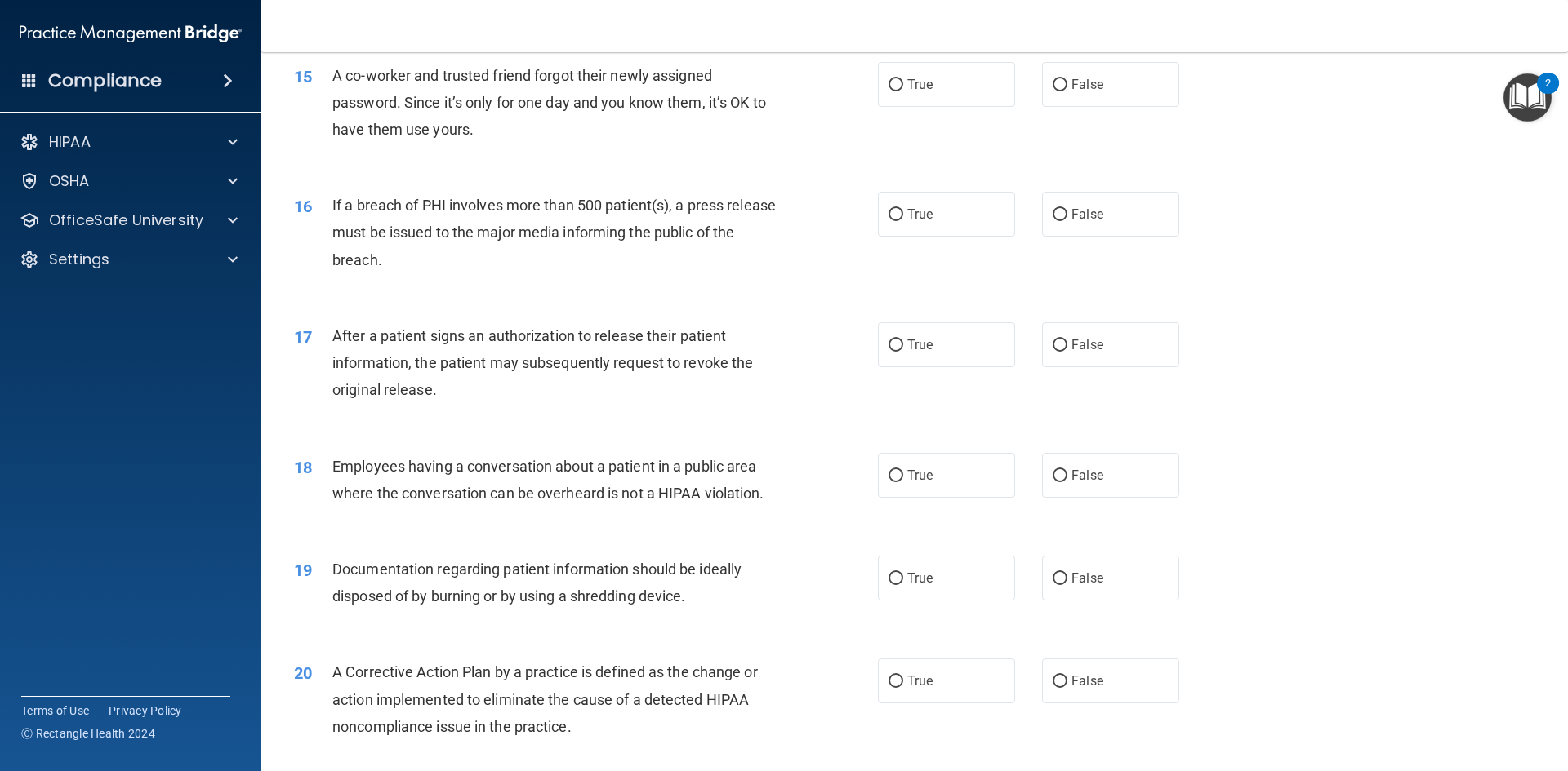
scroll to position [1714, 0]
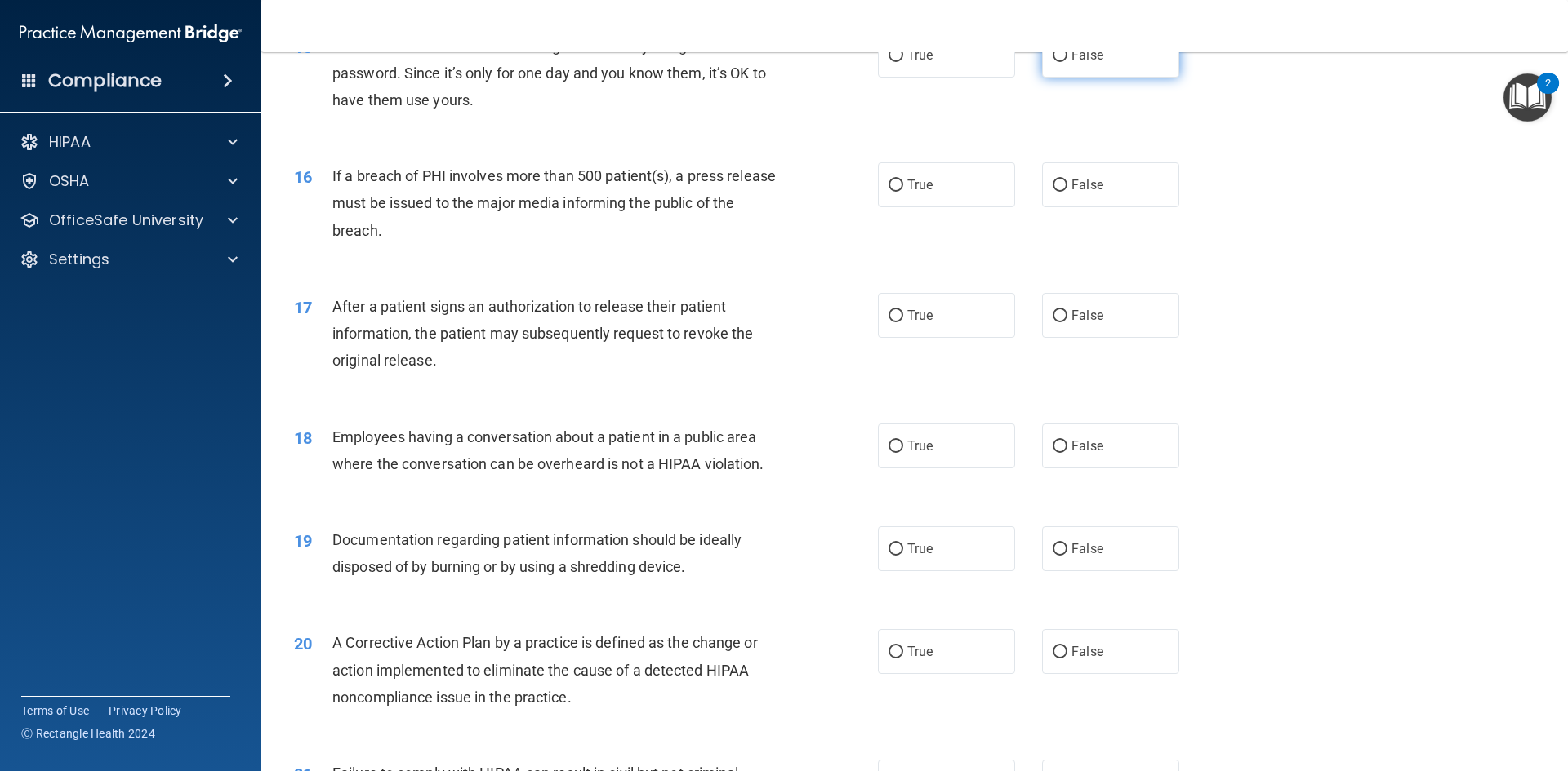
click at [1054, 62] on input "False" at bounding box center [1060, 55] width 15 height 12
radio input "true"
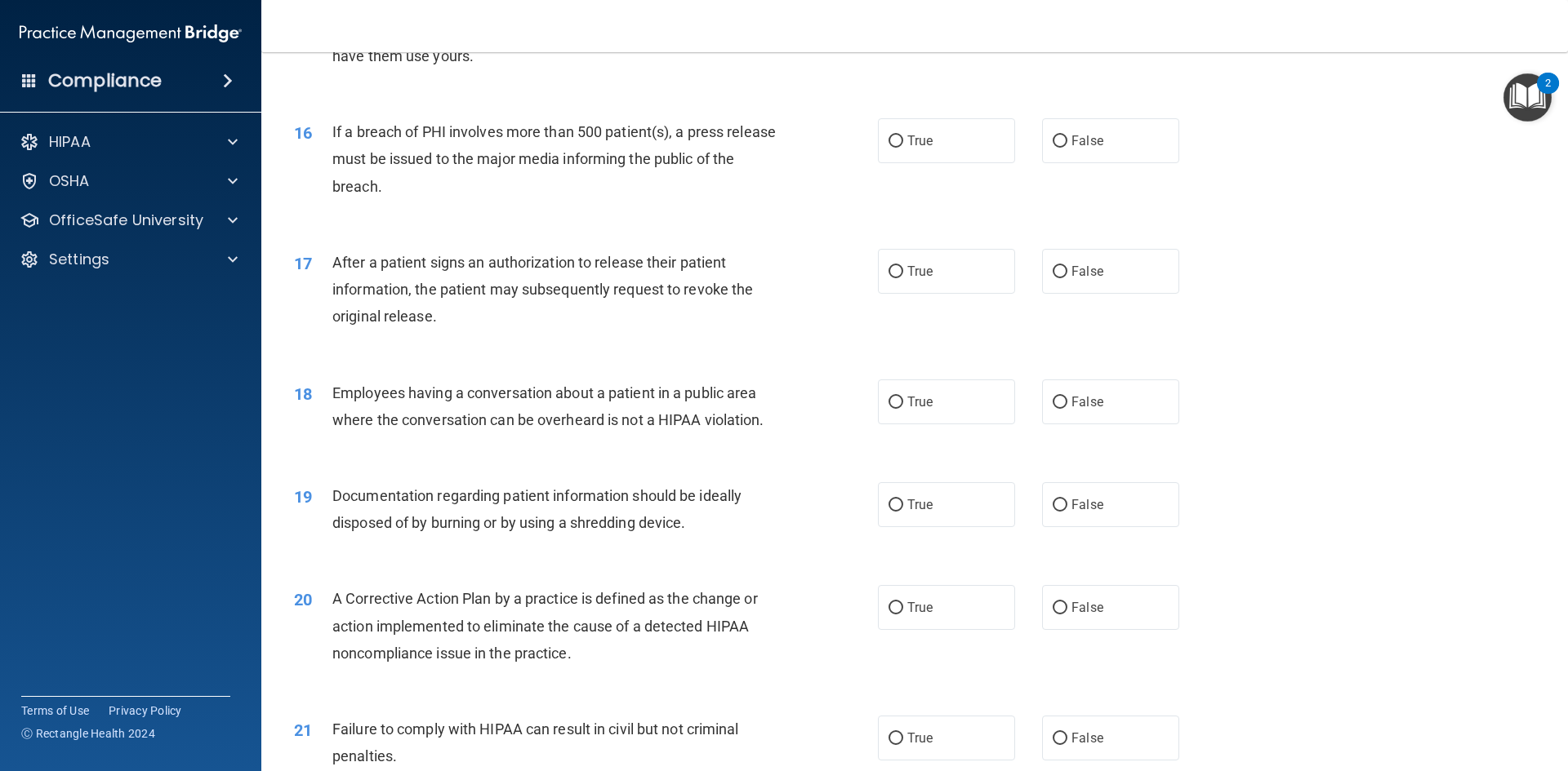
scroll to position [1795, 0]
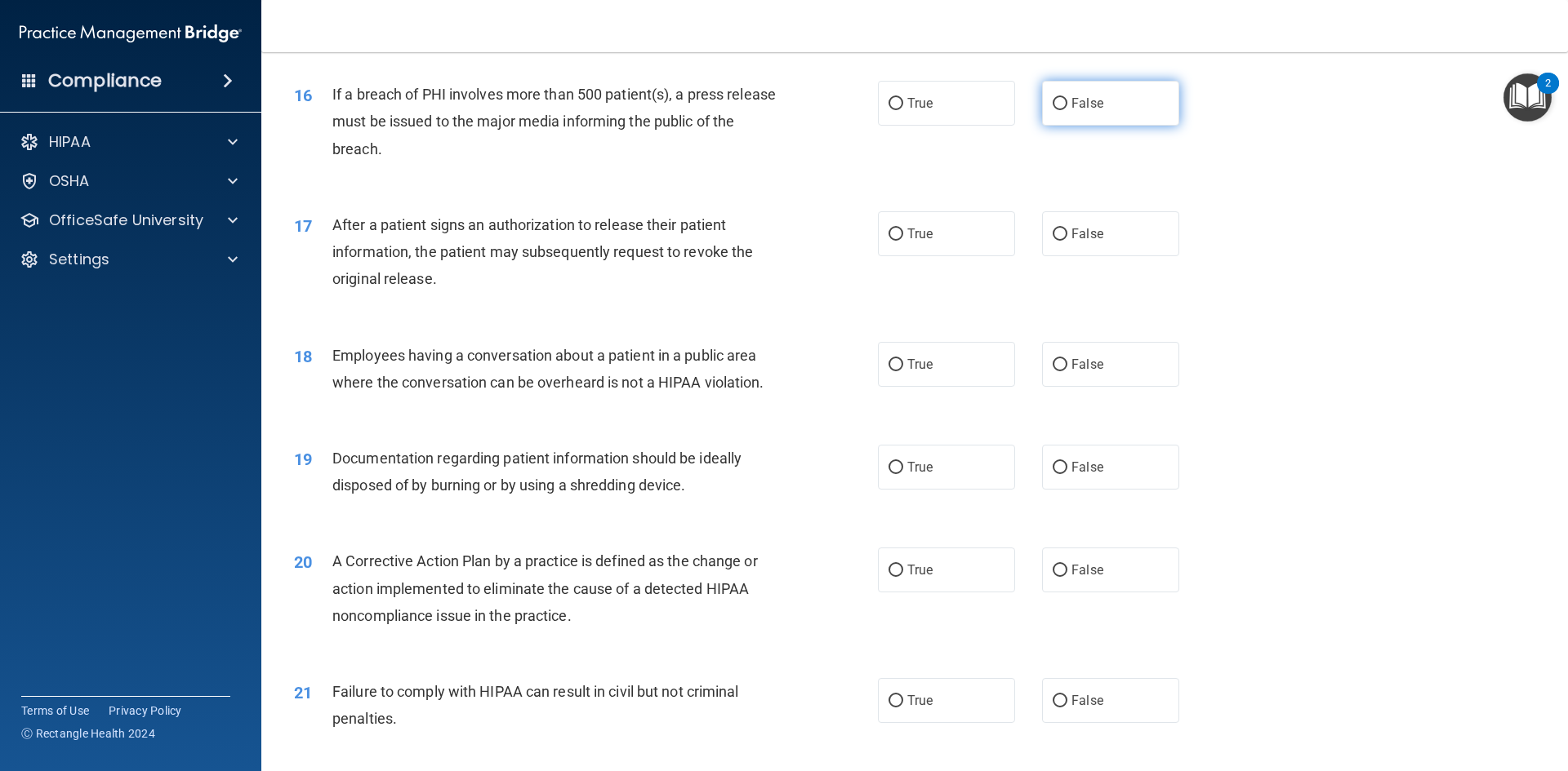
click at [1054, 110] on input "False" at bounding box center [1060, 103] width 15 height 12
radio input "true"
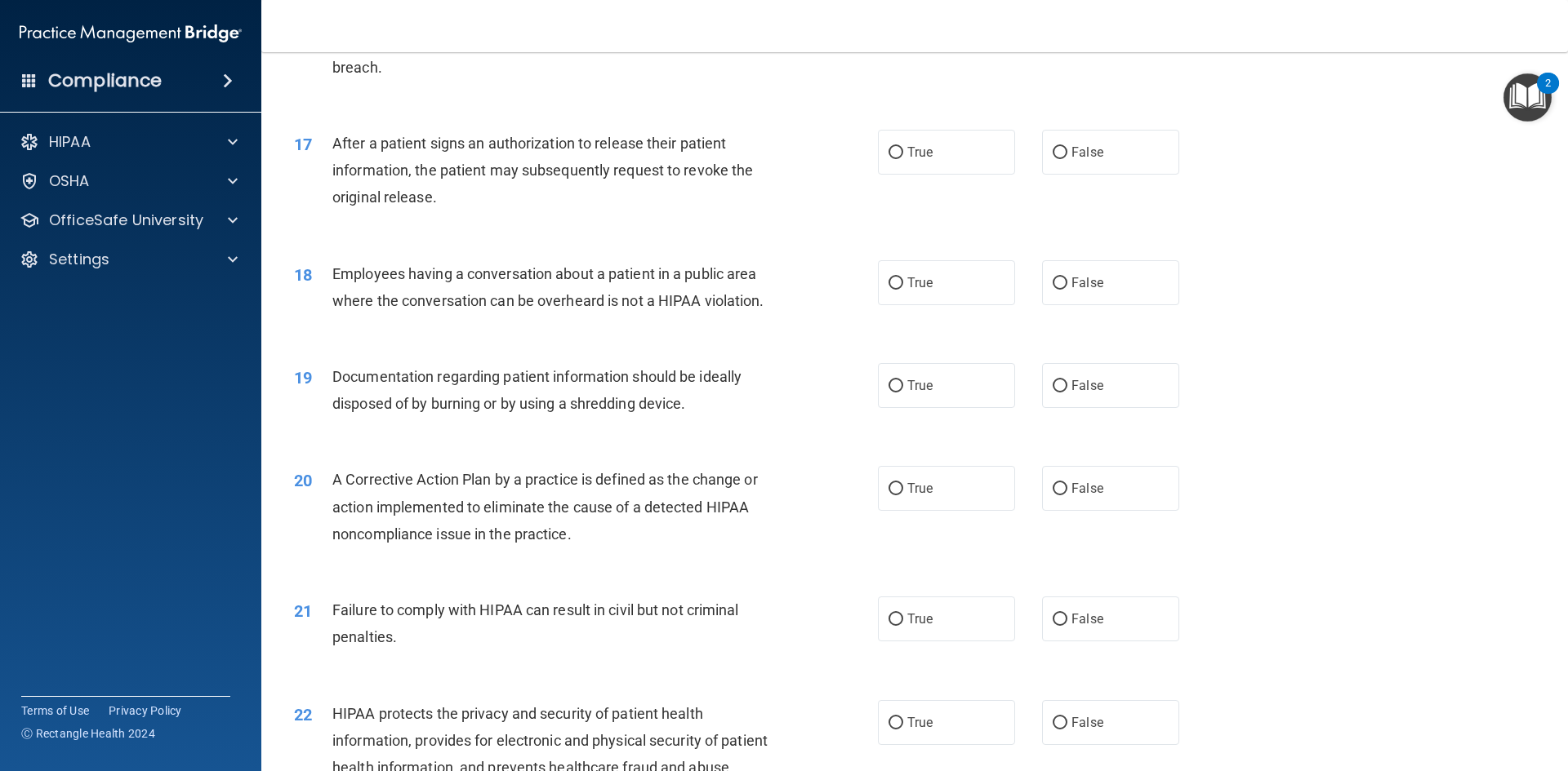
scroll to position [1958, 0]
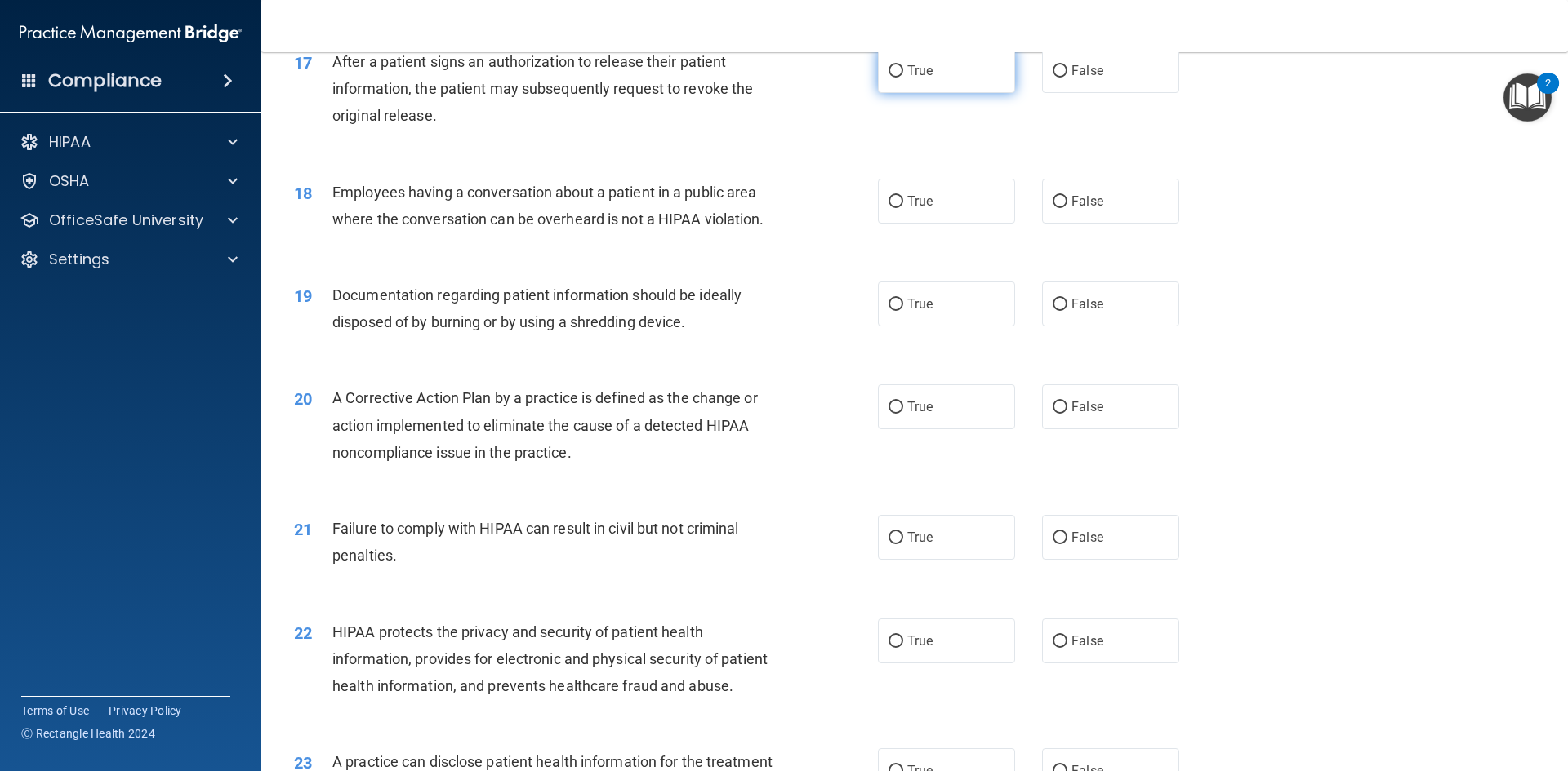
click at [888, 77] on input "True" at bounding box center [896, 71] width 15 height 12
radio input "true"
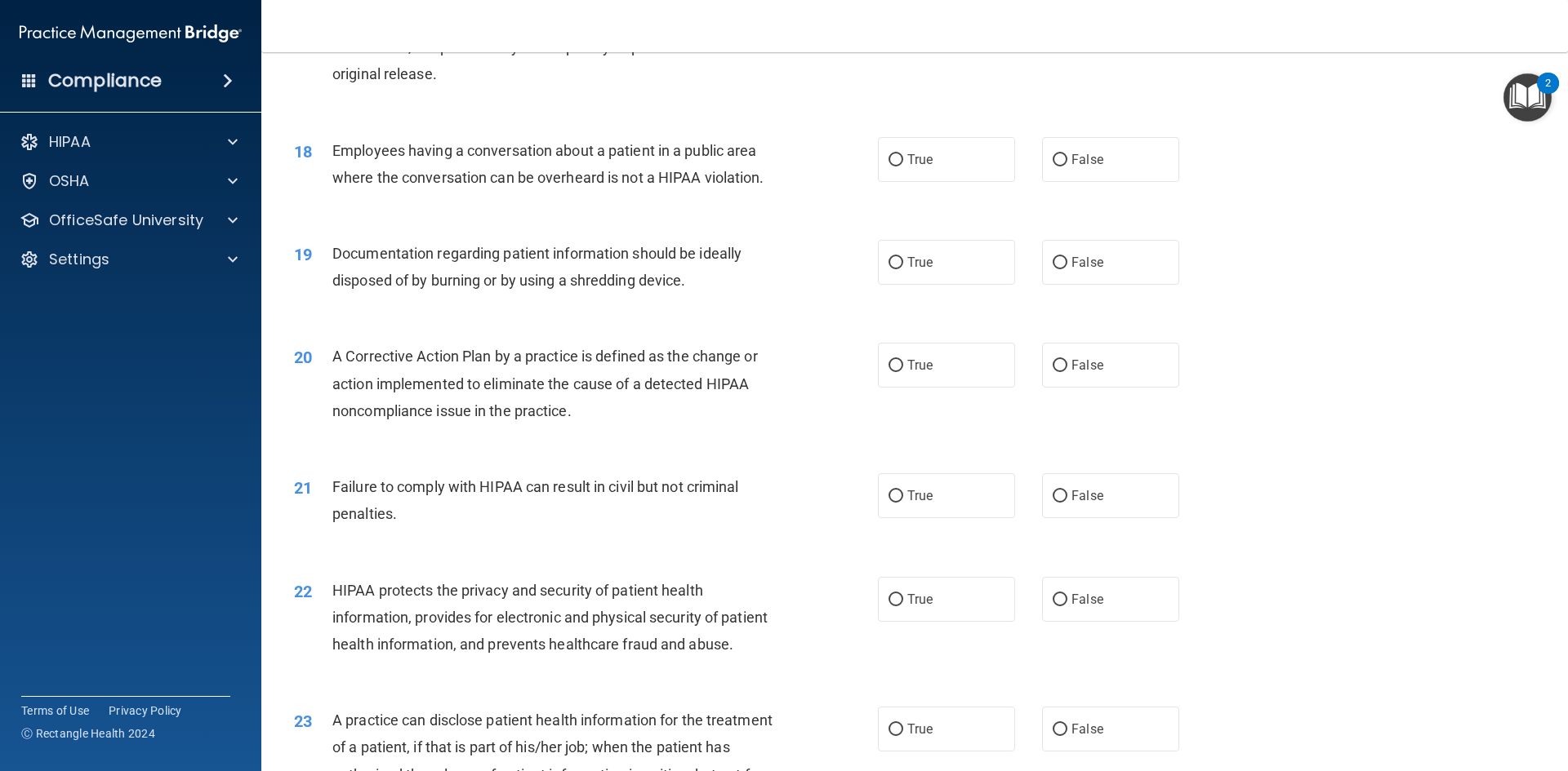
scroll to position [2040, 0]
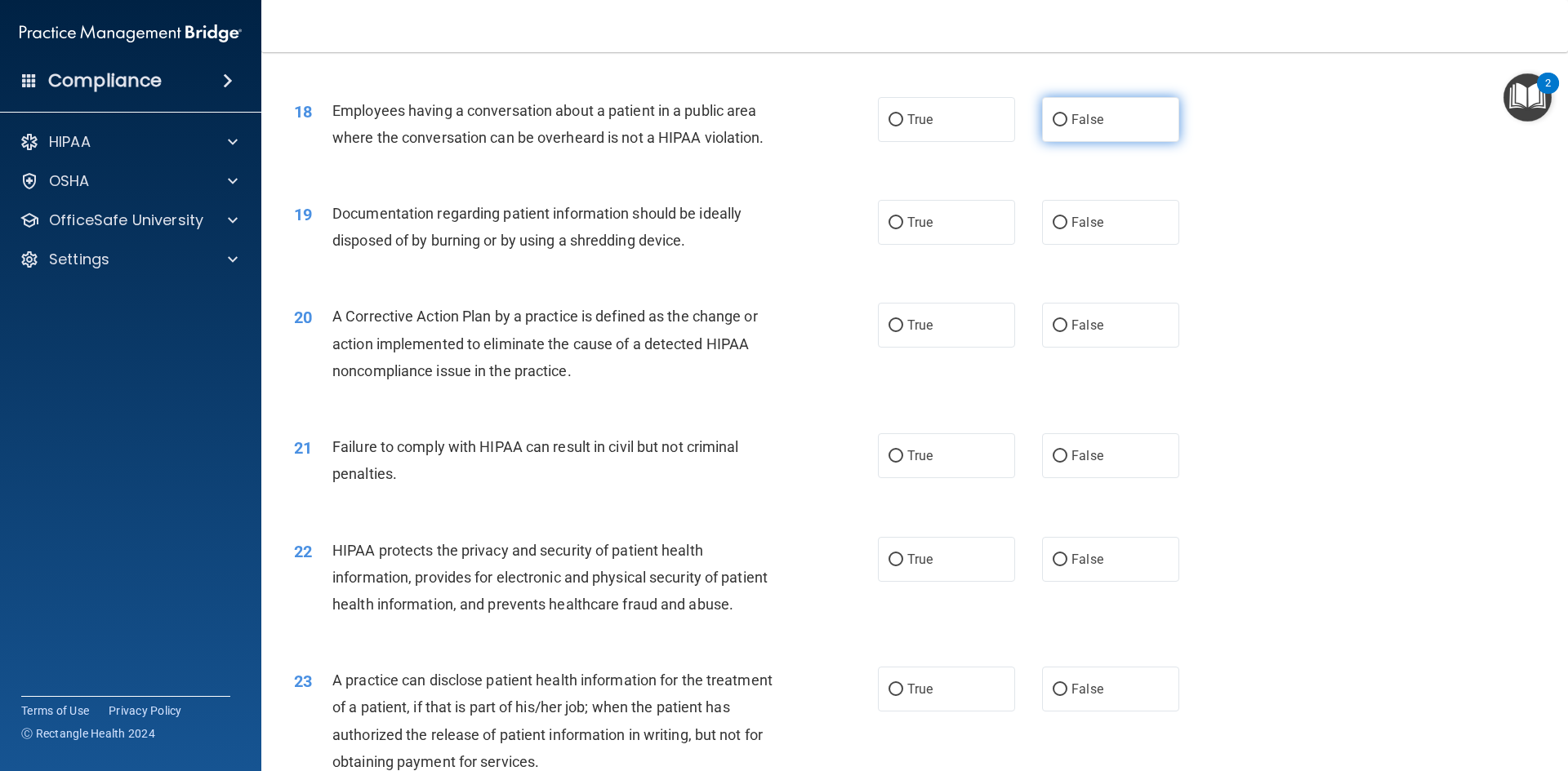
click at [1053, 126] on input "False" at bounding box center [1060, 120] width 15 height 12
radio input "true"
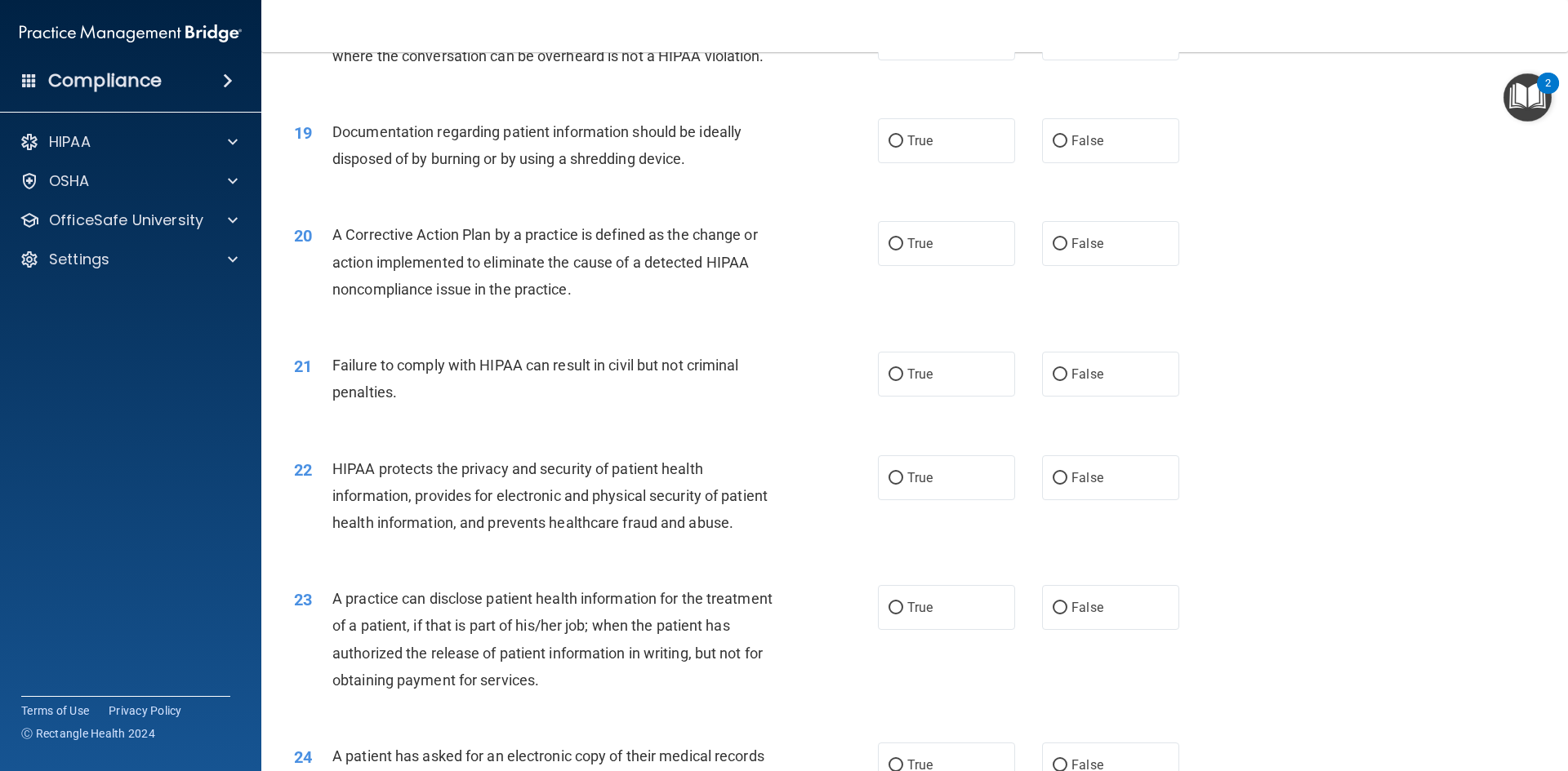
scroll to position [2203, 0]
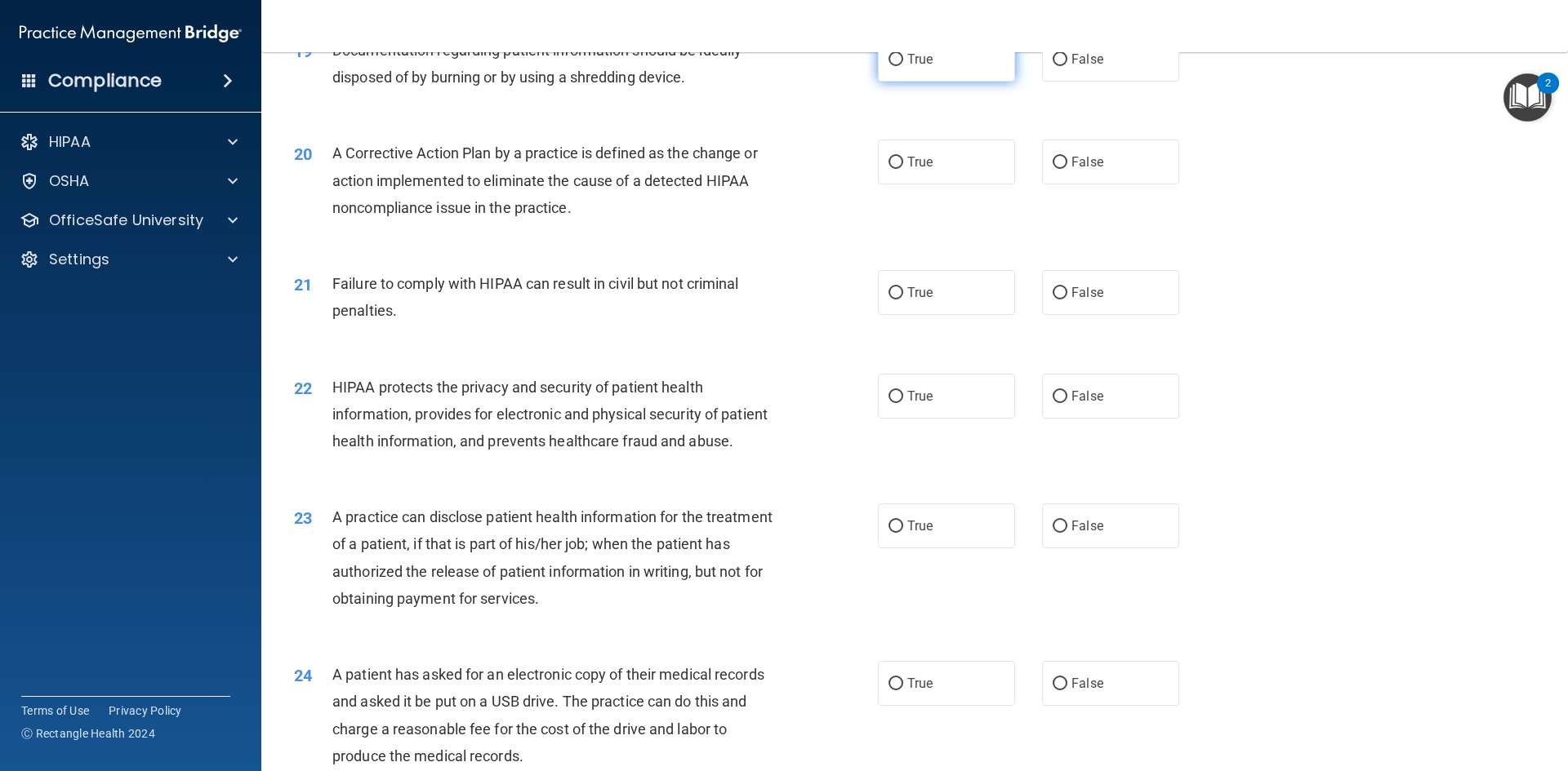
click at [892, 66] on input "True" at bounding box center [896, 59] width 15 height 12
radio input "true"
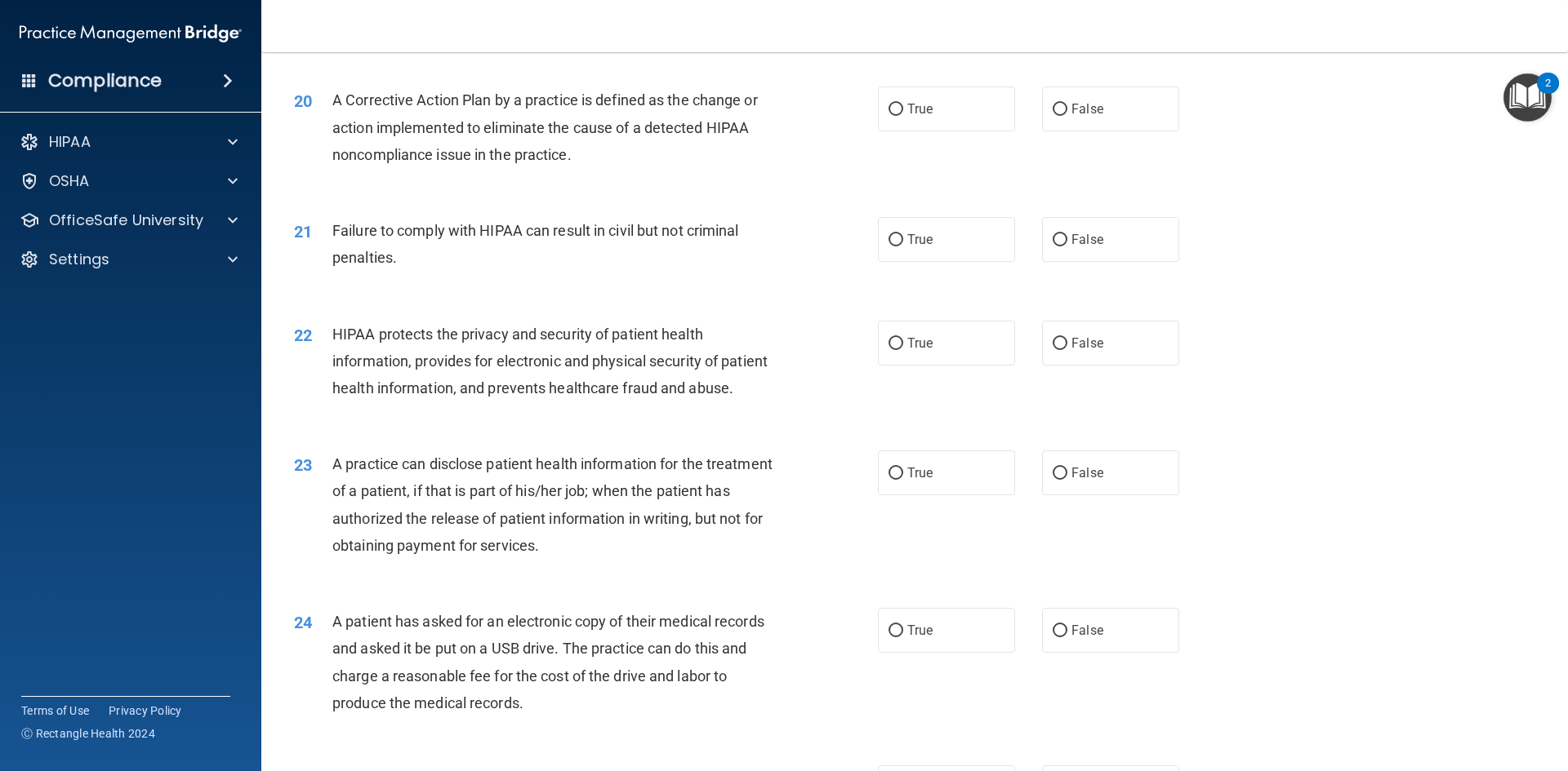
scroll to position [2285, 0]
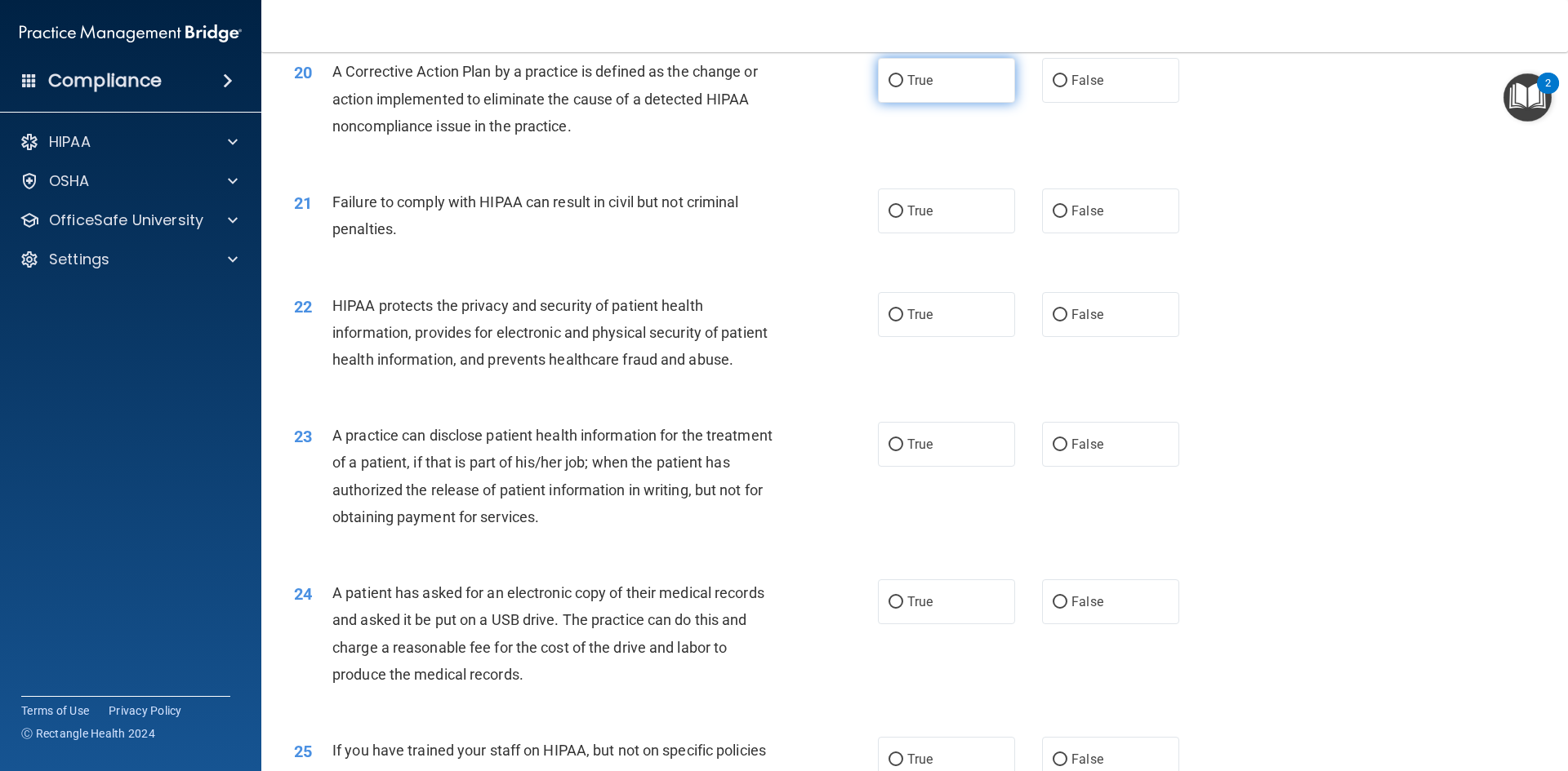
drag, startPoint x: 895, startPoint y: 107, endPoint x: 857, endPoint y: 147, distance: 55.2
click at [894, 87] on input "True" at bounding box center [896, 81] width 15 height 12
radio input "true"
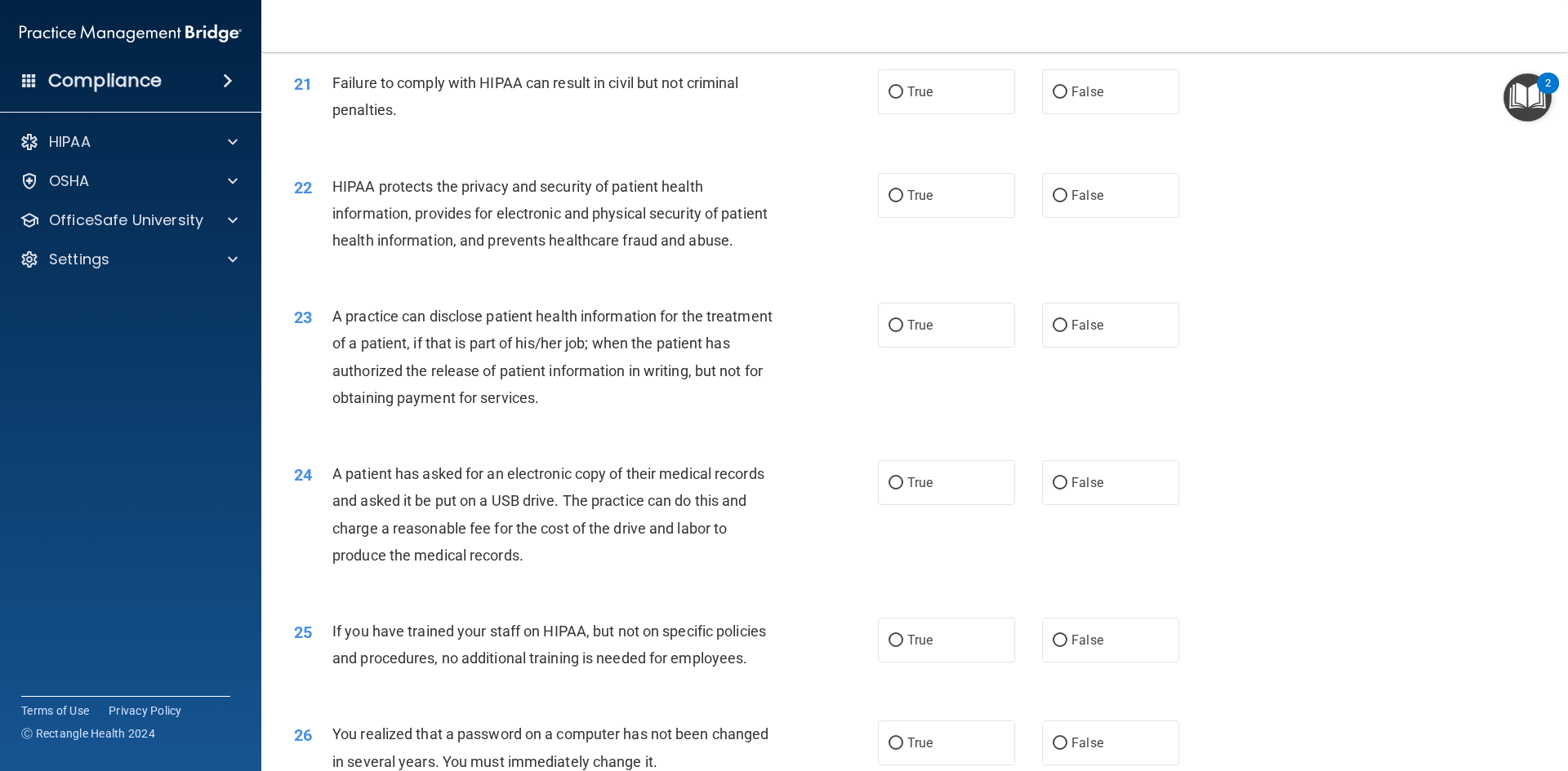
scroll to position [2367, 0]
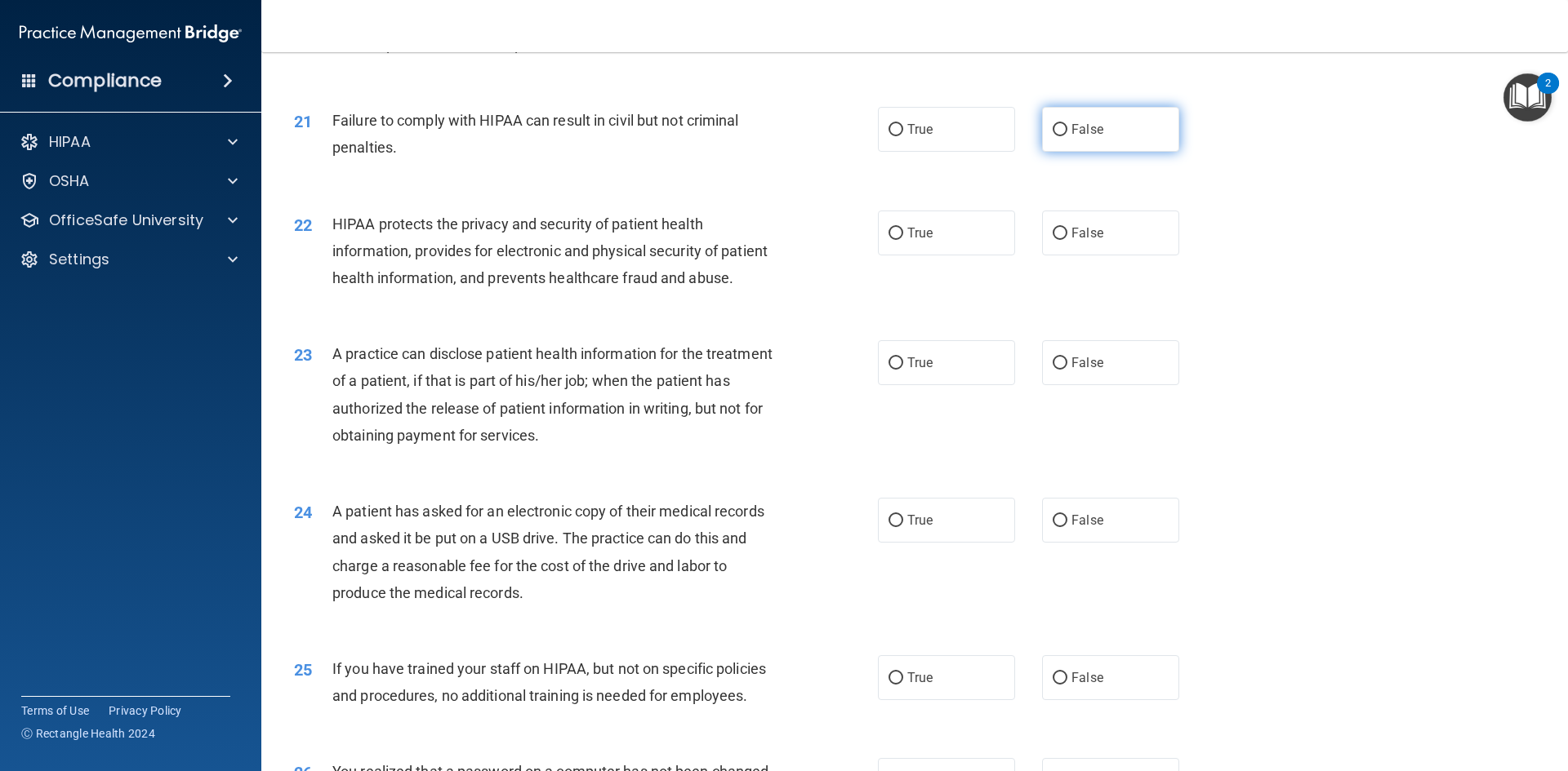
click at [1054, 136] on input "False" at bounding box center [1060, 130] width 15 height 12
radio input "true"
click at [888, 136] on input "True" at bounding box center [896, 130] width 15 height 12
radio input "true"
radio input "false"
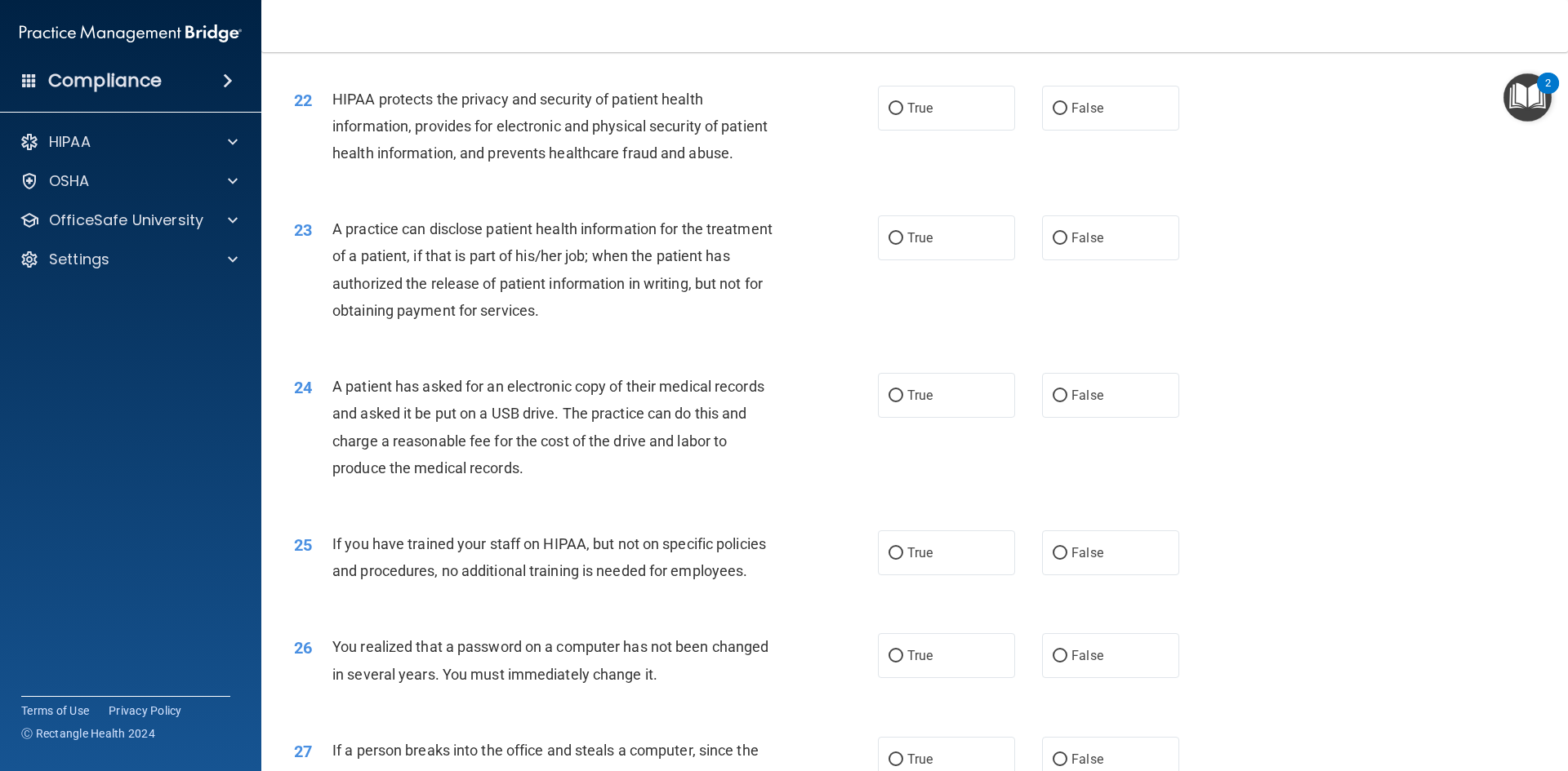
scroll to position [2530, 0]
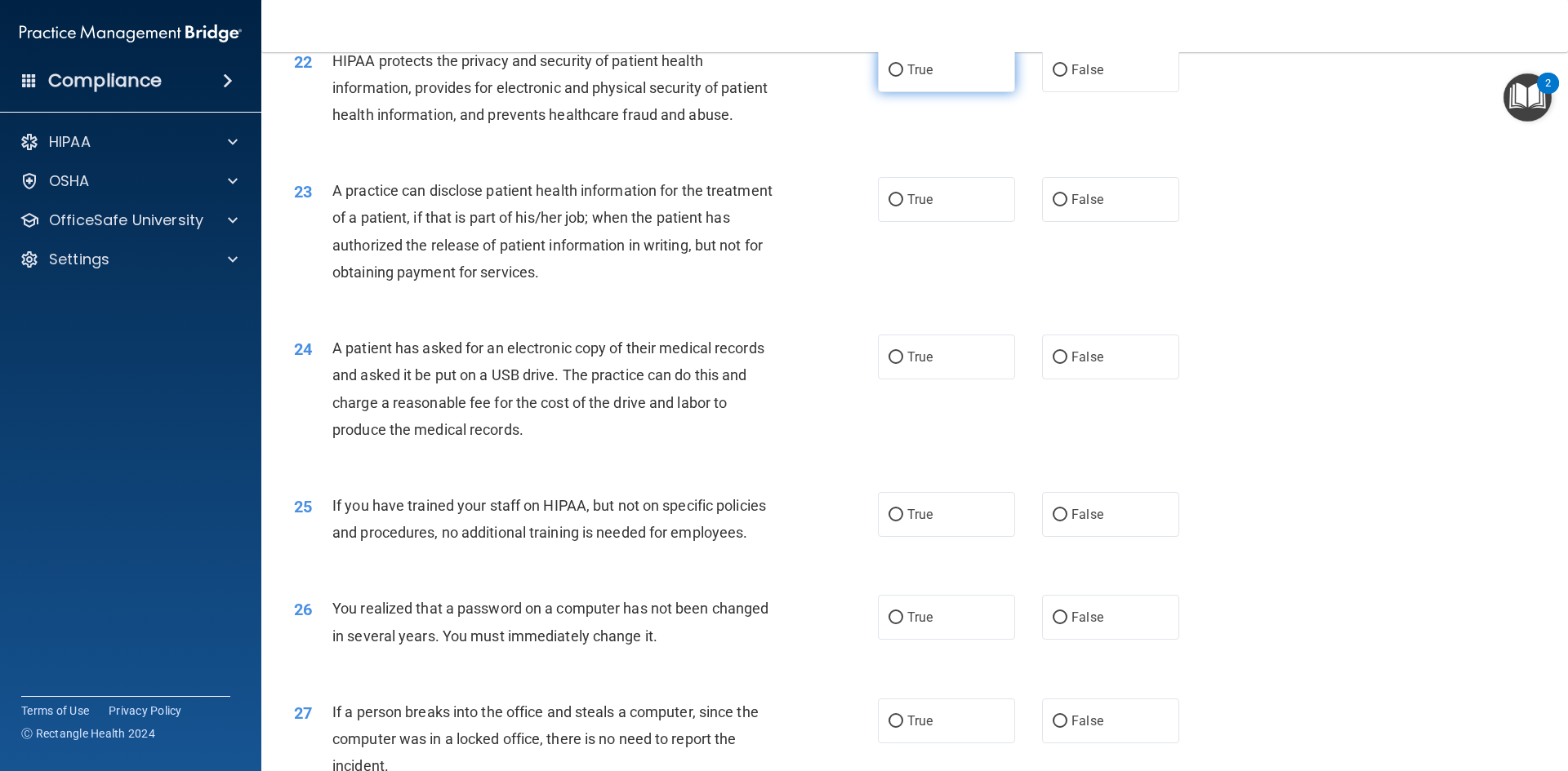
click at [888, 77] on input "True" at bounding box center [896, 70] width 15 height 12
radio input "true"
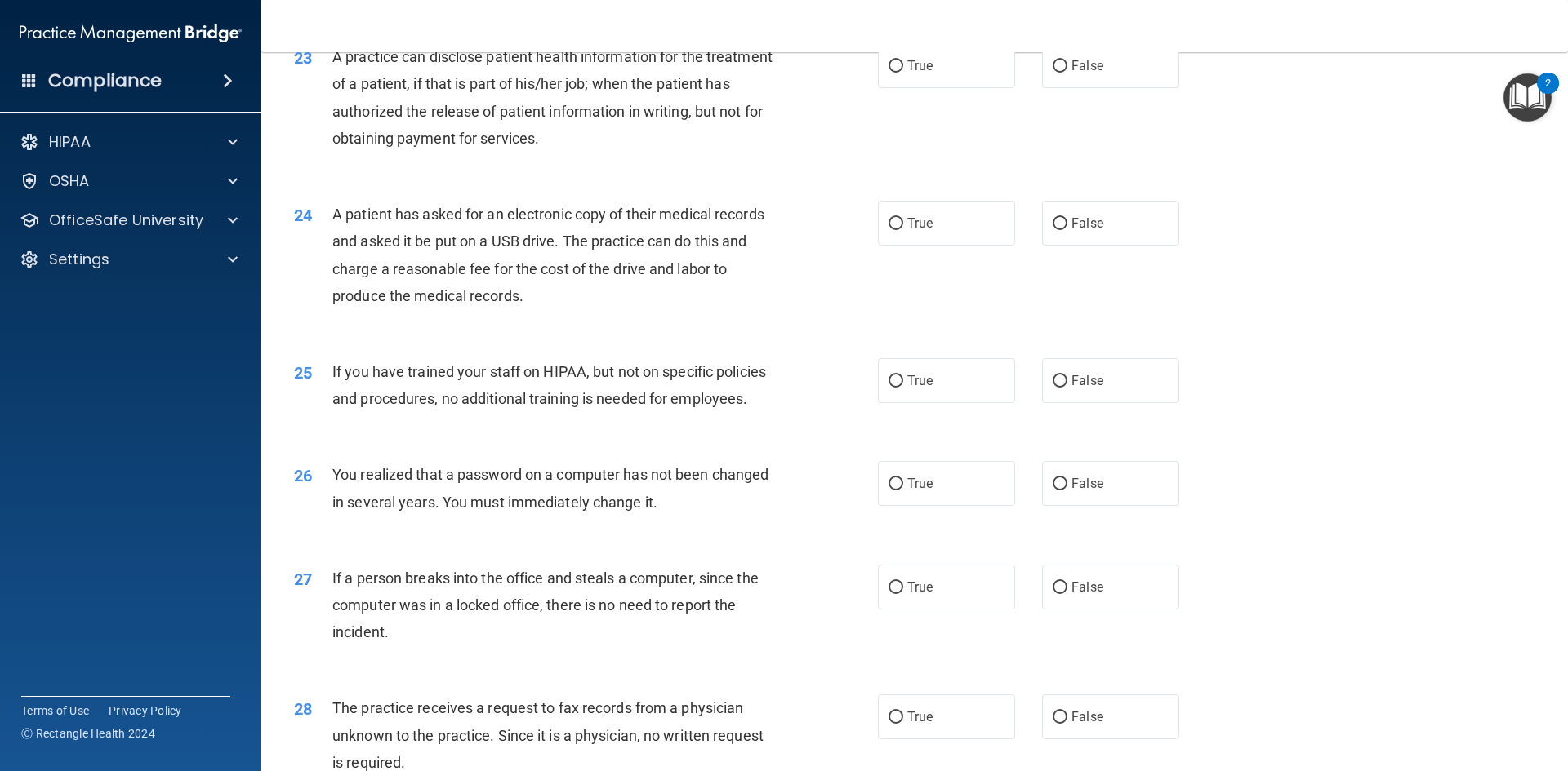
scroll to position [2693, 0]
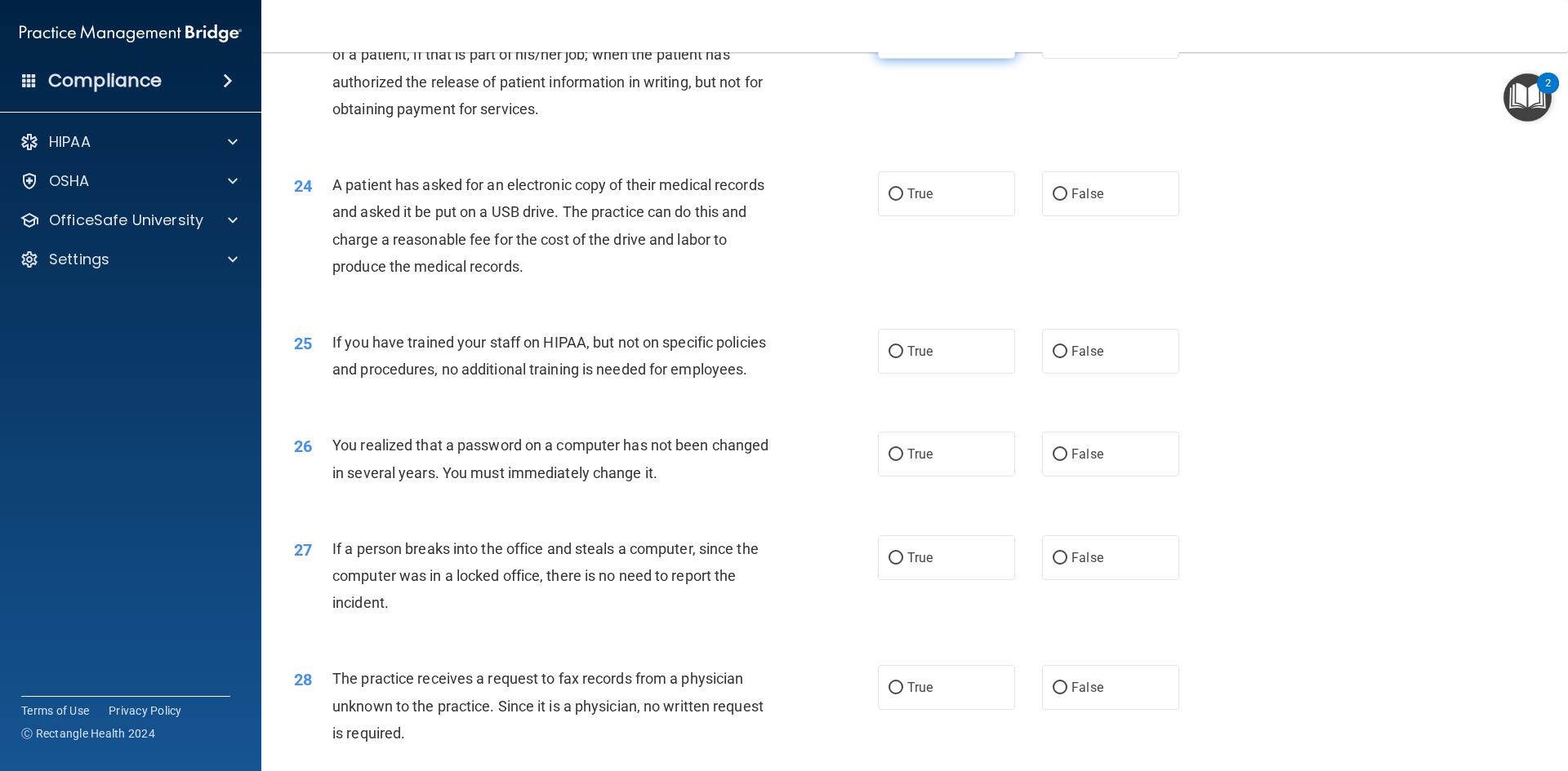
click at [896, 44] on input "True" at bounding box center [896, 36] width 15 height 12
radio input "true"
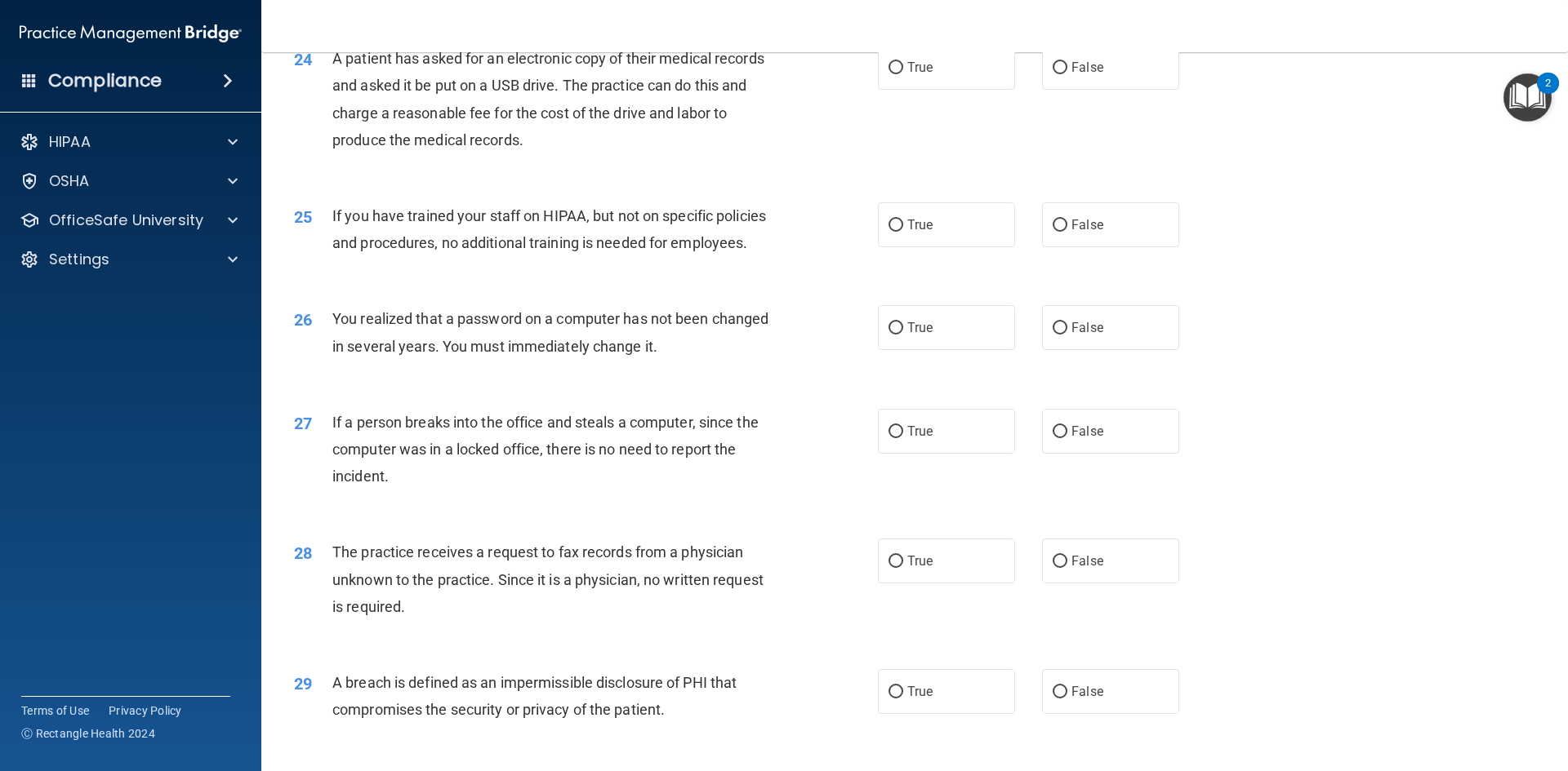
scroll to position [2856, 0]
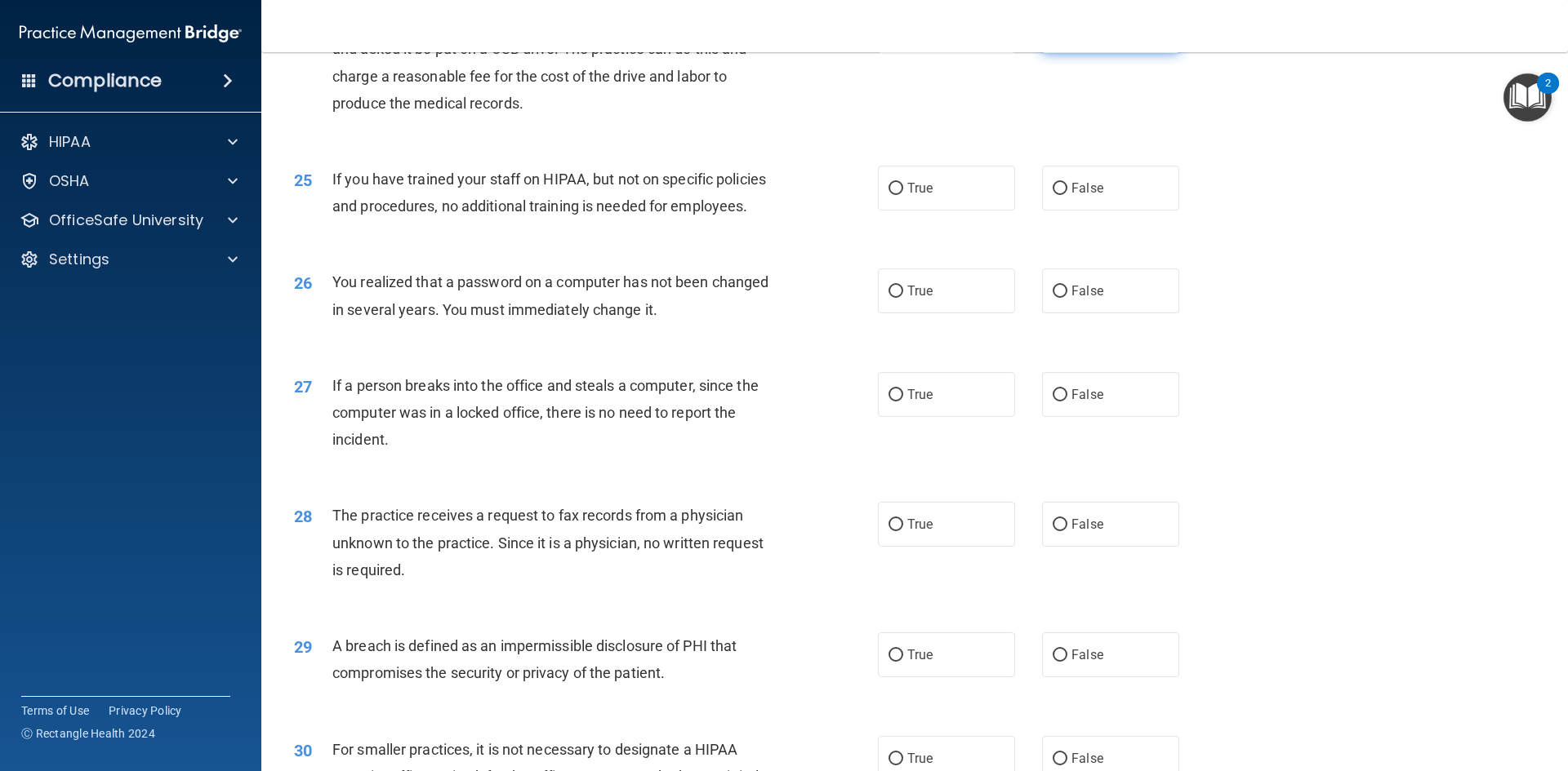
click at [1053, 37] on input "False" at bounding box center [1060, 31] width 15 height 12
radio input "true"
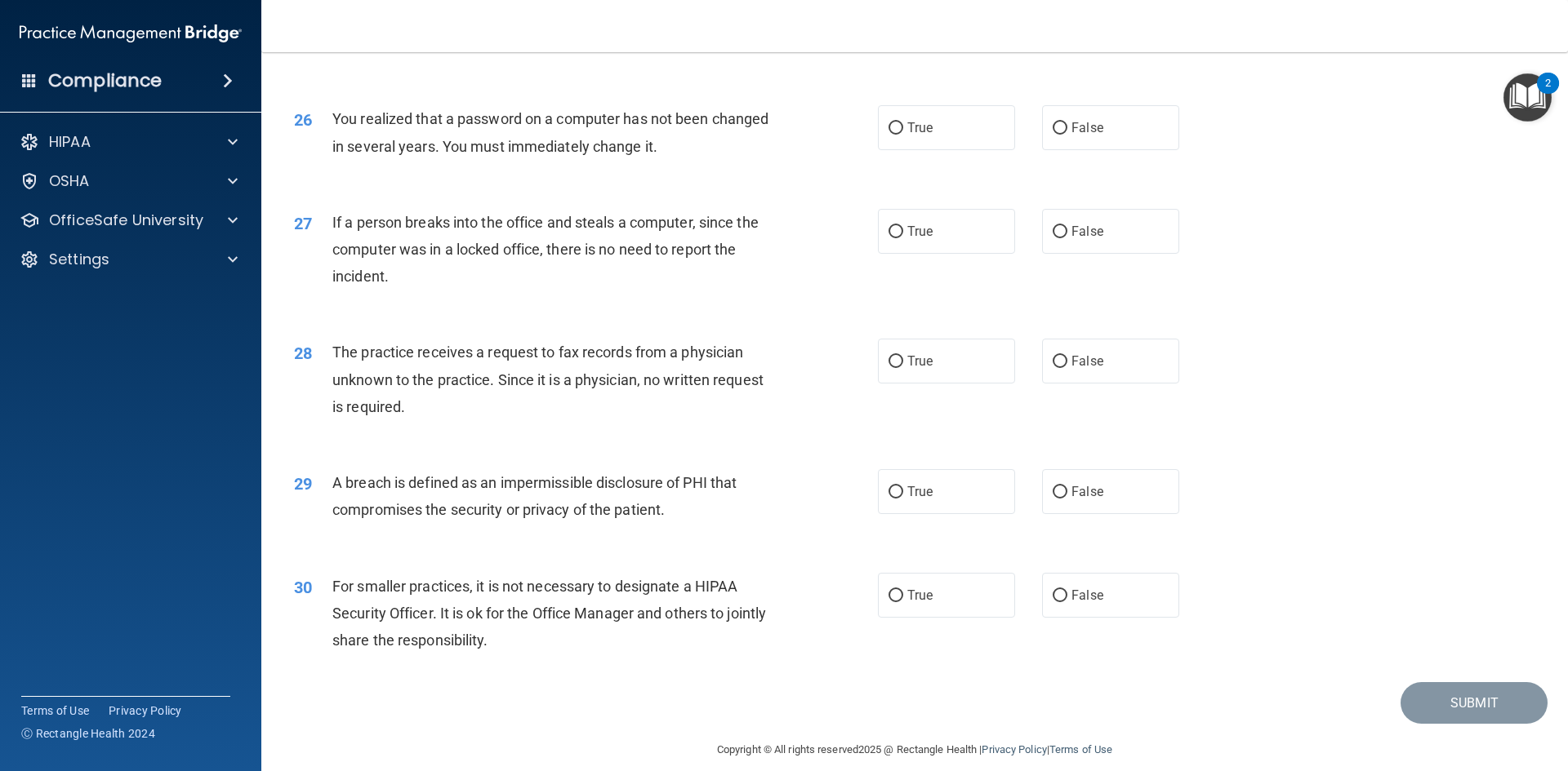
scroll to position [2938, 0]
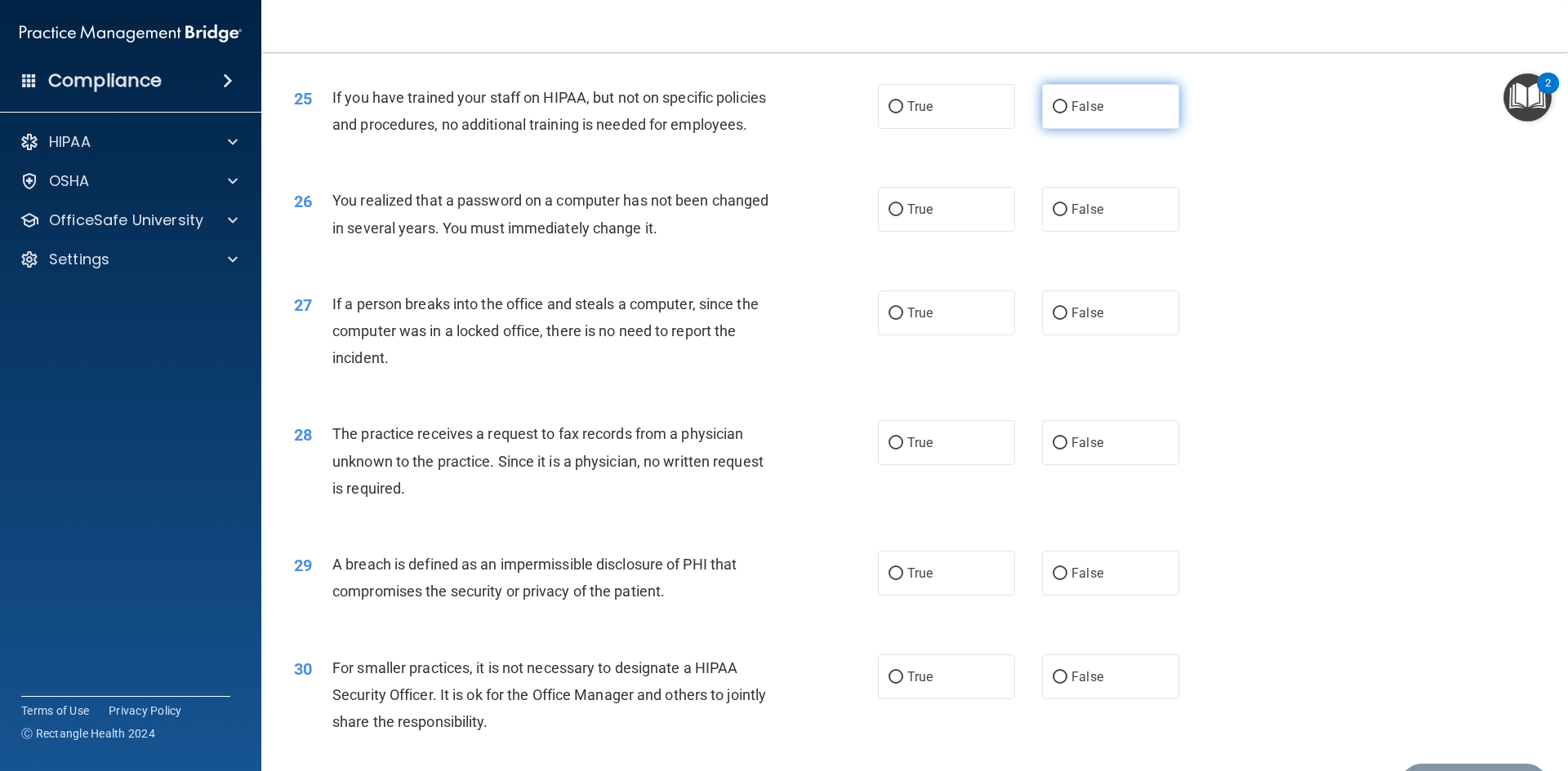
click at [1060, 129] on label "False" at bounding box center [1110, 106] width 137 height 44
click at [1060, 113] on input "False" at bounding box center [1060, 107] width 15 height 12
radio input "true"
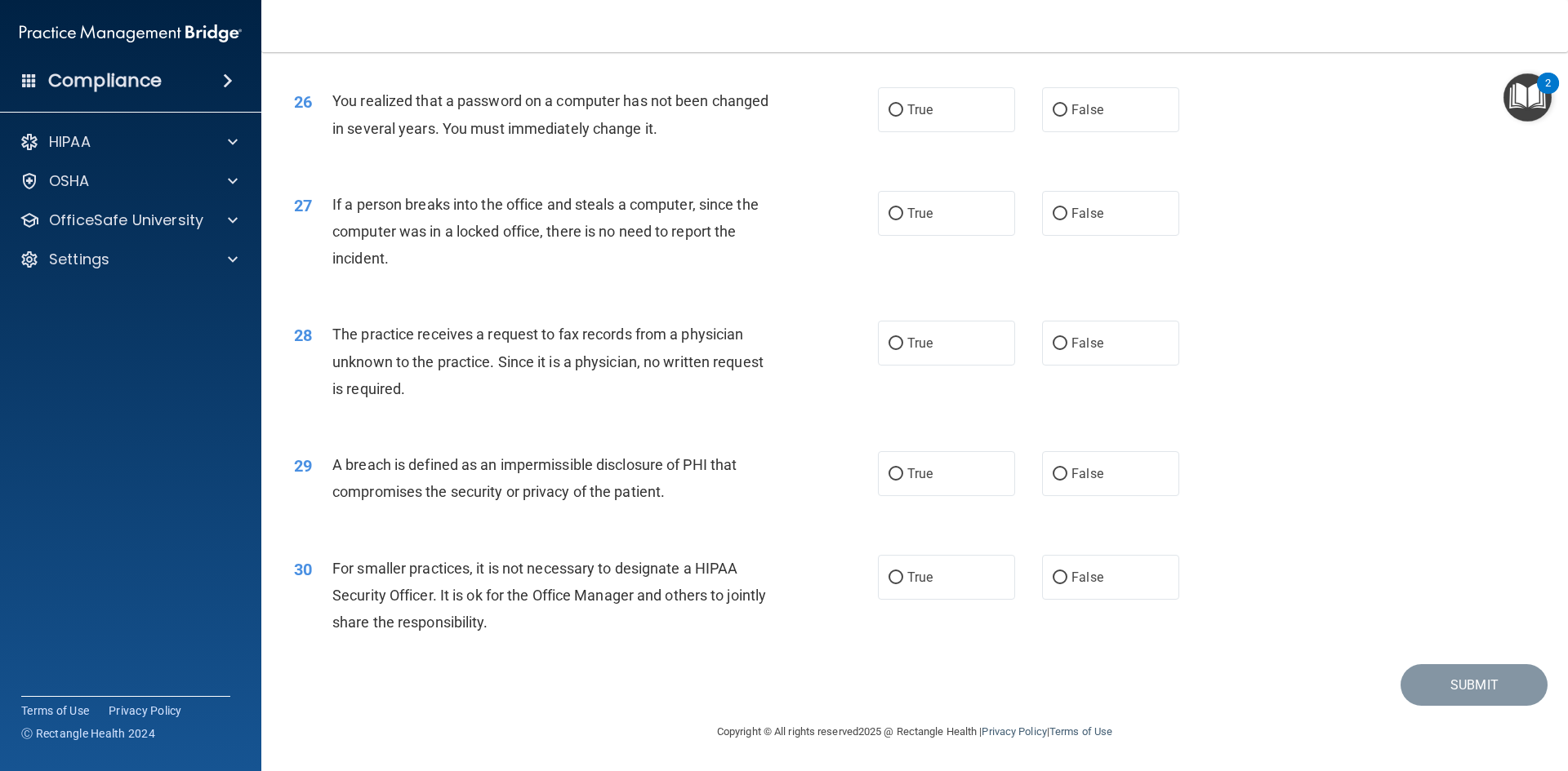
scroll to position [3091, 0]
click at [892, 108] on input "True" at bounding box center [896, 110] width 15 height 12
radio input "true"
click at [1053, 216] on input "False" at bounding box center [1060, 213] width 15 height 12
radio input "true"
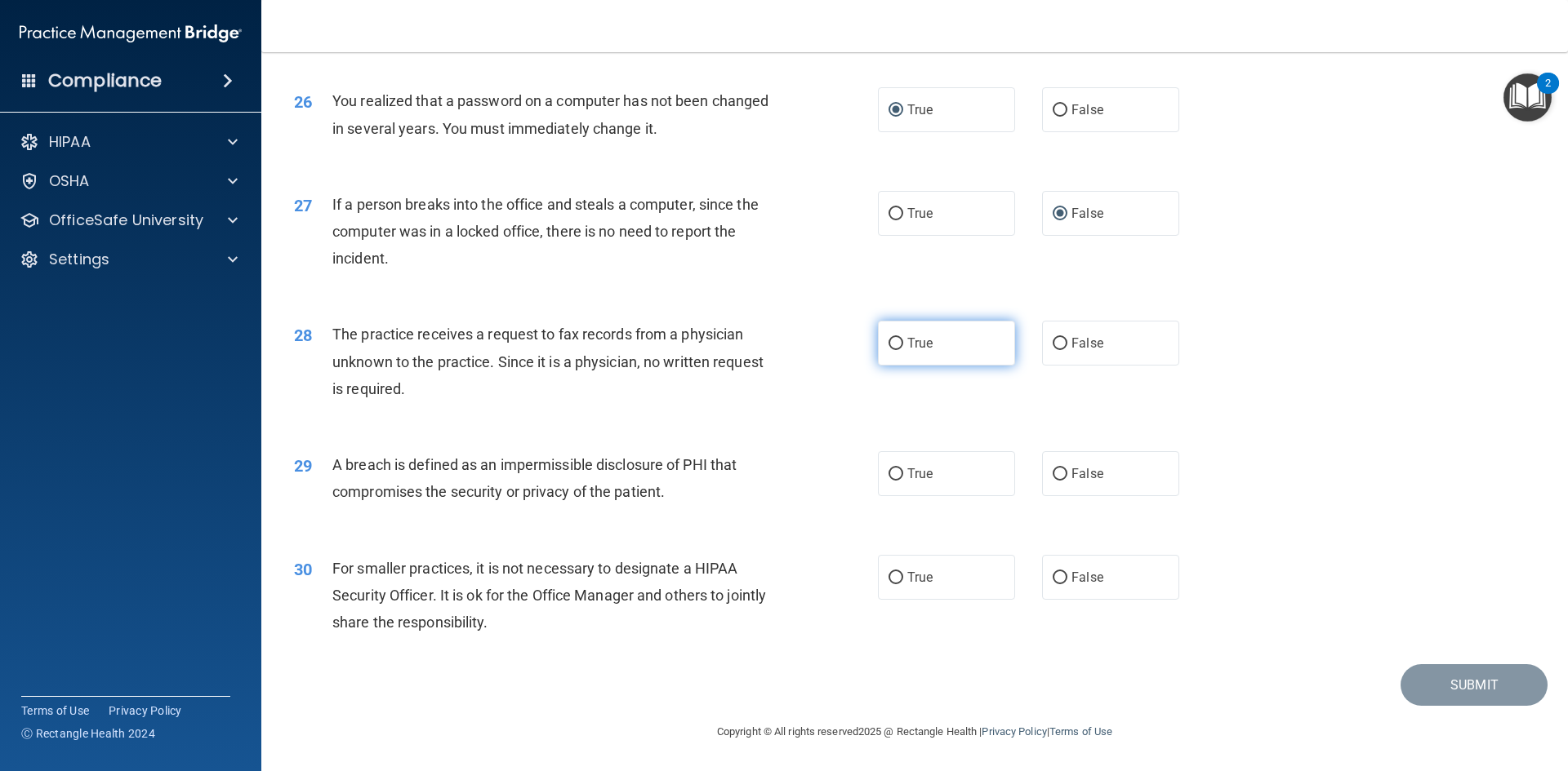
drag, startPoint x: 1055, startPoint y: 342, endPoint x: 1006, endPoint y: 354, distance: 50.4
click at [1056, 342] on input "False" at bounding box center [1060, 344] width 15 height 12
radio input "true"
click at [892, 481] on input "True" at bounding box center [896, 473] width 15 height 12
radio input "true"
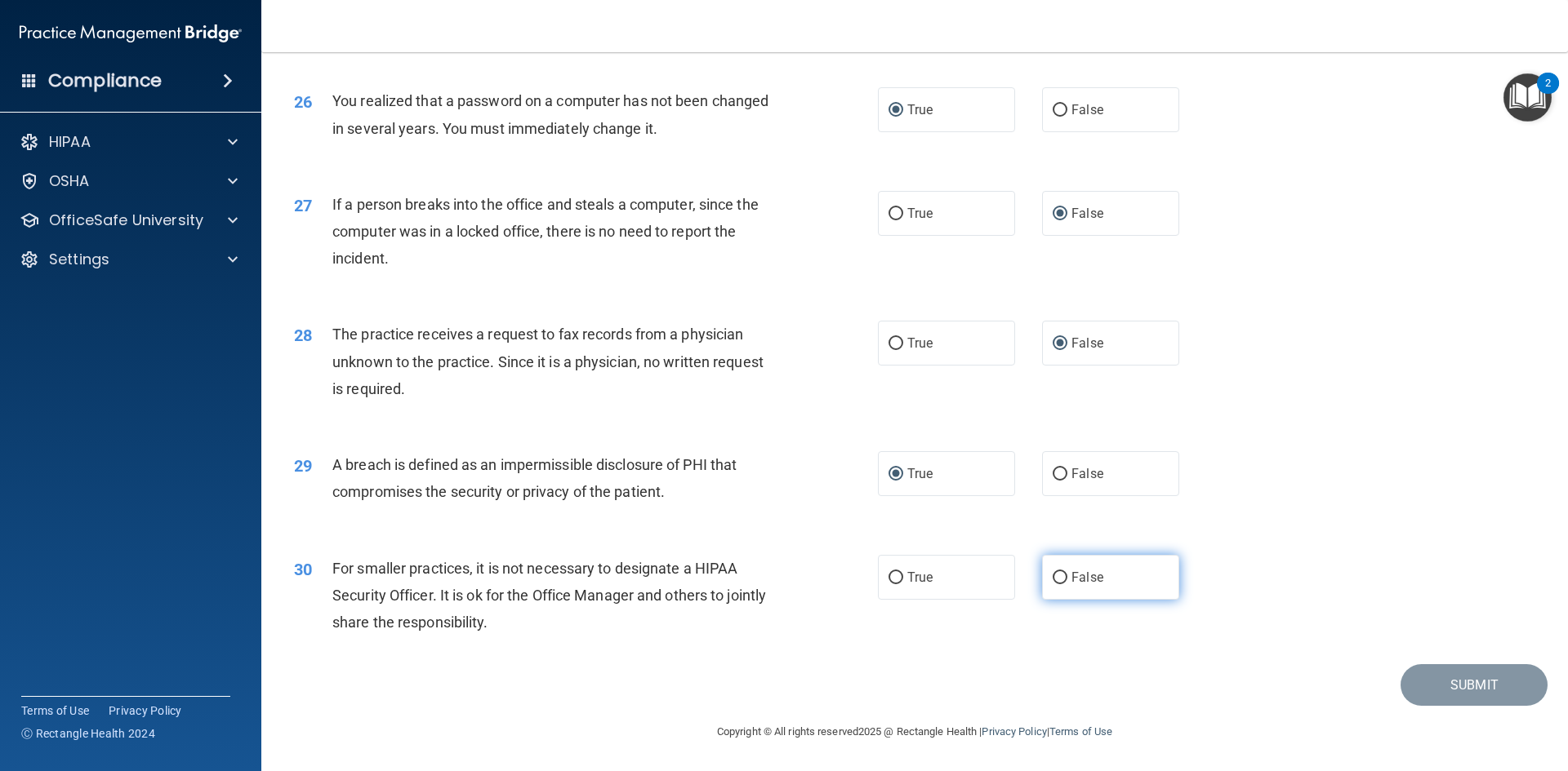
click at [1053, 574] on input "False" at bounding box center [1060, 578] width 15 height 12
radio input "true"
click at [1448, 678] on button "Submit" at bounding box center [1474, 685] width 147 height 42
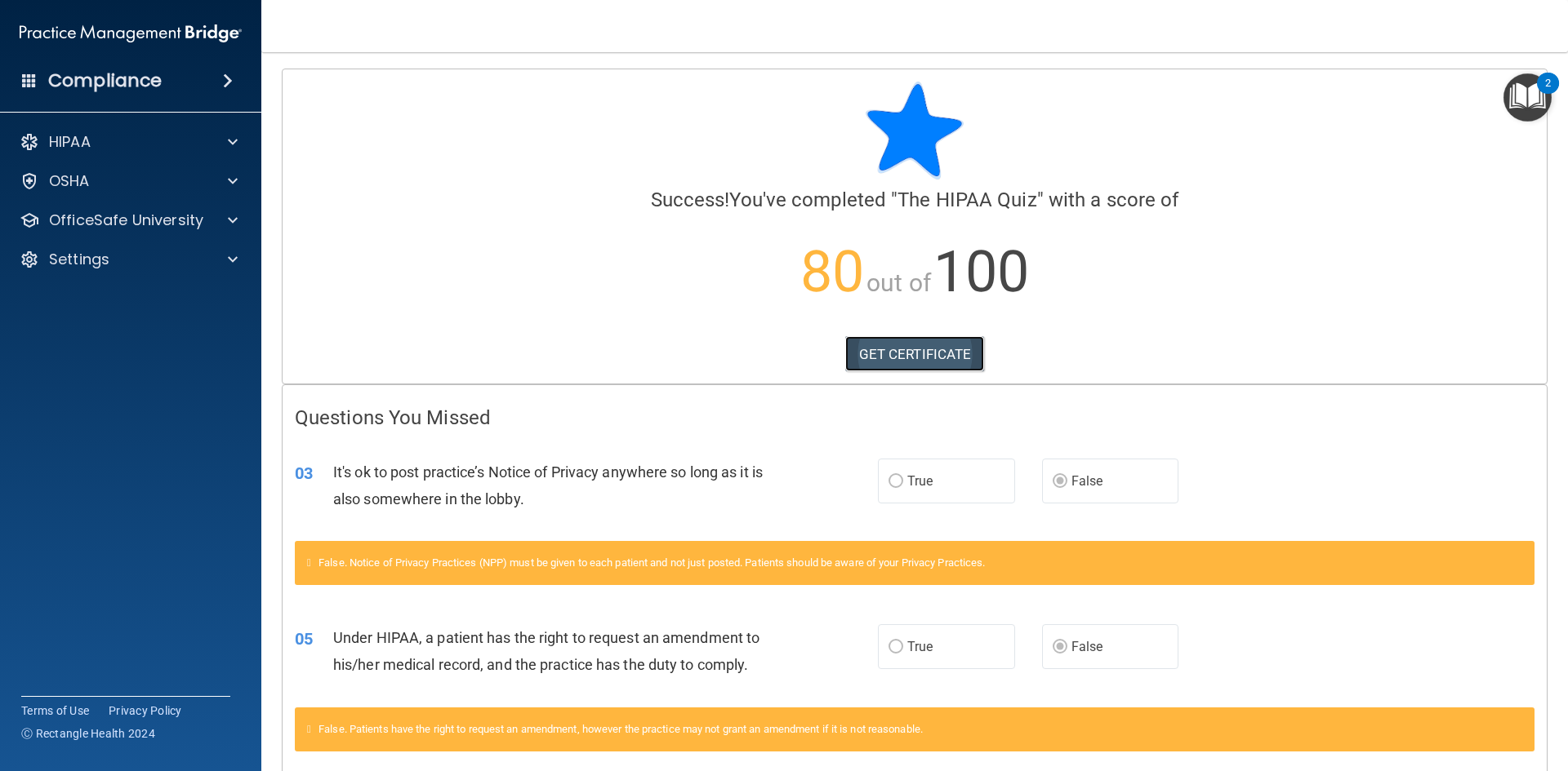
click at [908, 355] on link "GET CERTIFICATE" at bounding box center [915, 355] width 140 height 36
click at [232, 220] on span at bounding box center [232, 220] width 10 height 20
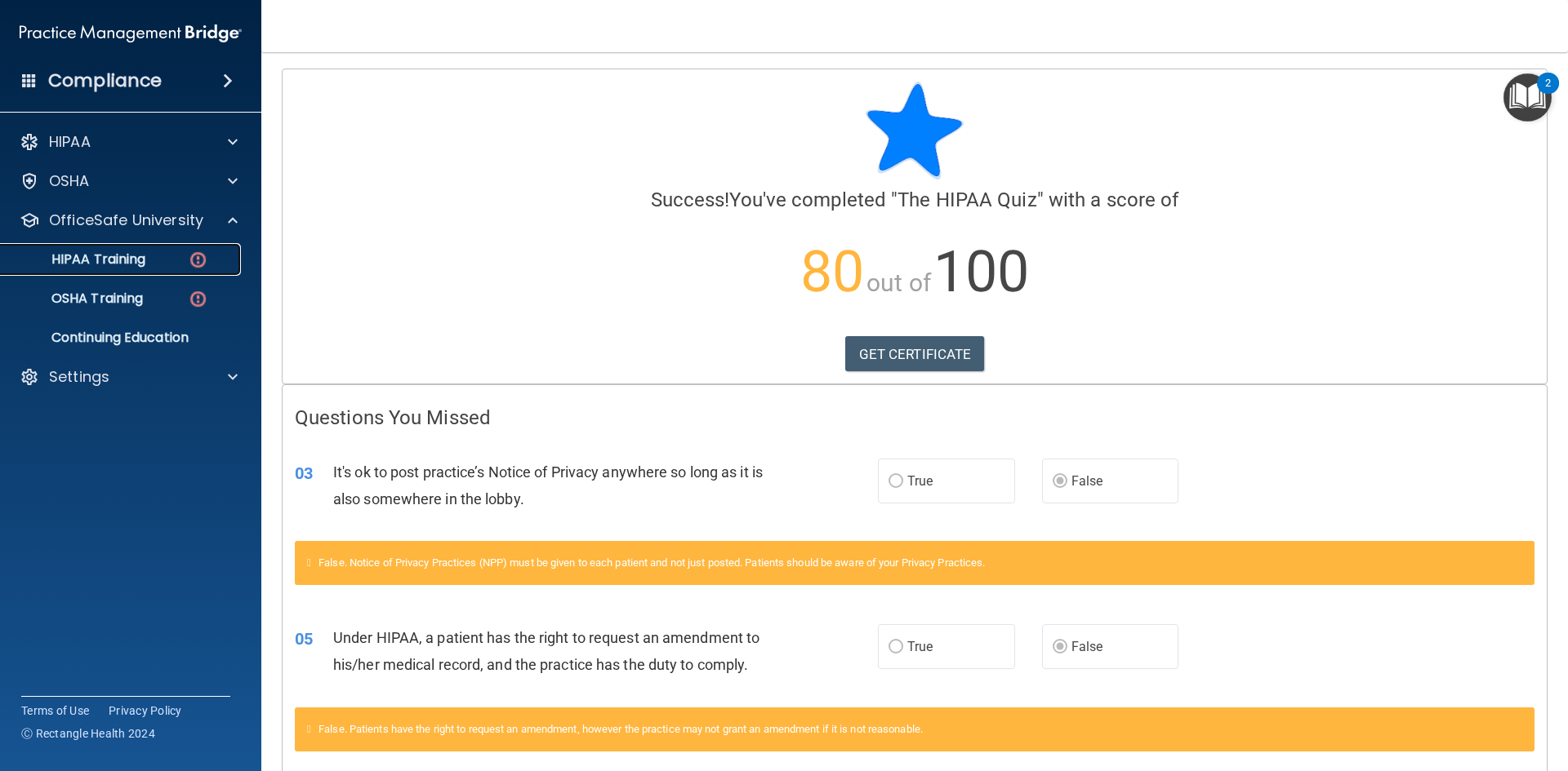
drag, startPoint x: 126, startPoint y: 256, endPoint x: 154, endPoint y: 260, distance: 28.3
click at [126, 256] on p "HIPAA Training" at bounding box center [78, 259] width 134 height 16
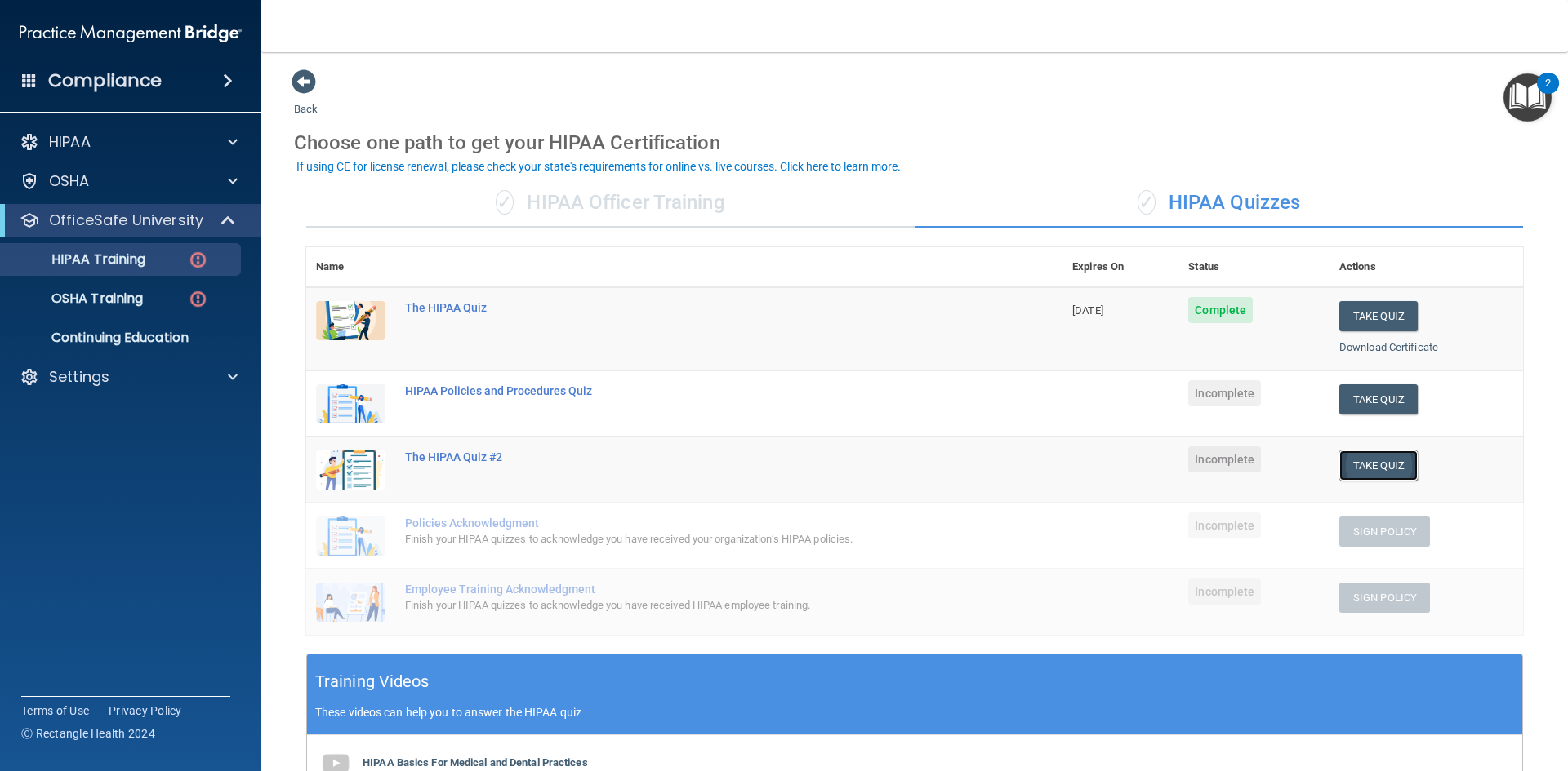
click at [1361, 467] on button "Take Quiz" at bounding box center [1378, 465] width 78 height 30
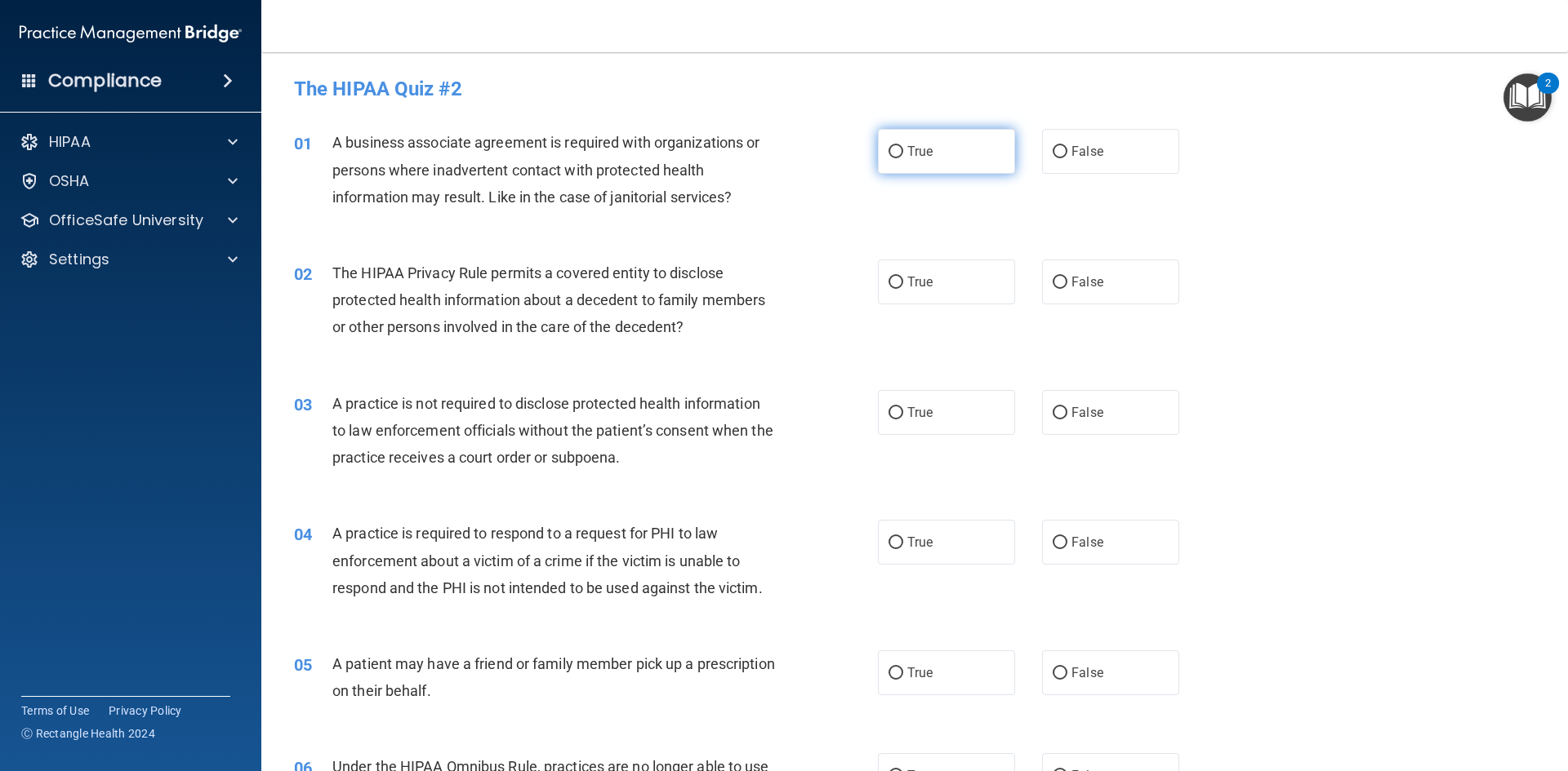
click at [888, 147] on input "True" at bounding box center [896, 151] width 15 height 12
radio input "true"
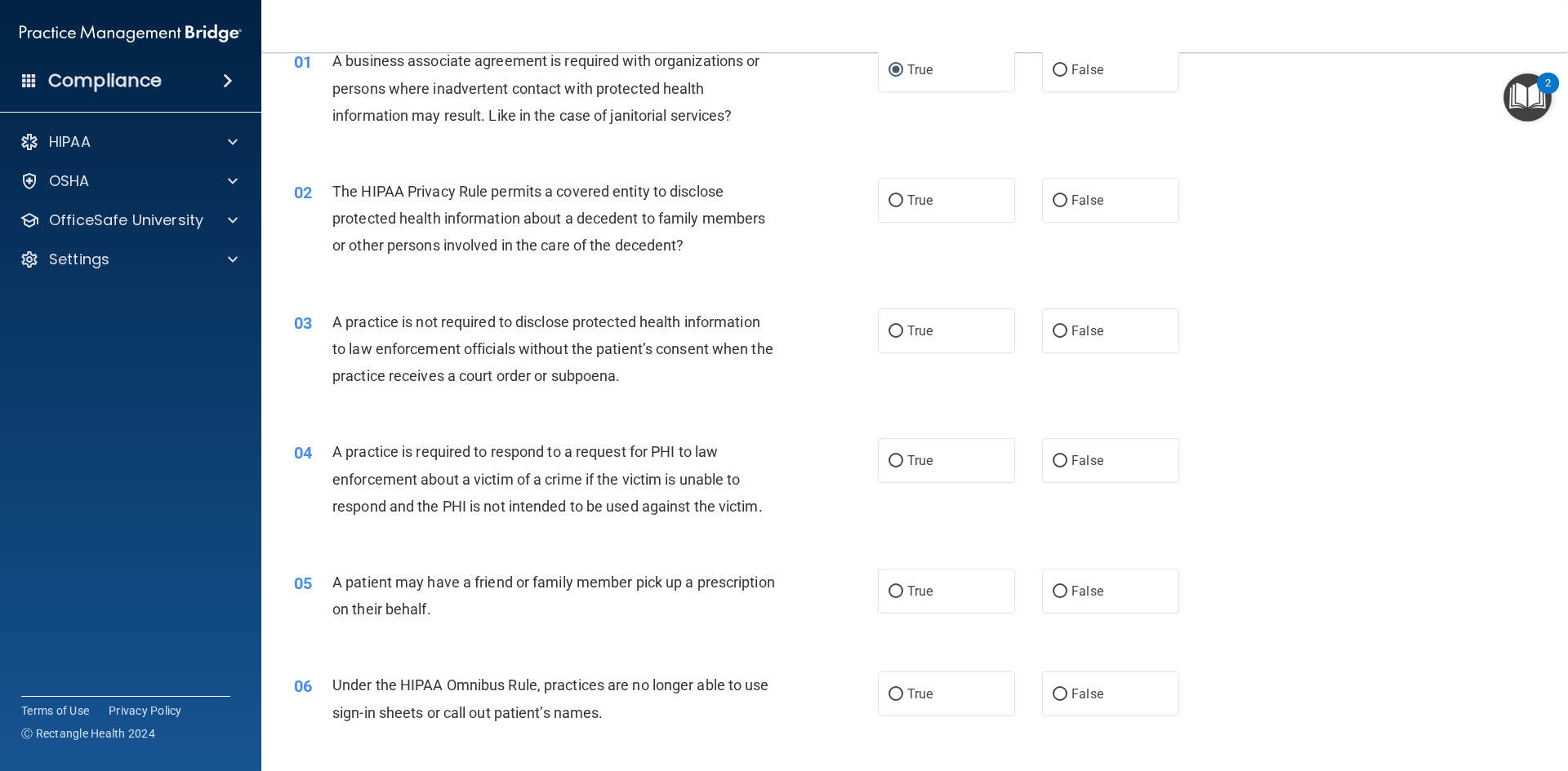
scroll to position [163, 0]
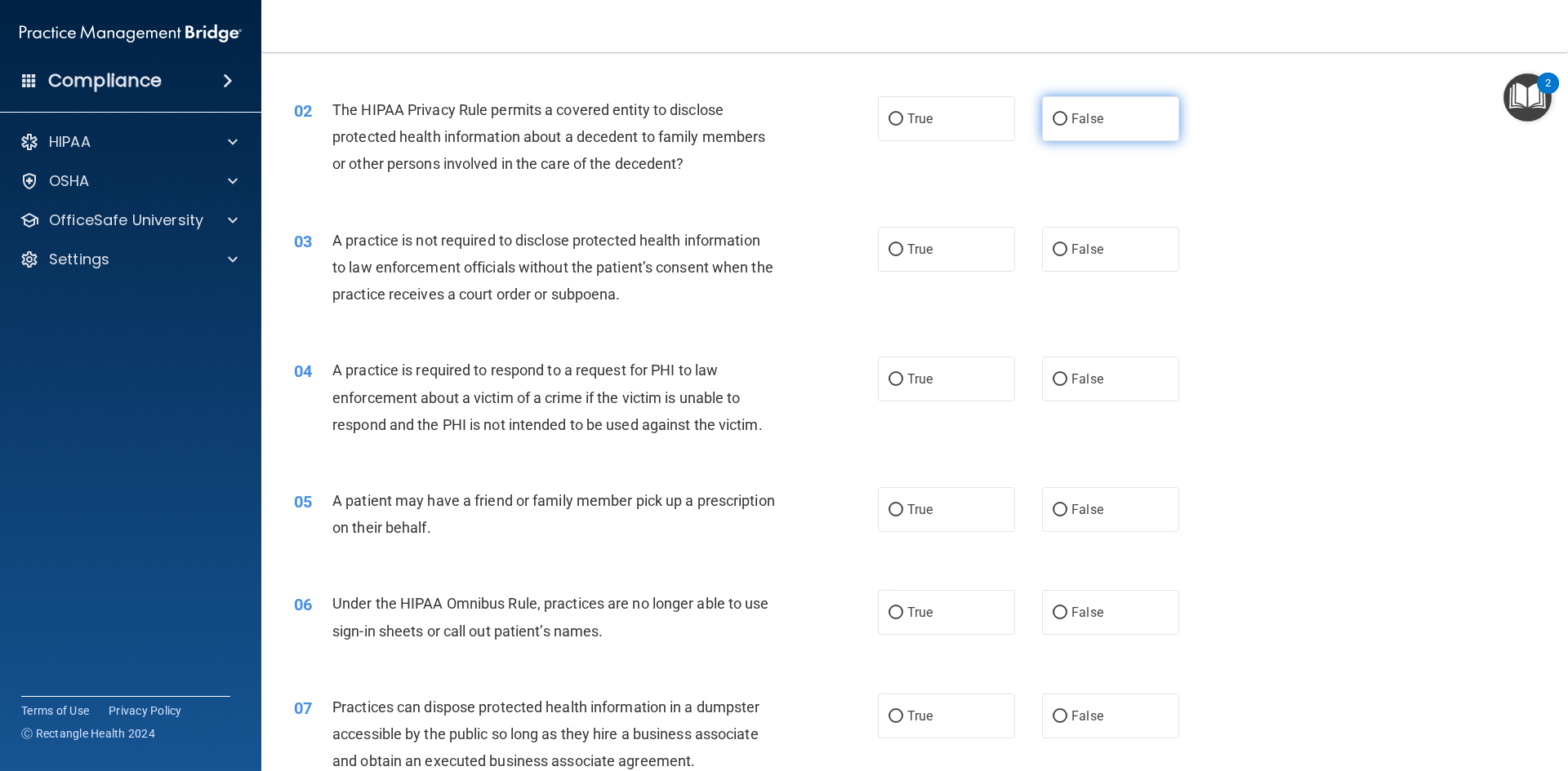
click at [1053, 117] on input "False" at bounding box center [1060, 119] width 15 height 12
radio input "true"
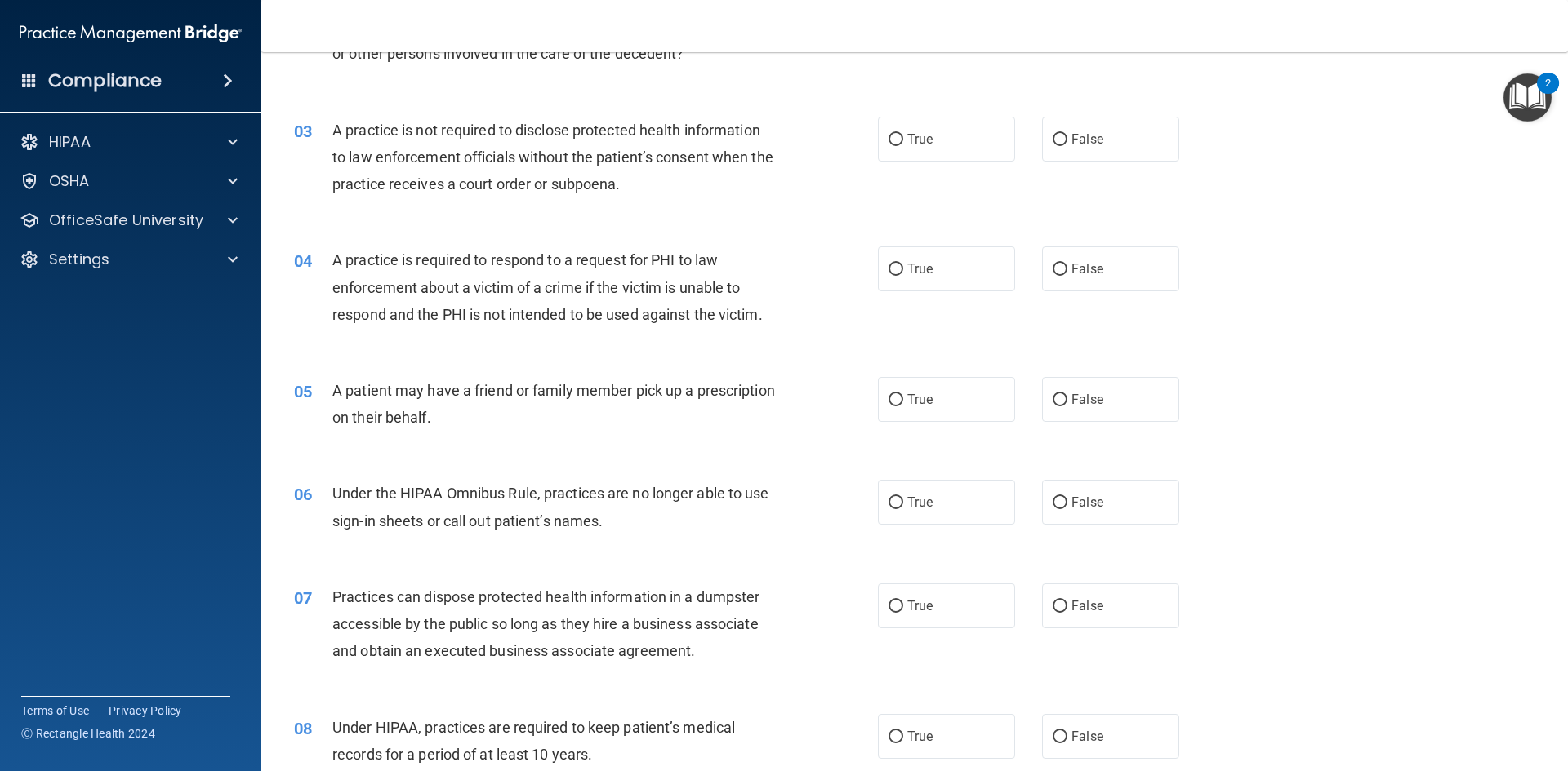
scroll to position [245, 0]
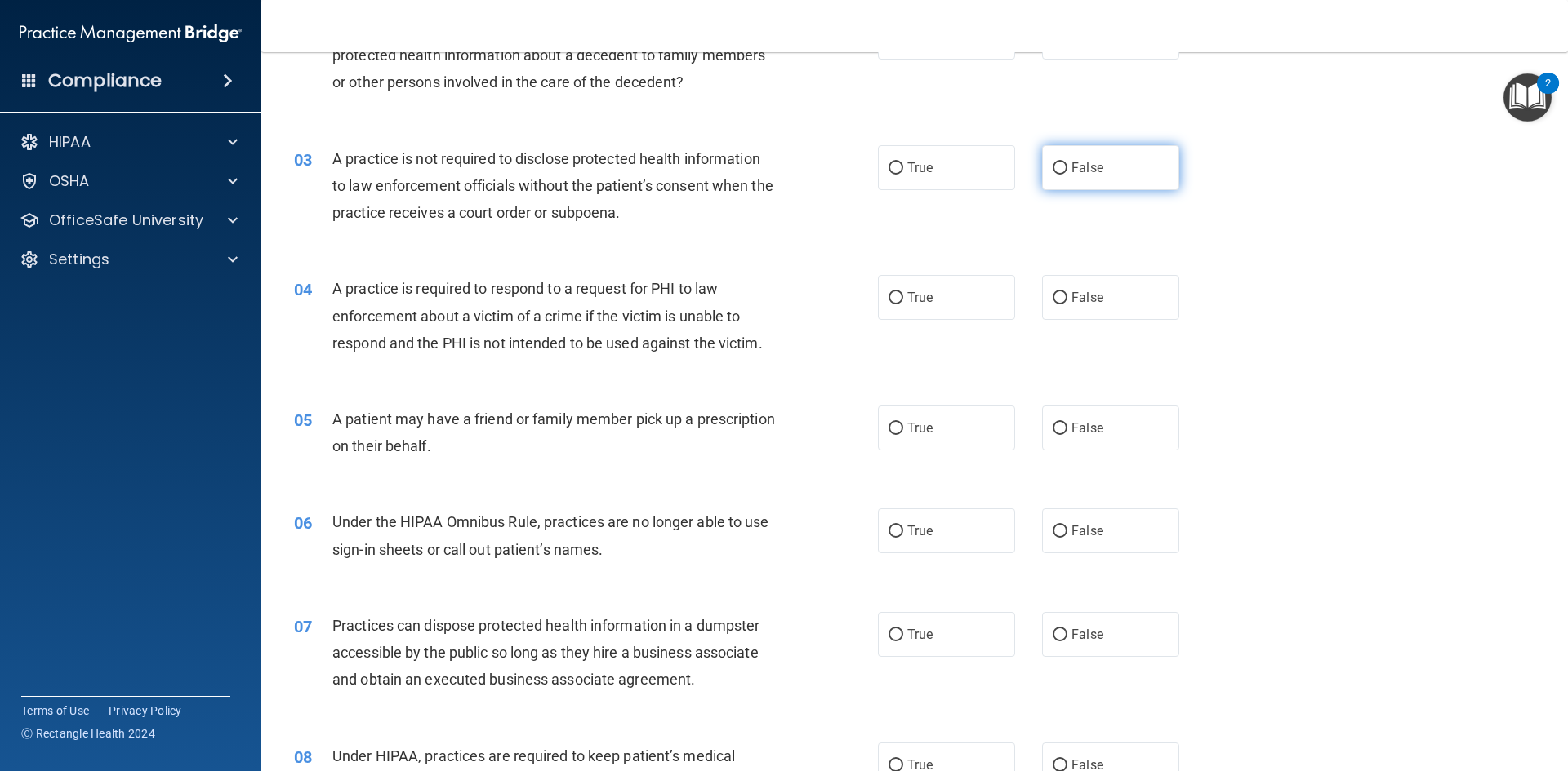
click at [1053, 166] on input "False" at bounding box center [1060, 168] width 15 height 12
radio input "true"
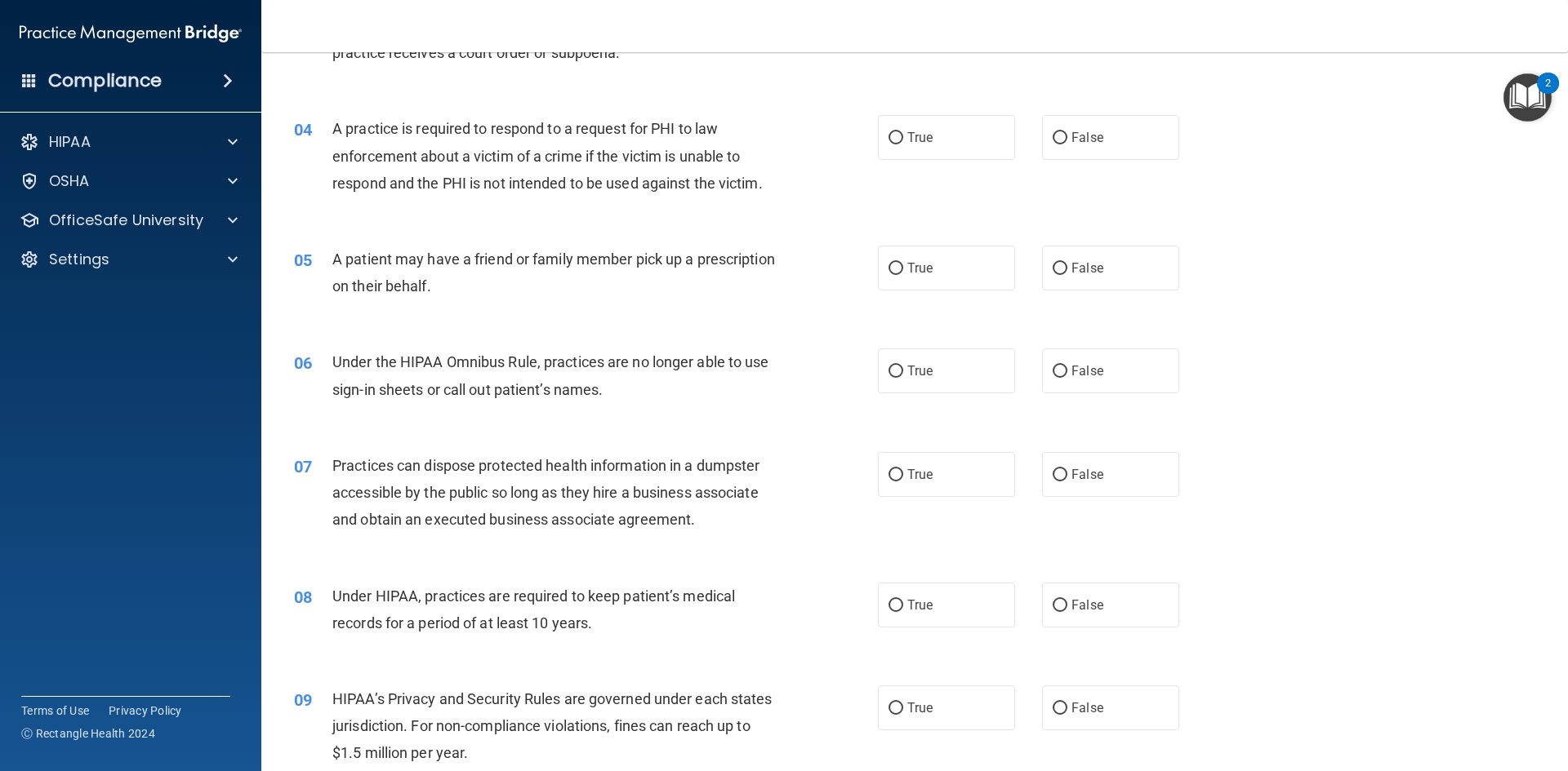
scroll to position [408, 0]
click at [1055, 265] on input "False" at bounding box center [1060, 265] width 15 height 12
radio input "true"
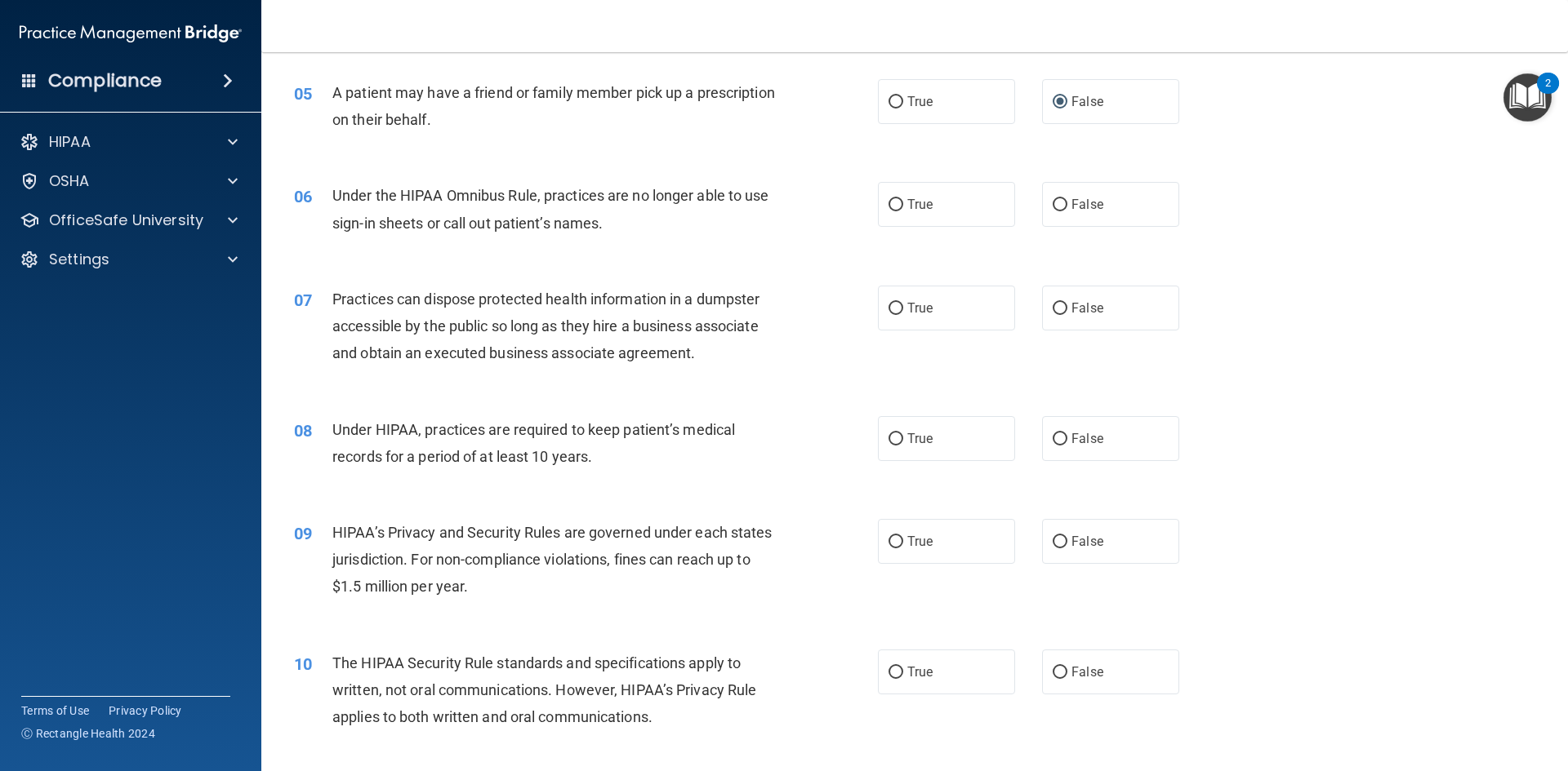
scroll to position [653, 0]
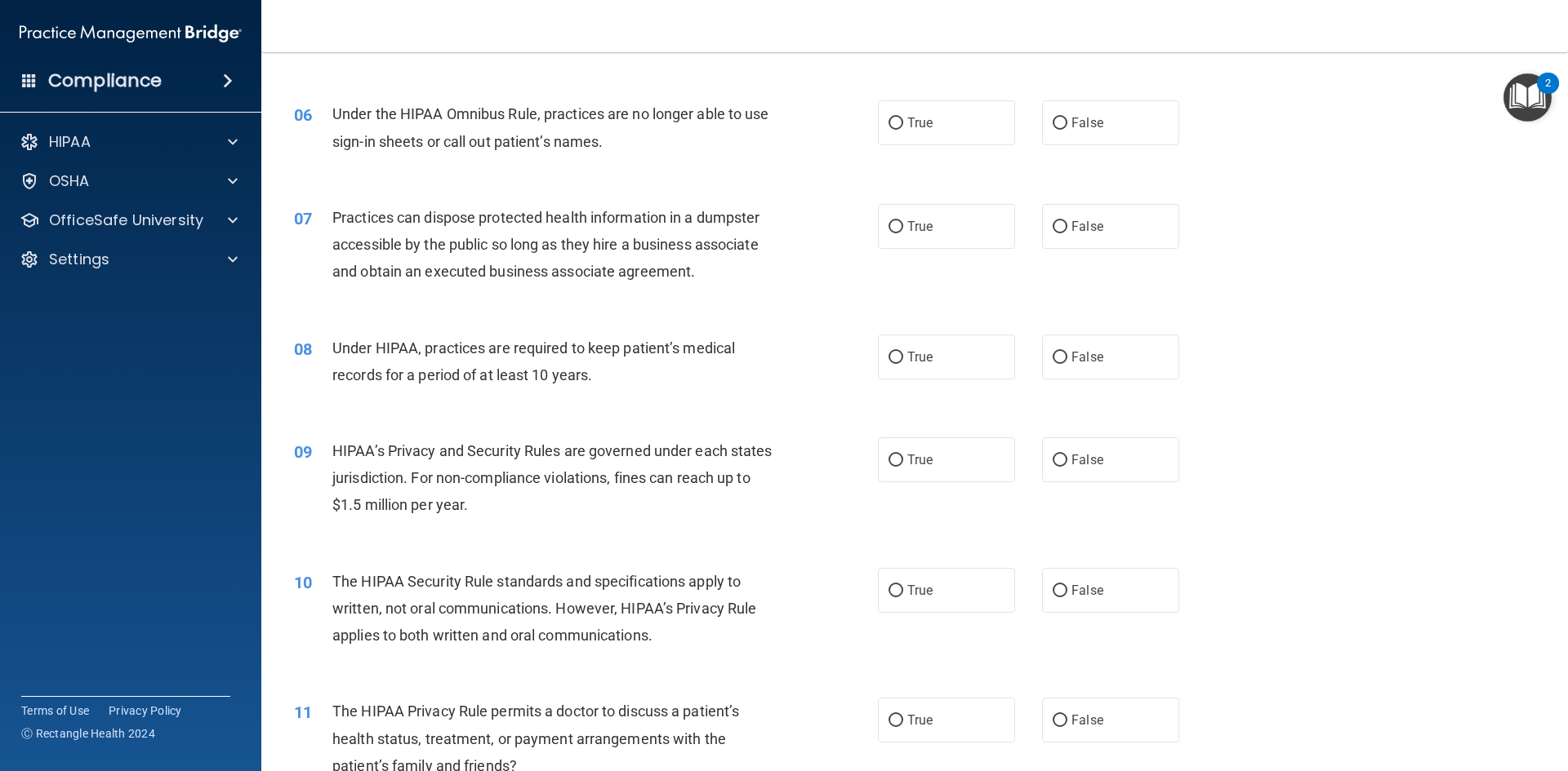
drag, startPoint x: 888, startPoint y: 120, endPoint x: 840, endPoint y: 147, distance: 55.1
click at [891, 120] on input "True" at bounding box center [896, 123] width 15 height 12
radio input "true"
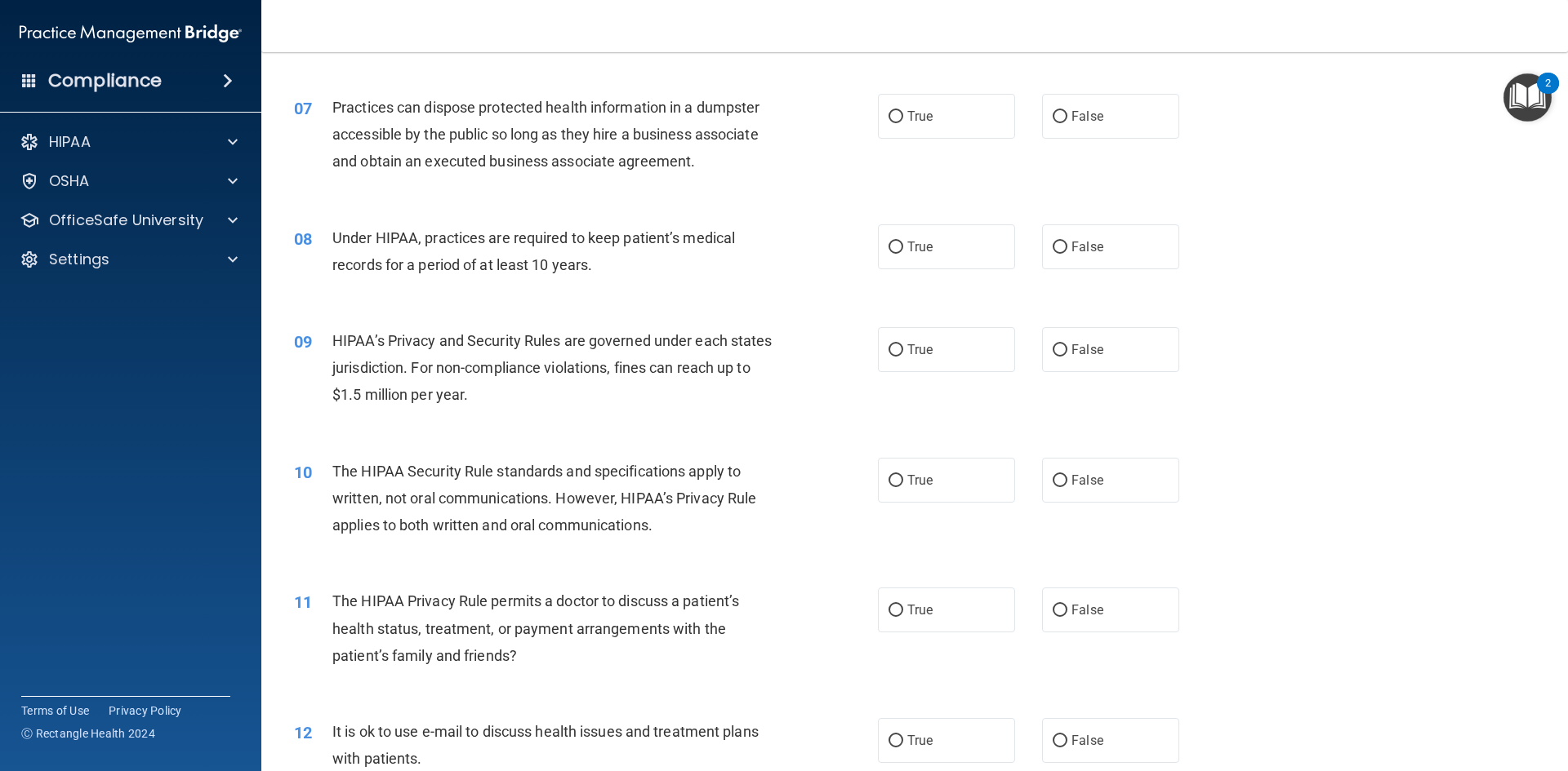
scroll to position [735, 0]
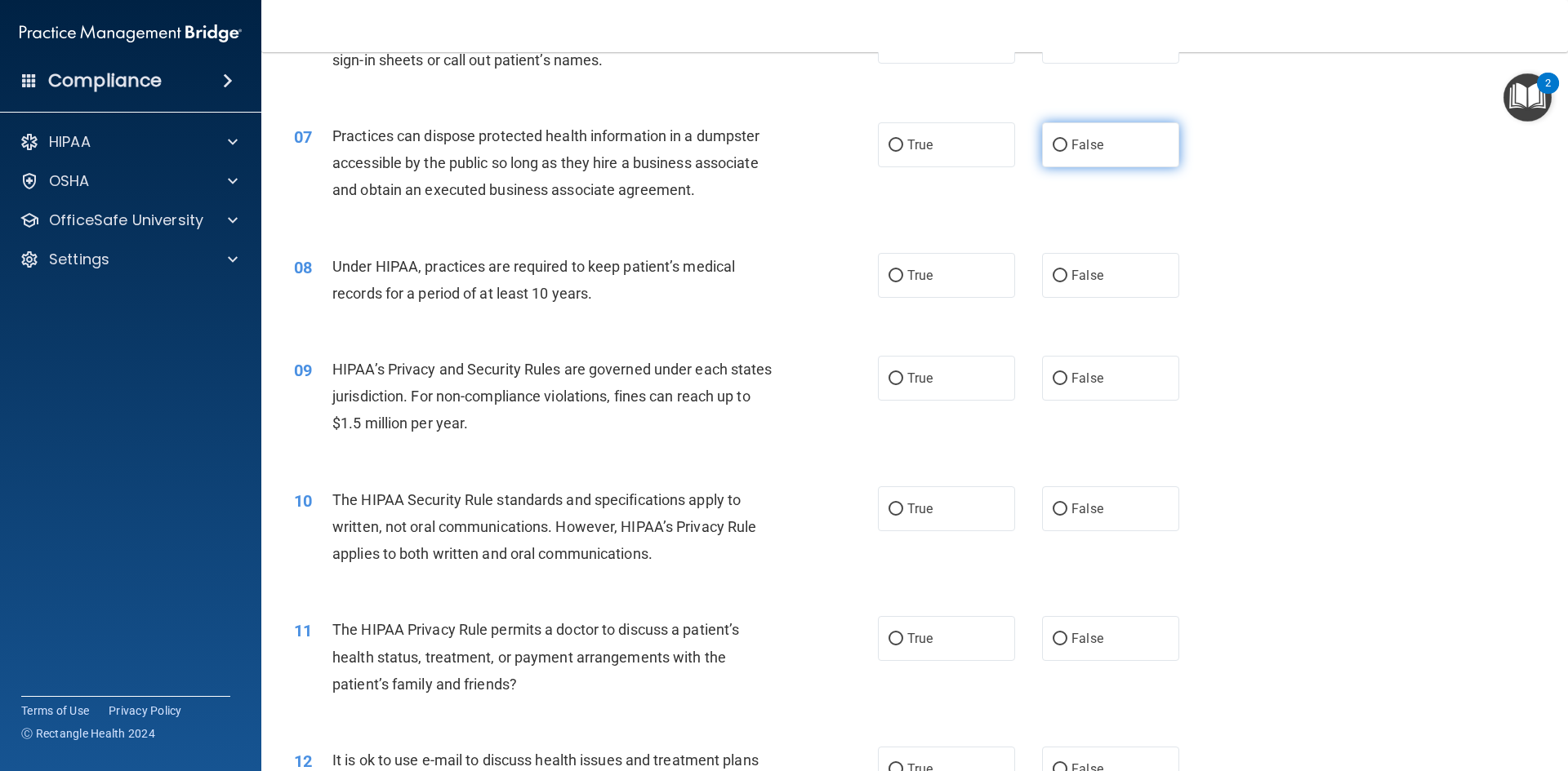
click at [1053, 145] on input "False" at bounding box center [1060, 145] width 15 height 12
radio input "true"
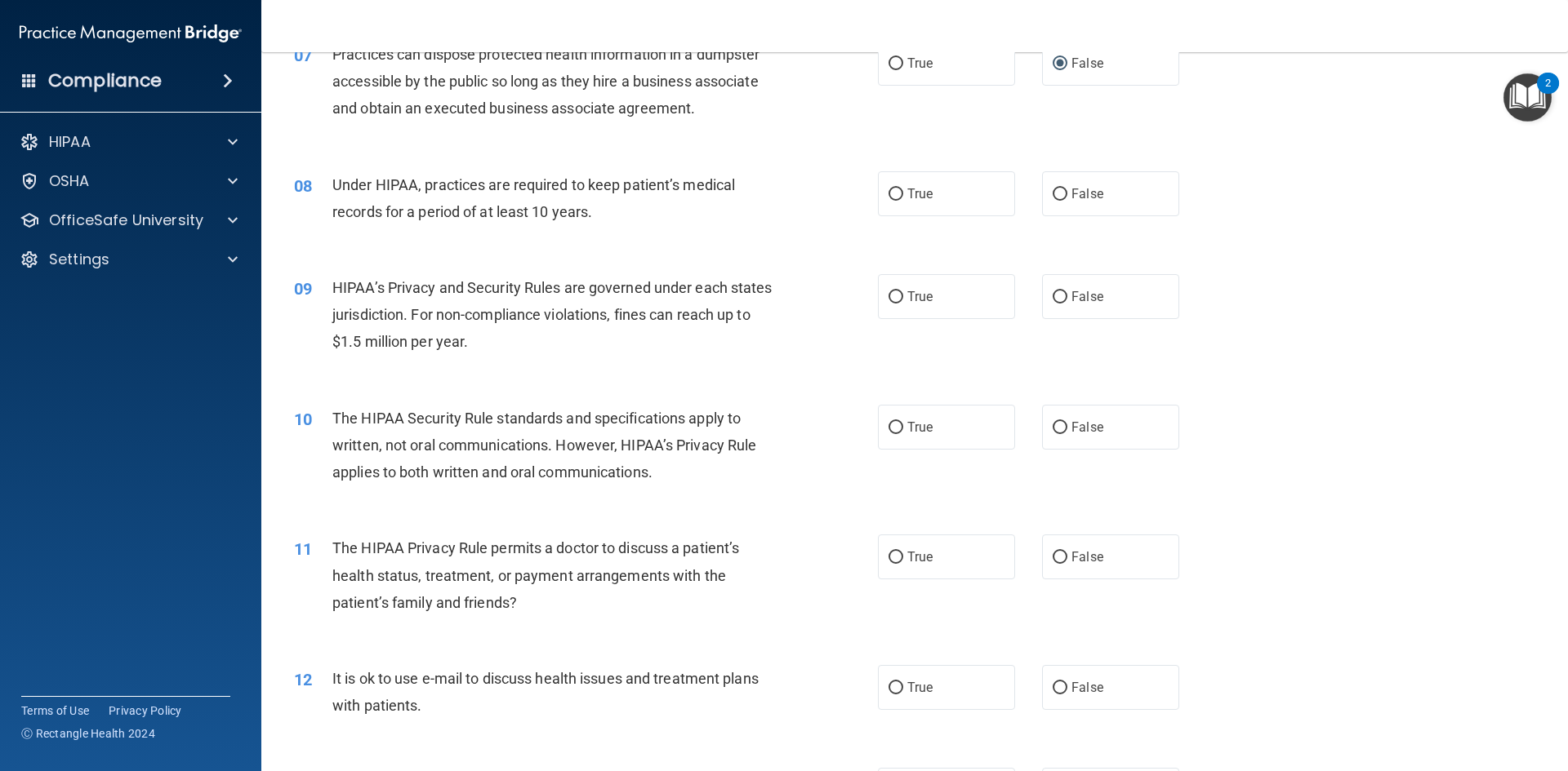
scroll to position [898, 0]
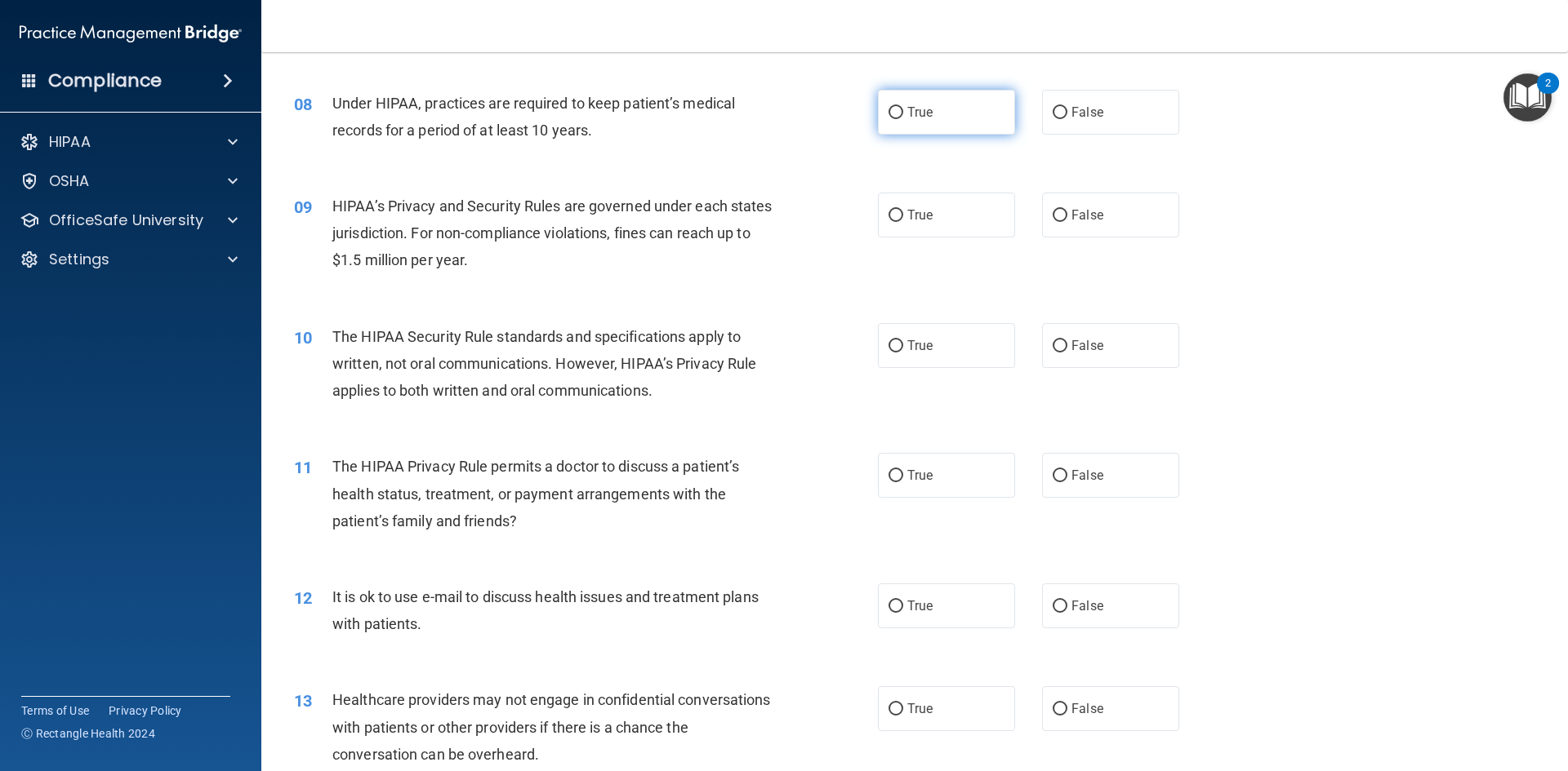
click at [888, 112] on input "True" at bounding box center [896, 112] width 15 height 12
radio input "true"
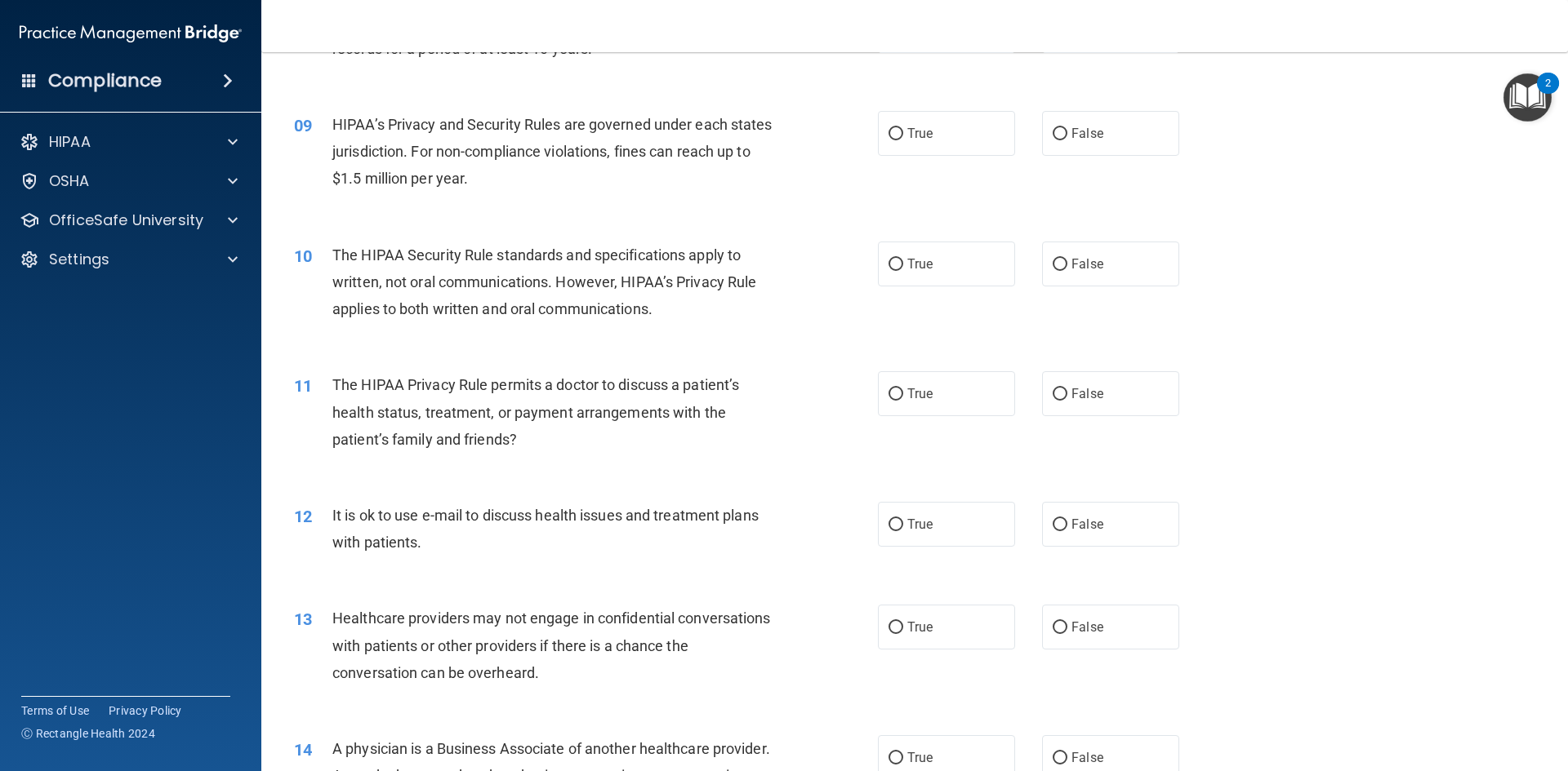
scroll to position [1061, 0]
